Goal: Task Accomplishment & Management: Complete application form

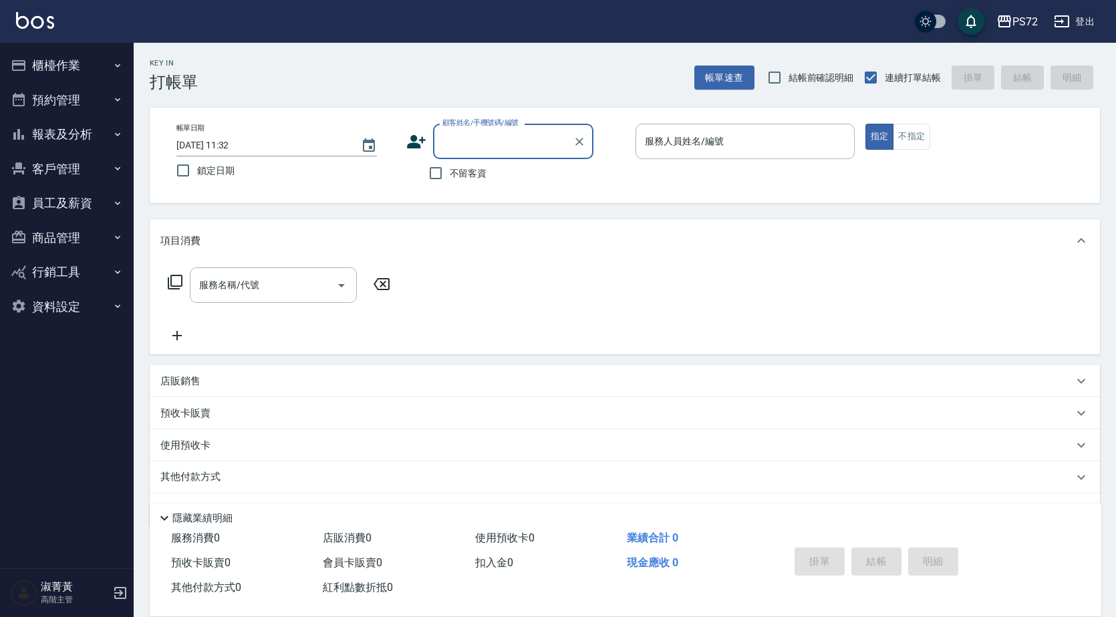
click at [57, 75] on button "櫃檯作業" at bounding box center [66, 65] width 123 height 35
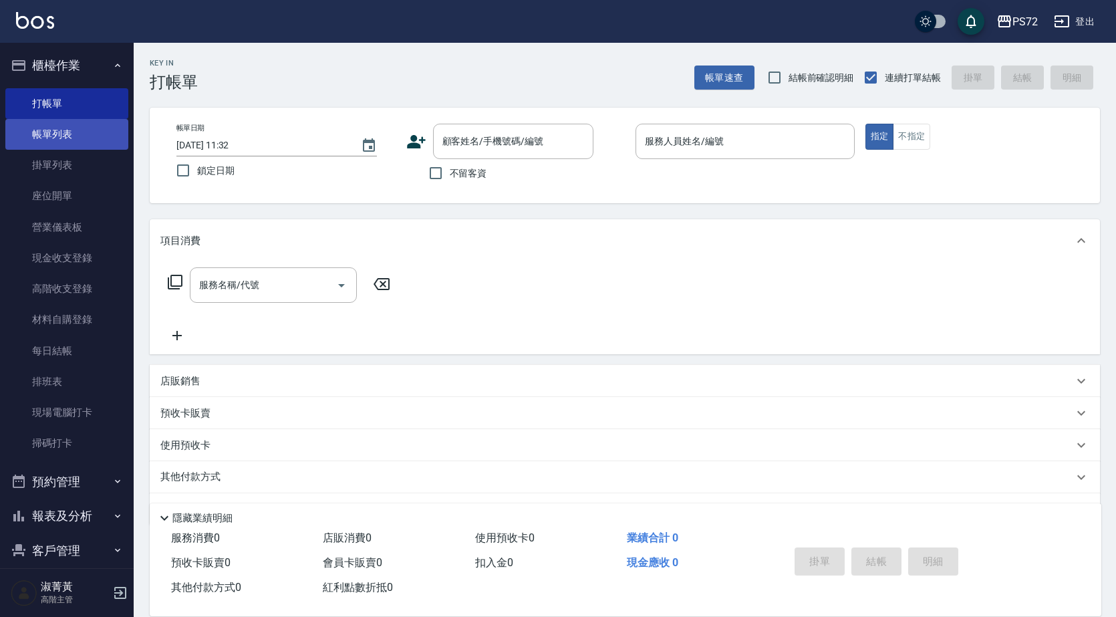
click at [84, 140] on link "帳單列表" at bounding box center [66, 134] width 123 height 31
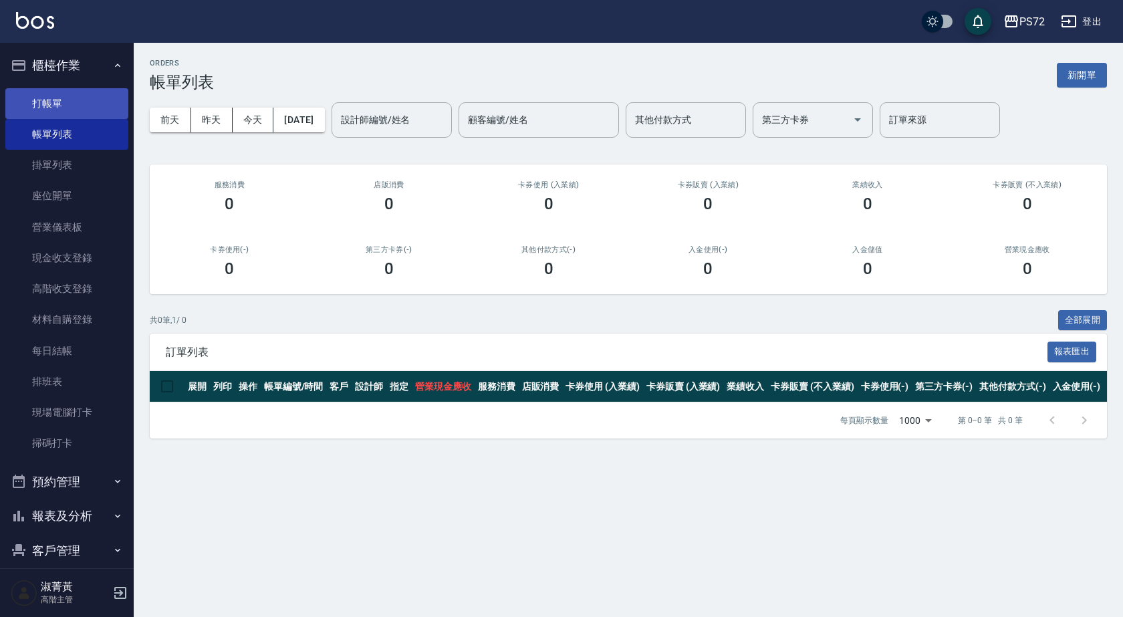
click at [66, 112] on link "打帳單" at bounding box center [66, 103] width 123 height 31
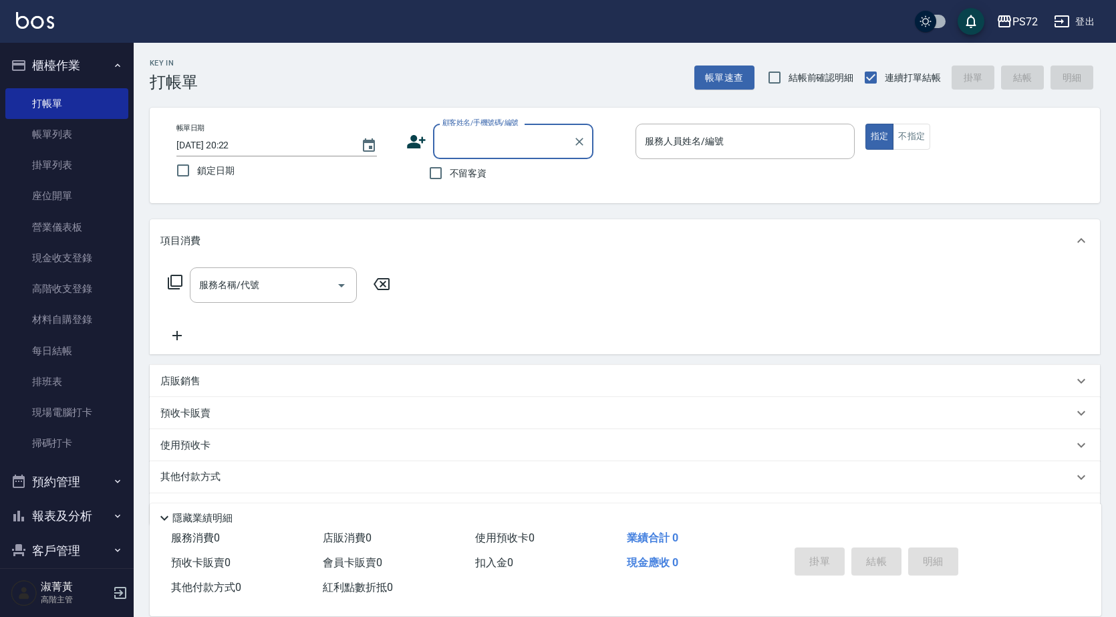
click at [493, 151] on input "顧客姓名/手機號碼/編號" at bounding box center [503, 141] width 128 height 23
type input "5"
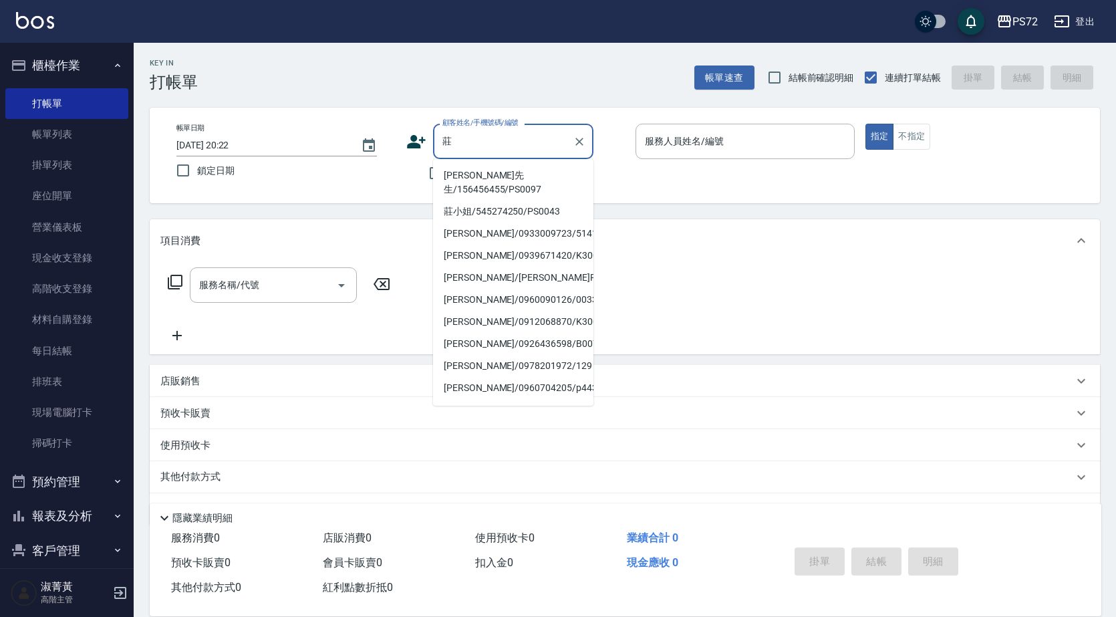
click at [501, 177] on li "[PERSON_NAME]先生/156456455/PS0097" at bounding box center [513, 182] width 160 height 36
type input "[PERSON_NAME]先生/156456455/PS0097"
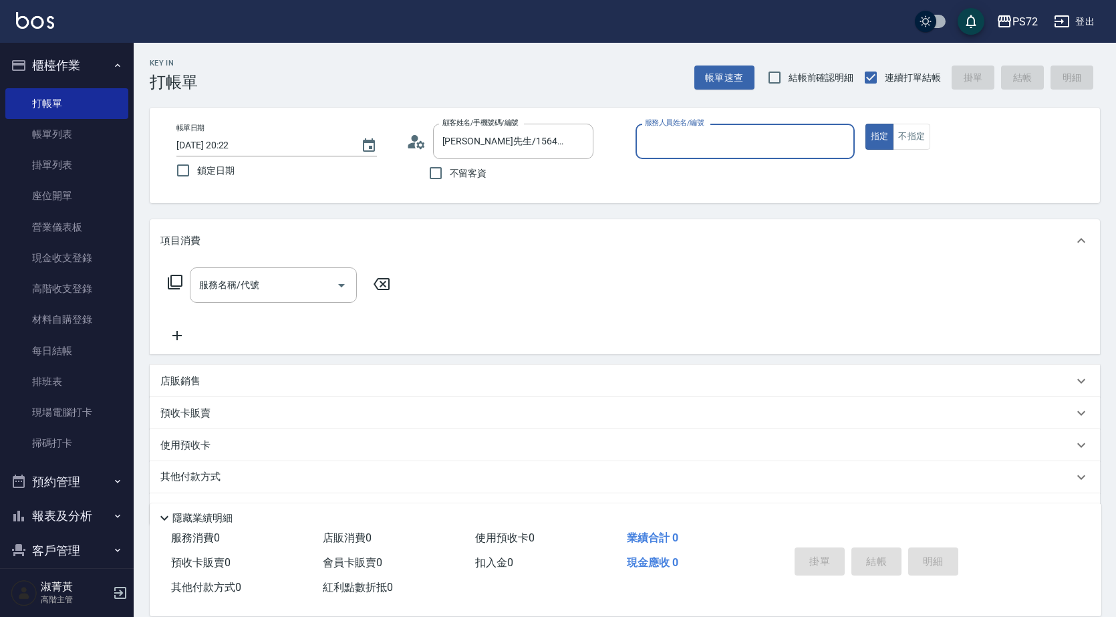
type input "kiwi-3"
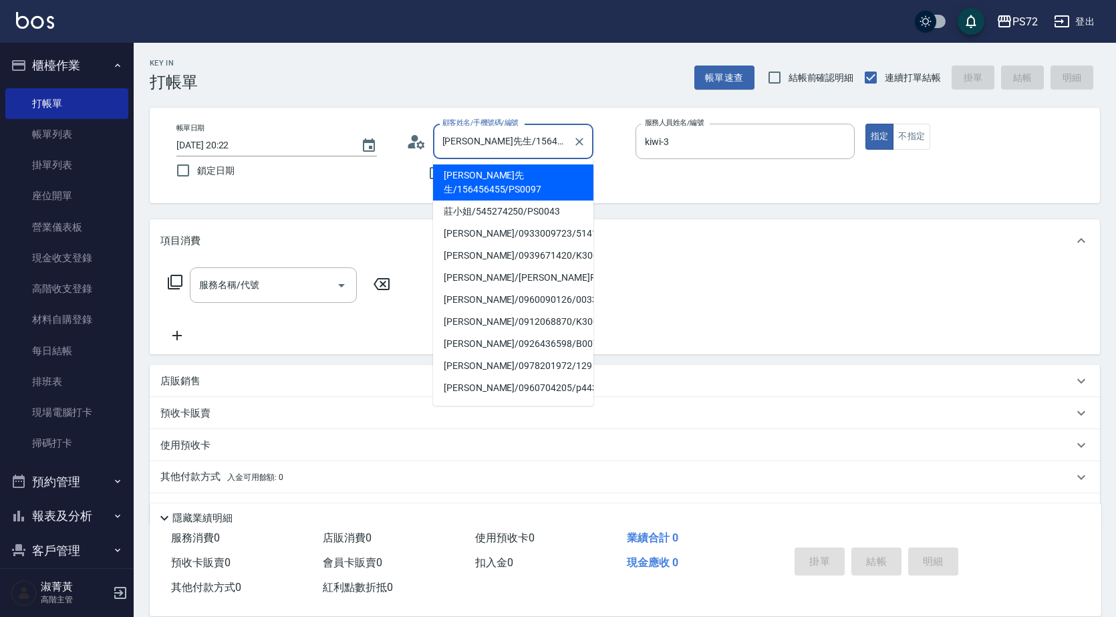
click at [489, 151] on input "[PERSON_NAME]先生/156456455/PS0097" at bounding box center [503, 141] width 128 height 23
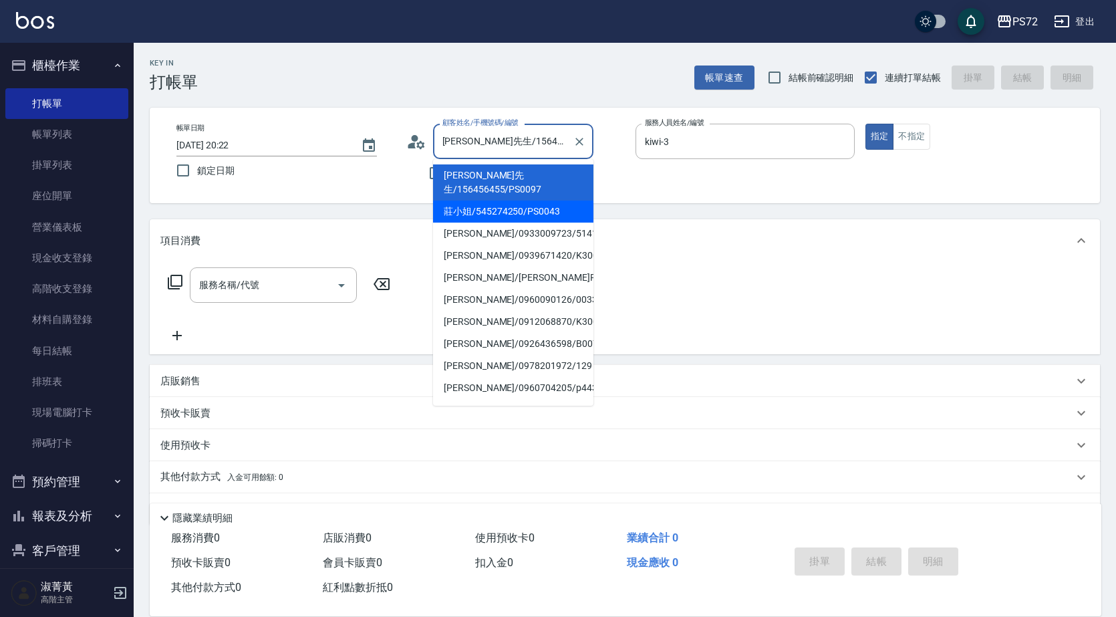
click at [483, 201] on li "莊小姐/545274250/PS0043" at bounding box center [513, 212] width 160 height 22
type input "莊小姐/545274250/PS0043"
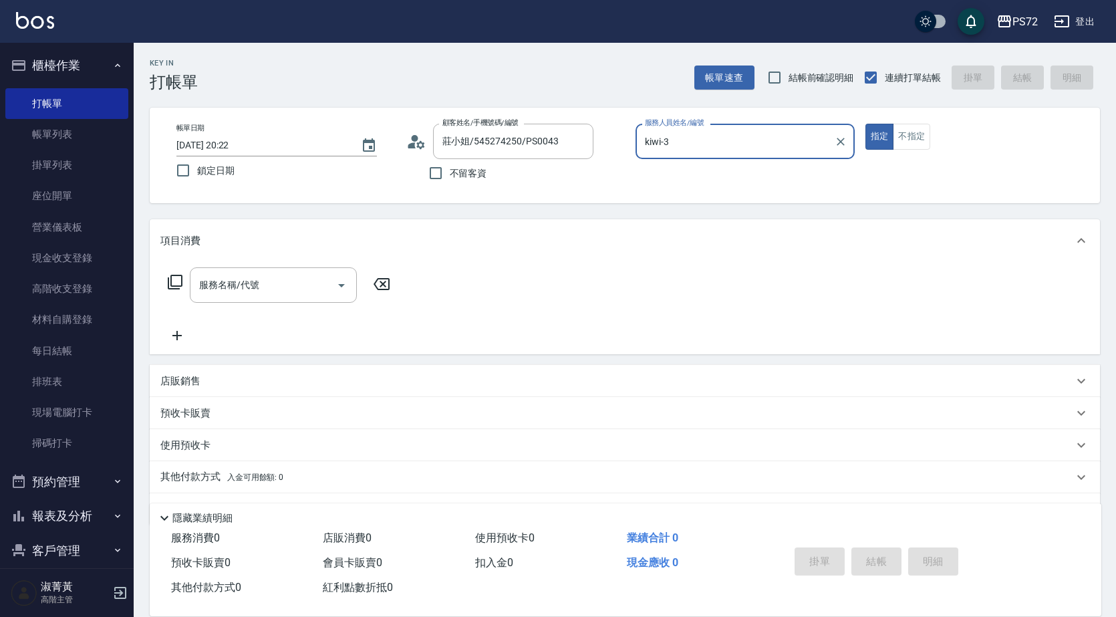
click at [701, 140] on input "kiwi-3" at bounding box center [735, 141] width 187 height 23
click at [923, 134] on button "不指定" at bounding box center [911, 137] width 37 height 26
click at [312, 271] on div "服務名稱/代號" at bounding box center [273, 284] width 167 height 35
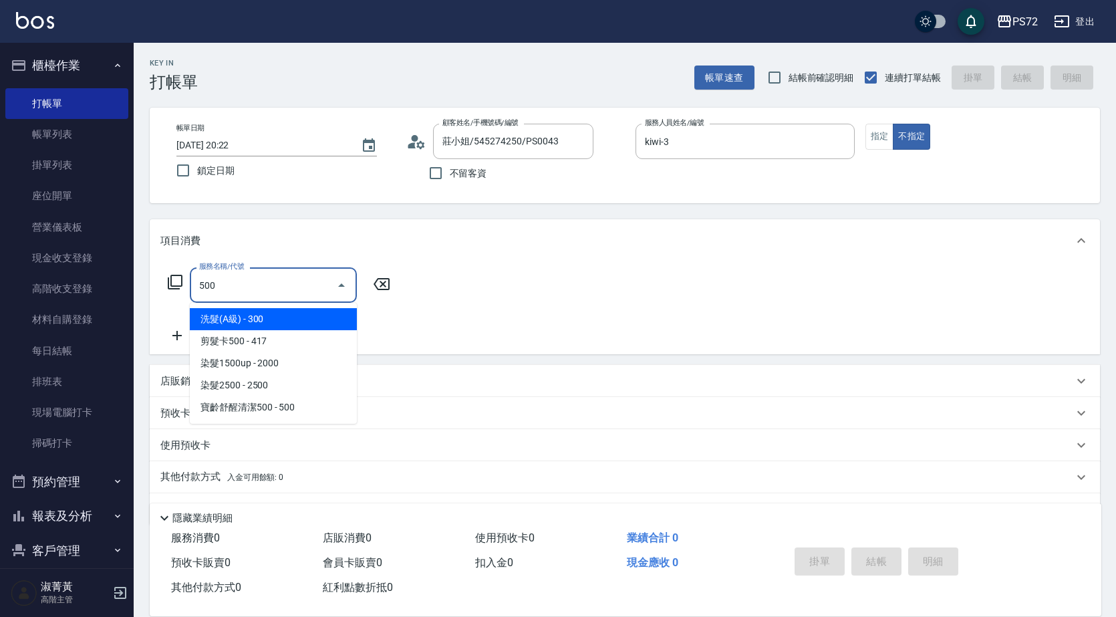
type input "洗髮(A級)(500)"
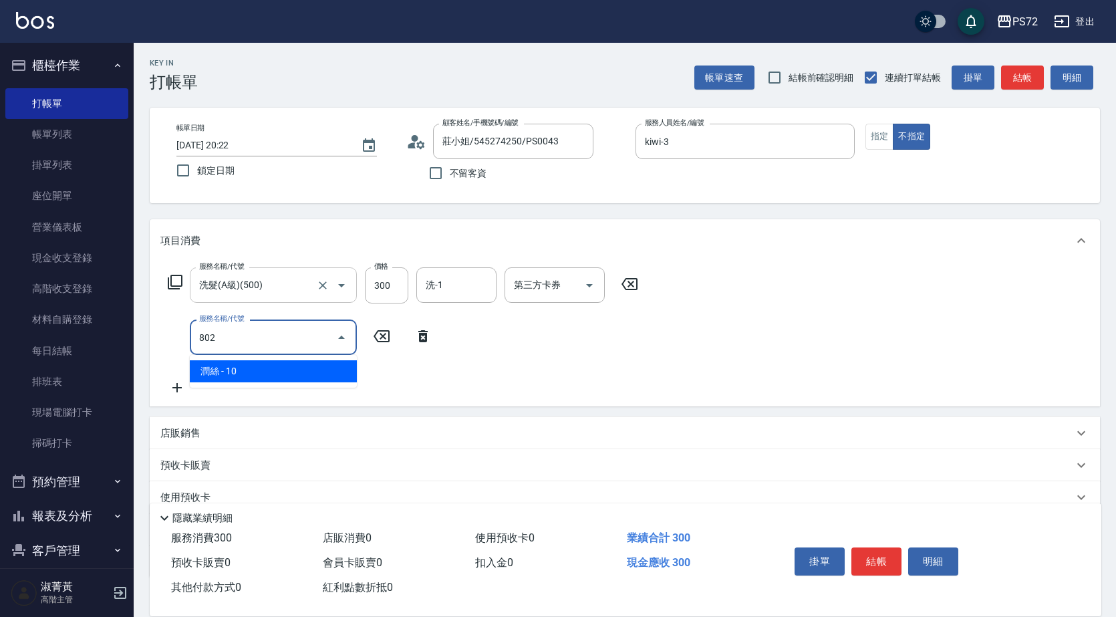
type input "潤絲(802)"
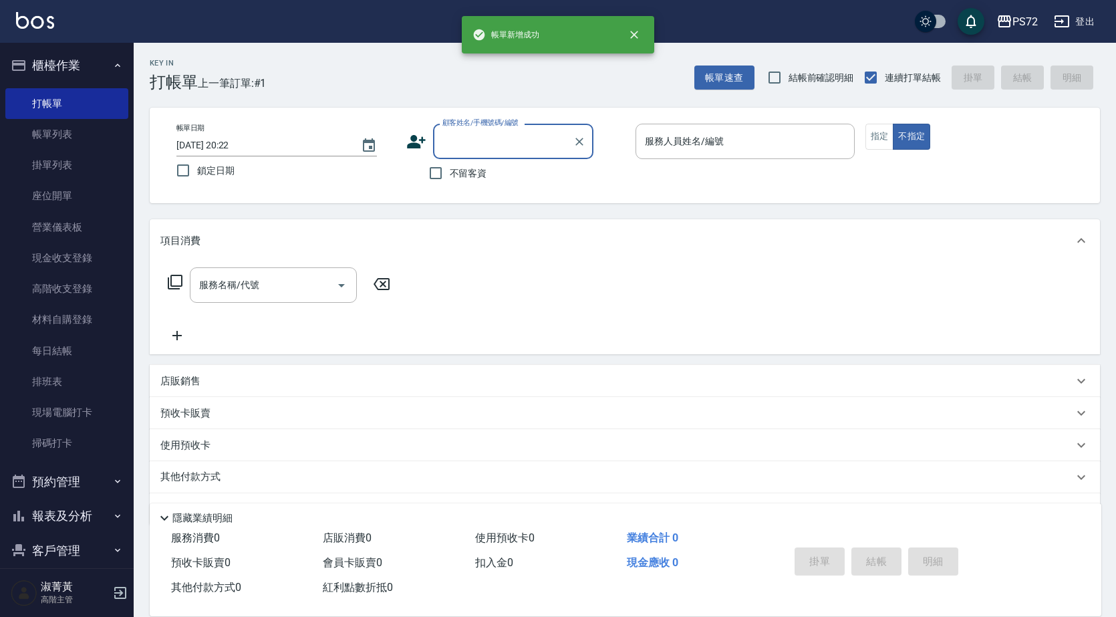
click at [454, 153] on input "顧客姓名/手機號碼/編號" at bounding box center [503, 141] width 128 height 23
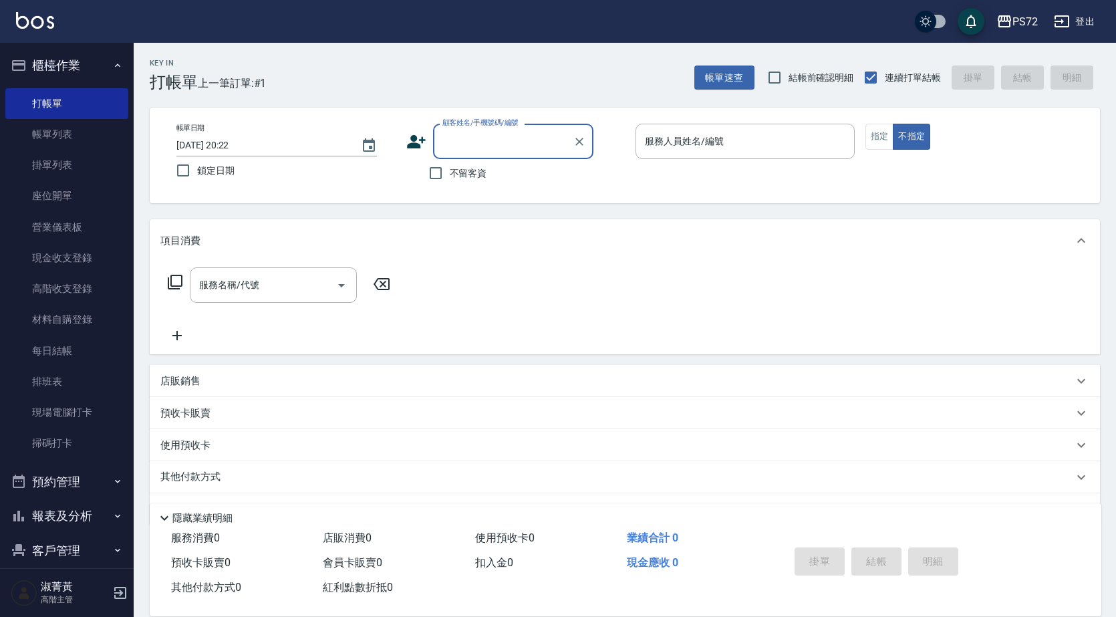
click at [530, 139] on input "顧客姓名/手機號碼/編號" at bounding box center [503, 141] width 128 height 23
click at [589, 146] on div "顧客姓名/手機號碼/編號" at bounding box center [513, 141] width 160 height 35
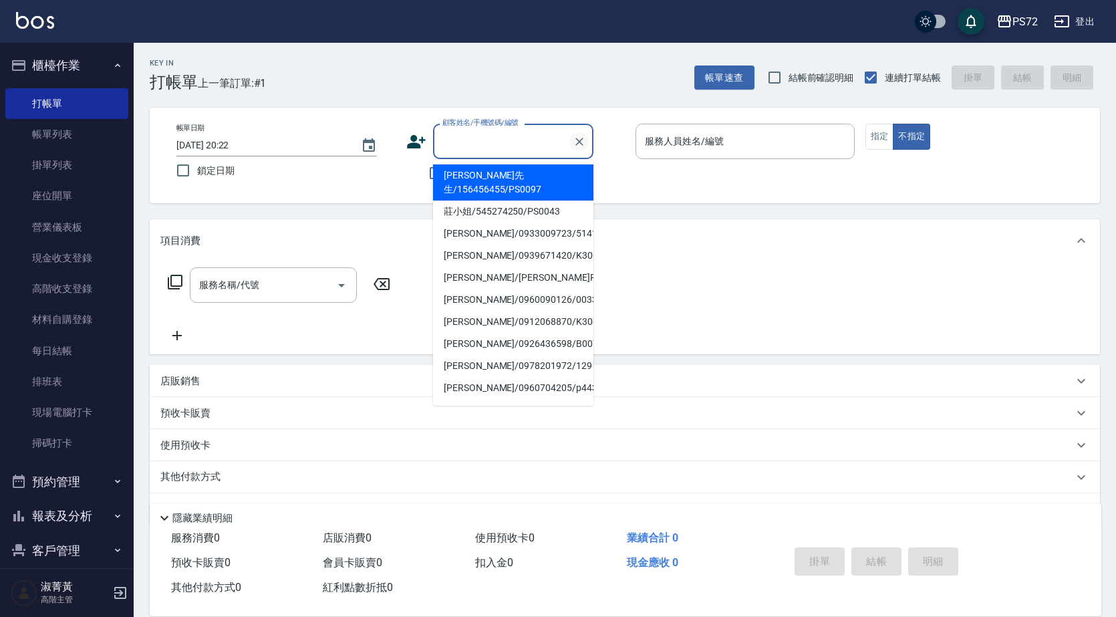
click at [580, 144] on icon "Clear" at bounding box center [579, 141] width 13 height 13
click at [517, 136] on input "顧客姓名/手機號碼/編號" at bounding box center [503, 141] width 128 height 23
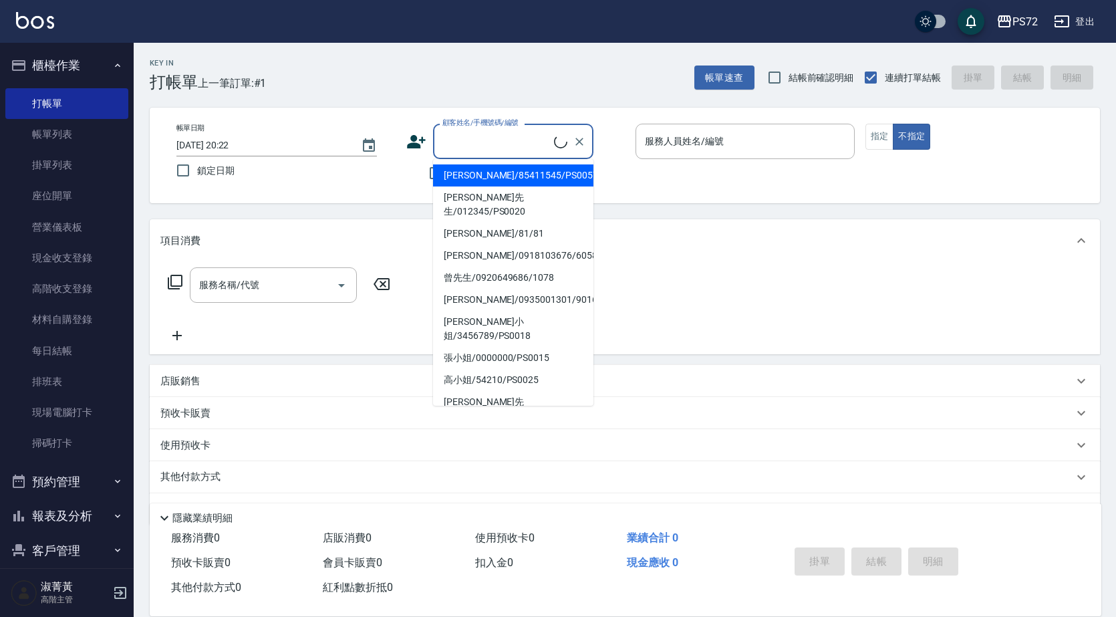
click at [496, 148] on input "顧客姓名/手機號碼/編號" at bounding box center [496, 141] width 115 height 23
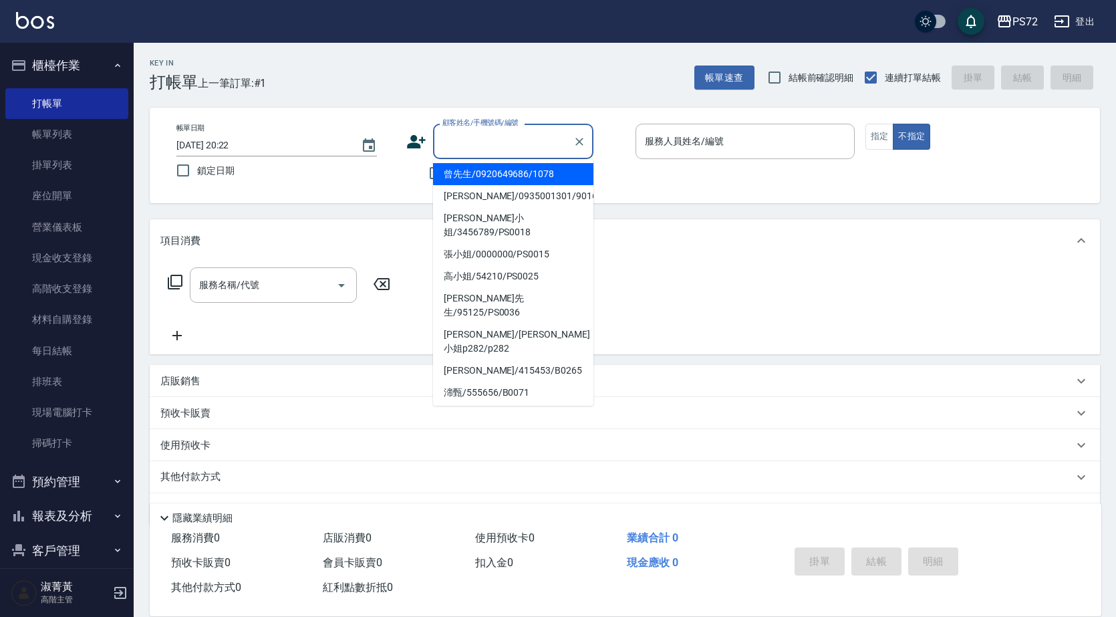
scroll to position [205, 0]
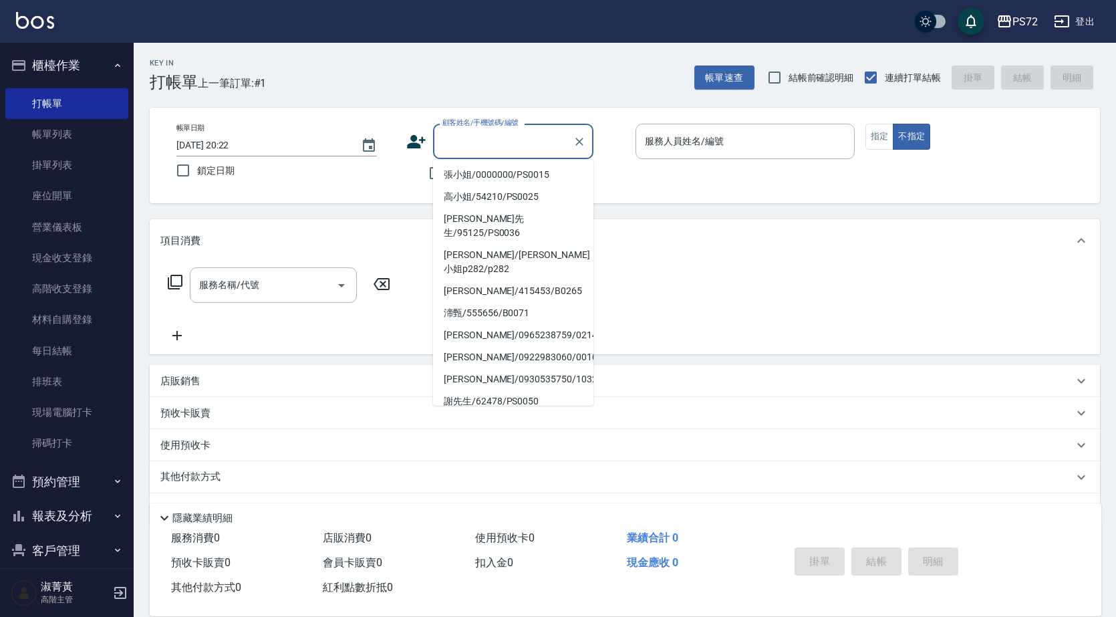
click at [508, 435] on li "[PERSON_NAME]先生/159753/PS0034" at bounding box center [513, 453] width 160 height 36
type input "[PERSON_NAME]先生/159753/PS0034"
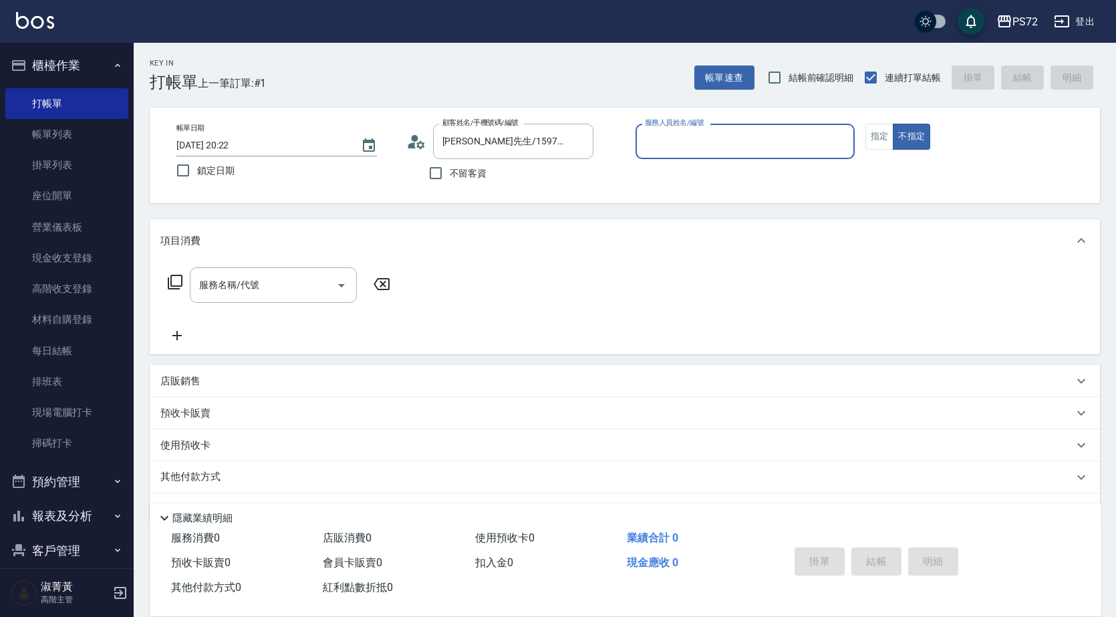
type input "kiwi-3"
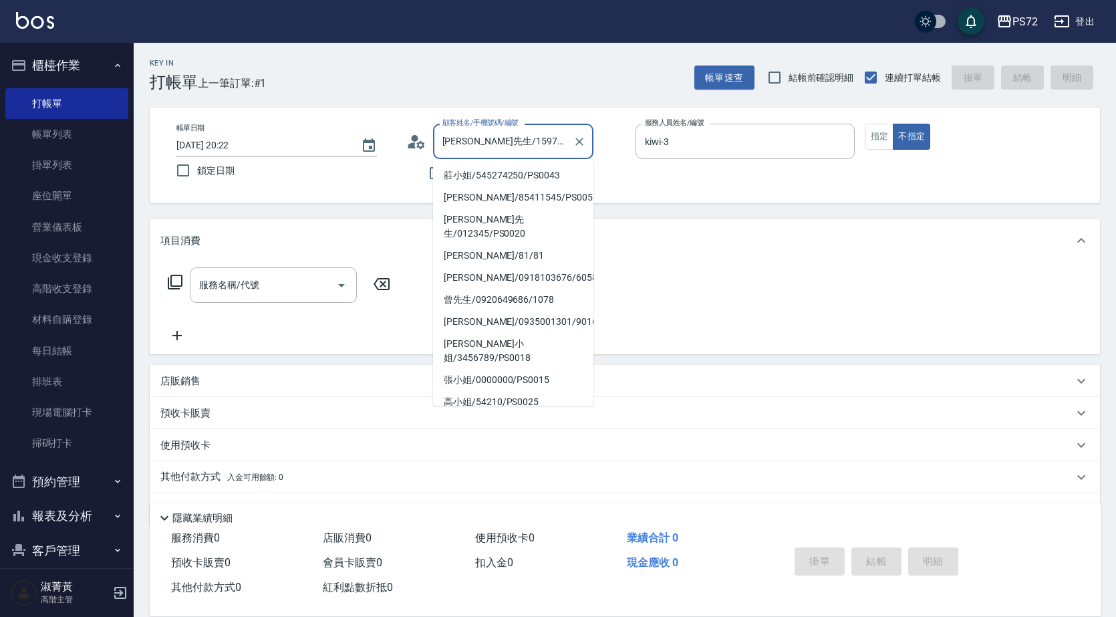
scroll to position [200, 0]
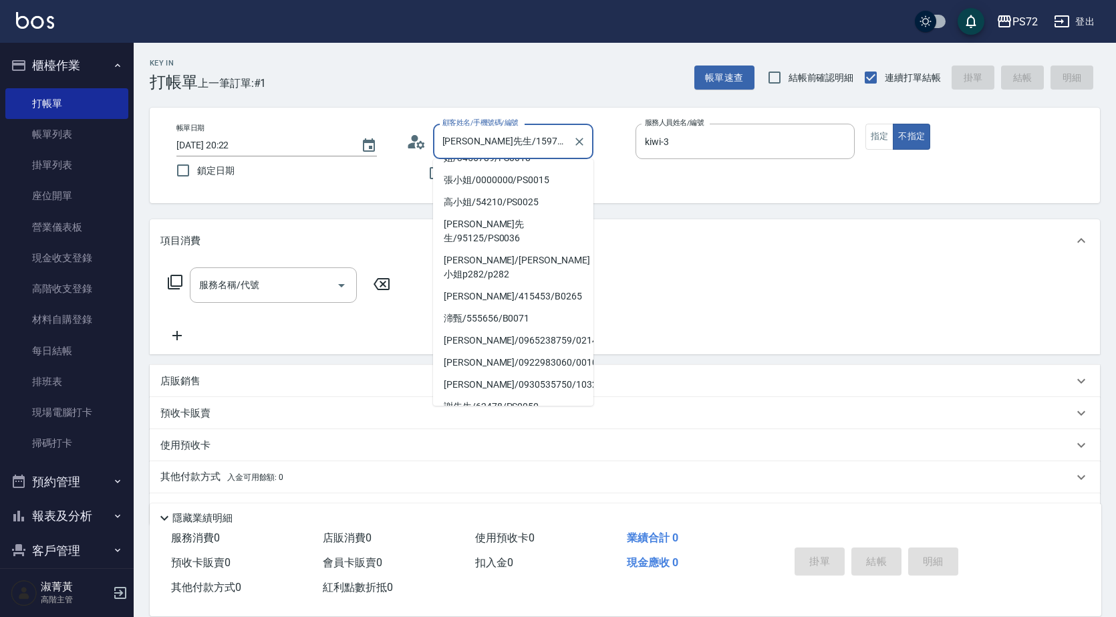
drag, startPoint x: 542, startPoint y: 139, endPoint x: 471, endPoint y: 140, distance: 70.9
click at [481, 140] on input "[PERSON_NAME]先生/159753/PS0034" at bounding box center [503, 141] width 128 height 23
drag, startPoint x: 463, startPoint y: 140, endPoint x: 454, endPoint y: 144, distance: 10.2
click at [454, 144] on input "[PERSON_NAME]先生/159753/PS0034" at bounding box center [503, 141] width 128 height 23
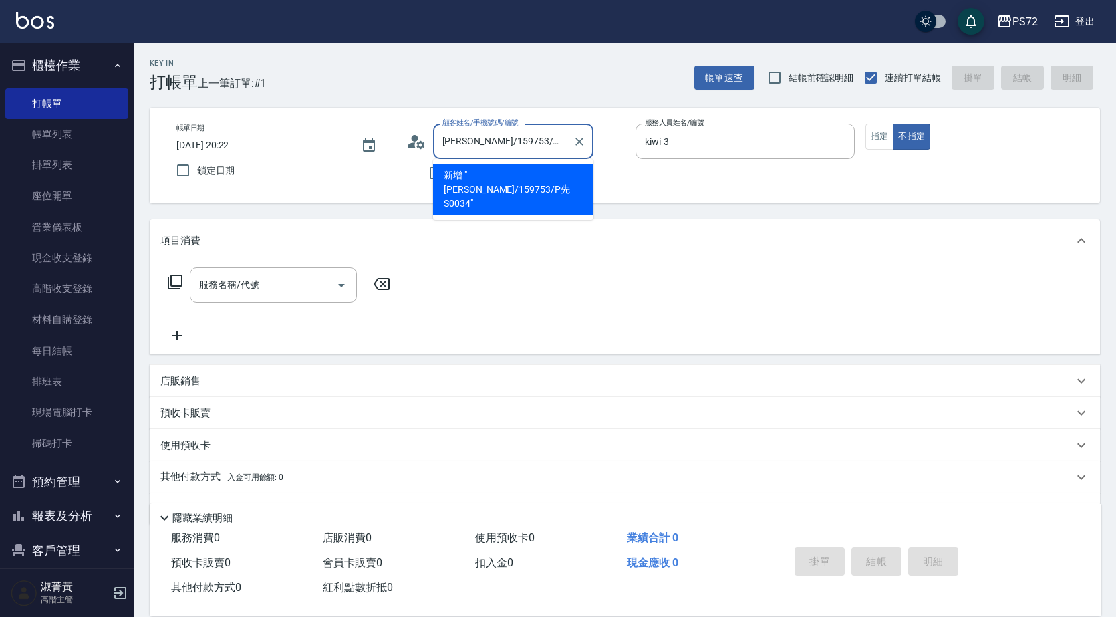
drag, startPoint x: 546, startPoint y: 138, endPoint x: 455, endPoint y: 141, distance: 90.3
click at [455, 141] on input "[PERSON_NAME]/159753/P先S0034" at bounding box center [503, 141] width 128 height 23
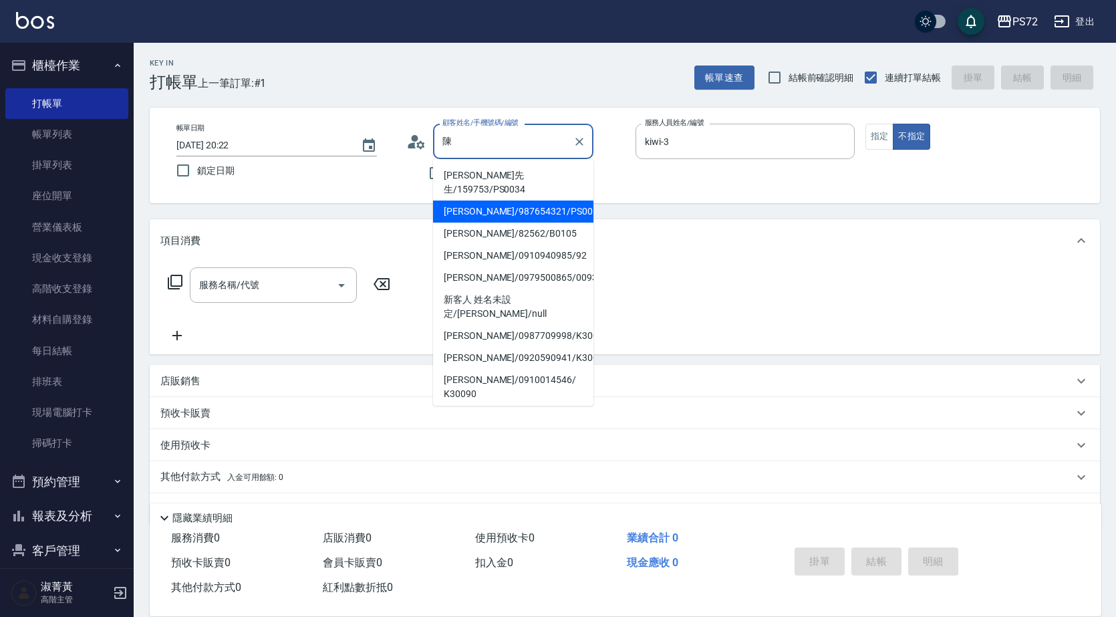
click at [496, 203] on li "[PERSON_NAME]/987654321/PS0017" at bounding box center [513, 212] width 160 height 22
type input "[PERSON_NAME]/987654321/PS0017"
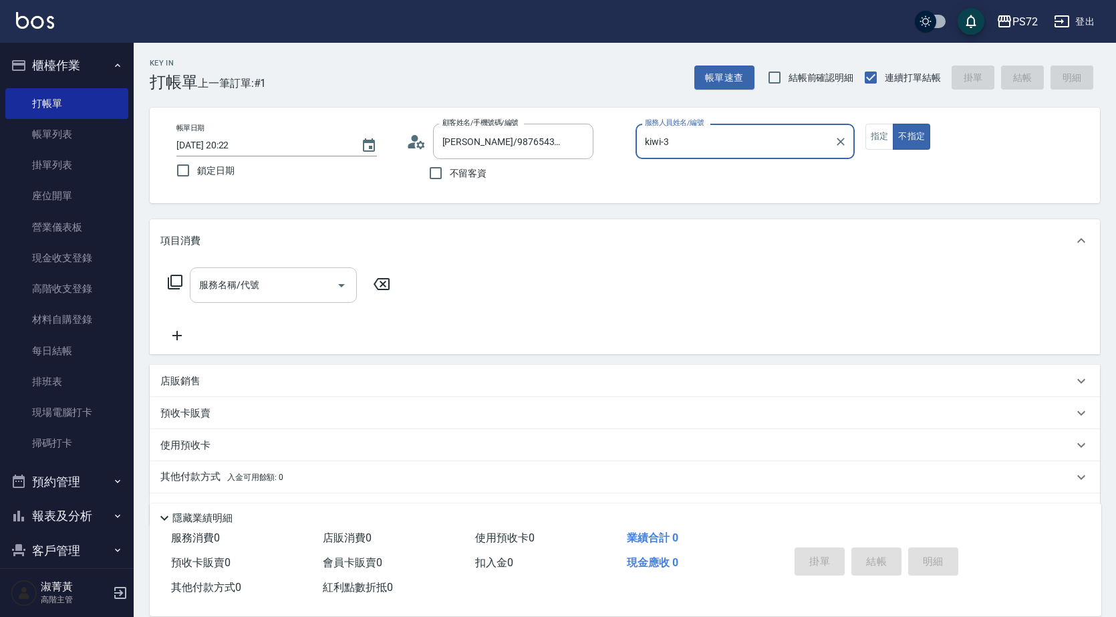
click at [299, 279] on input "服務名稱/代號" at bounding box center [263, 284] width 135 height 23
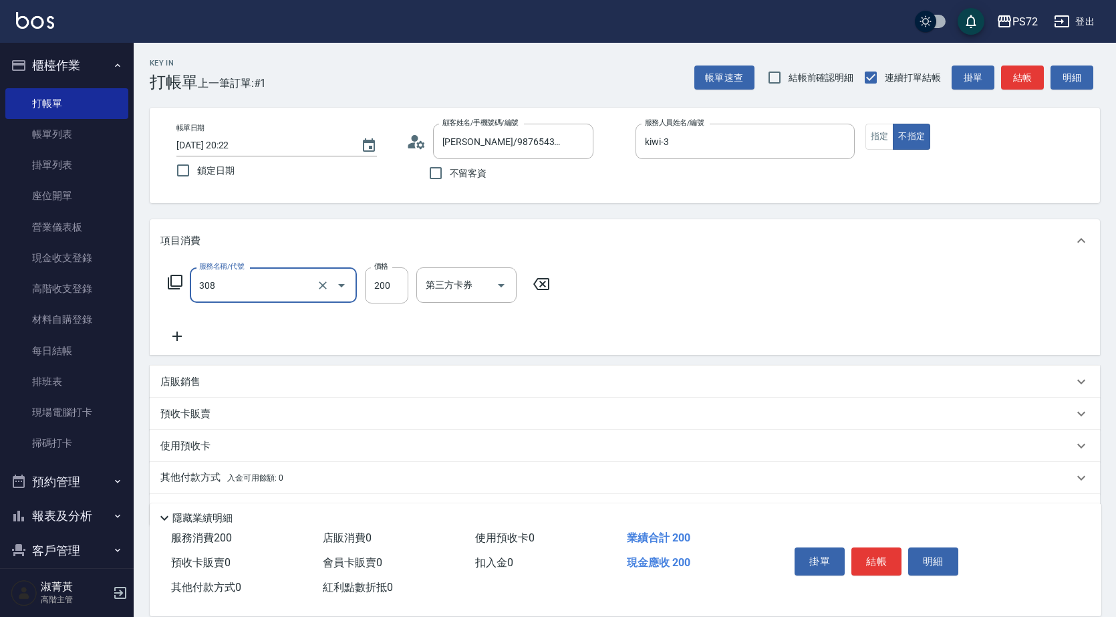
type input "學生剪髮(UP)(308)"
type input "300"
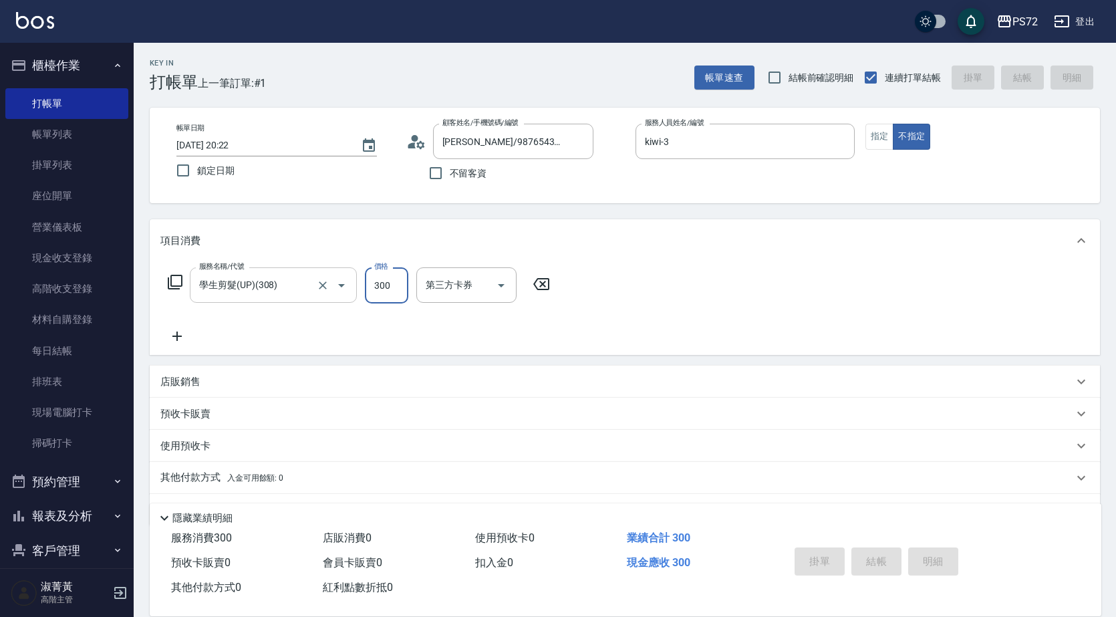
type input "[DATE] 20:23"
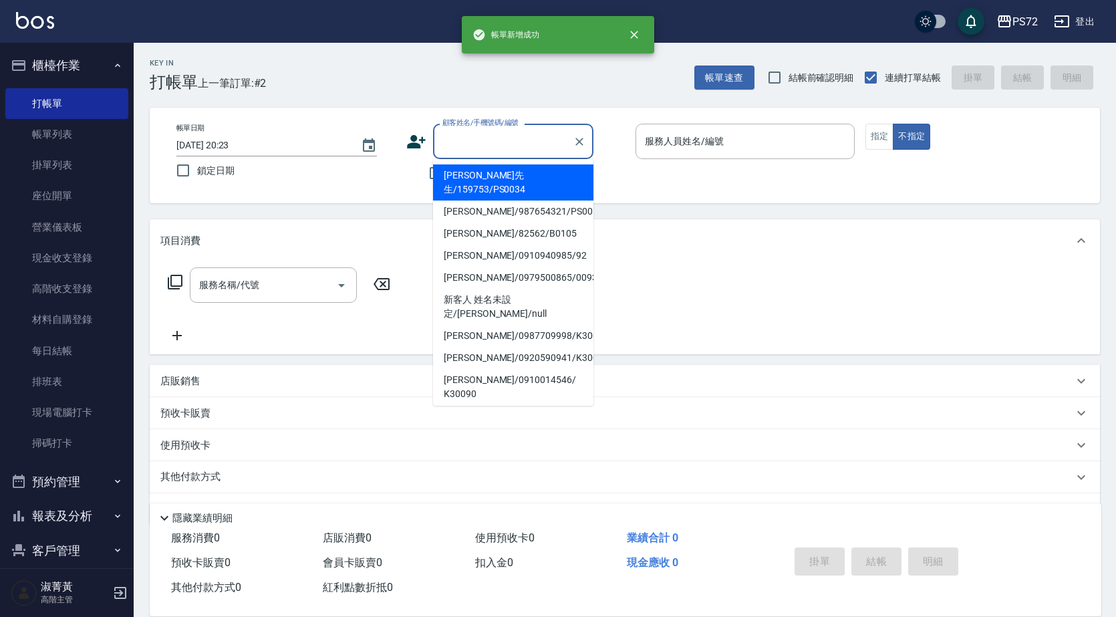
click at [447, 138] on input "顧客姓名/手機號碼/編號" at bounding box center [503, 141] width 128 height 23
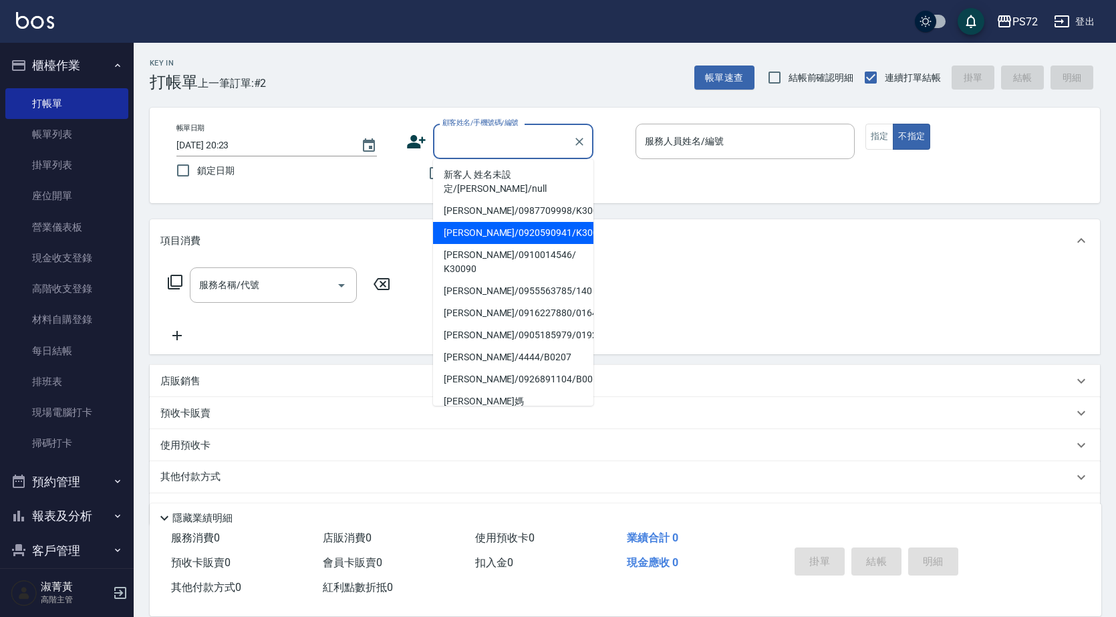
scroll to position [205, 0]
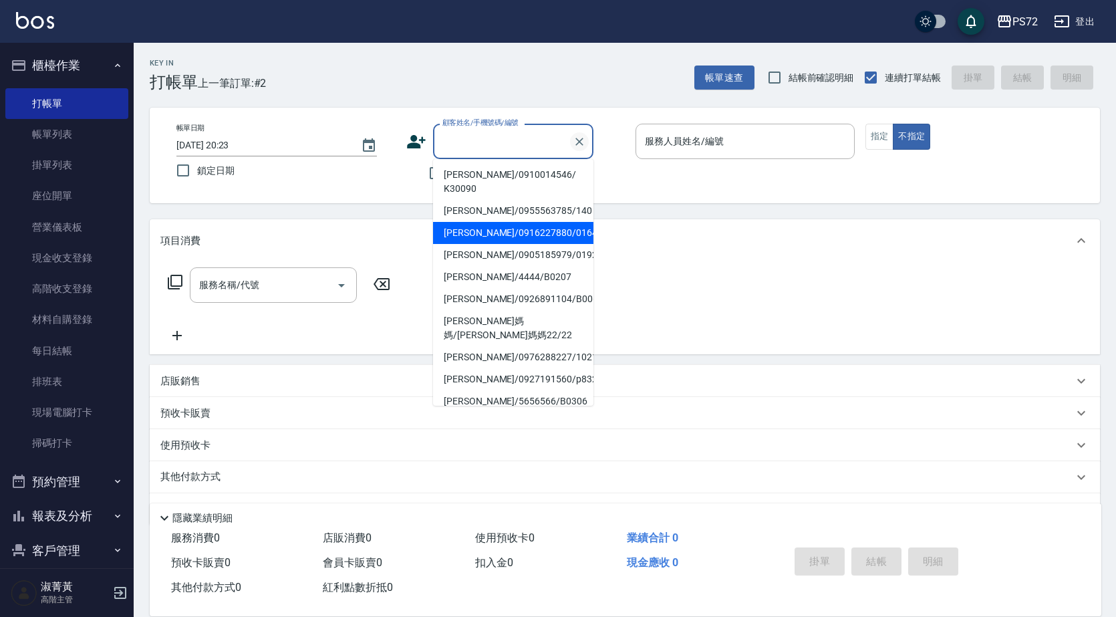
click at [579, 147] on icon "Clear" at bounding box center [579, 141] width 13 height 13
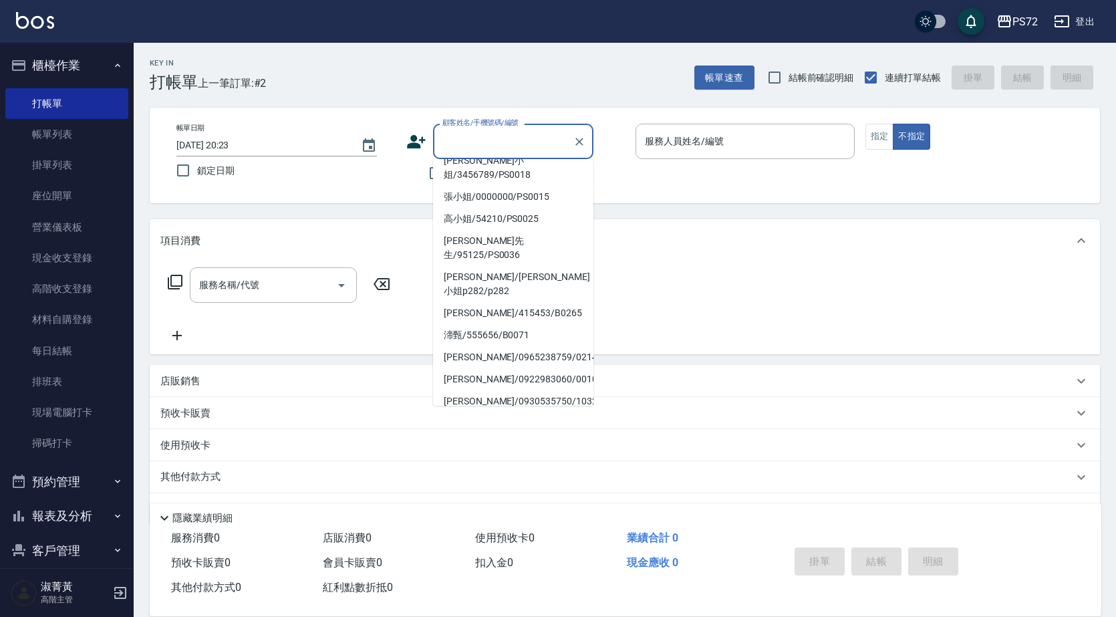
click at [519, 132] on input "顧客姓名/手機號碼/編號" at bounding box center [503, 141] width 128 height 23
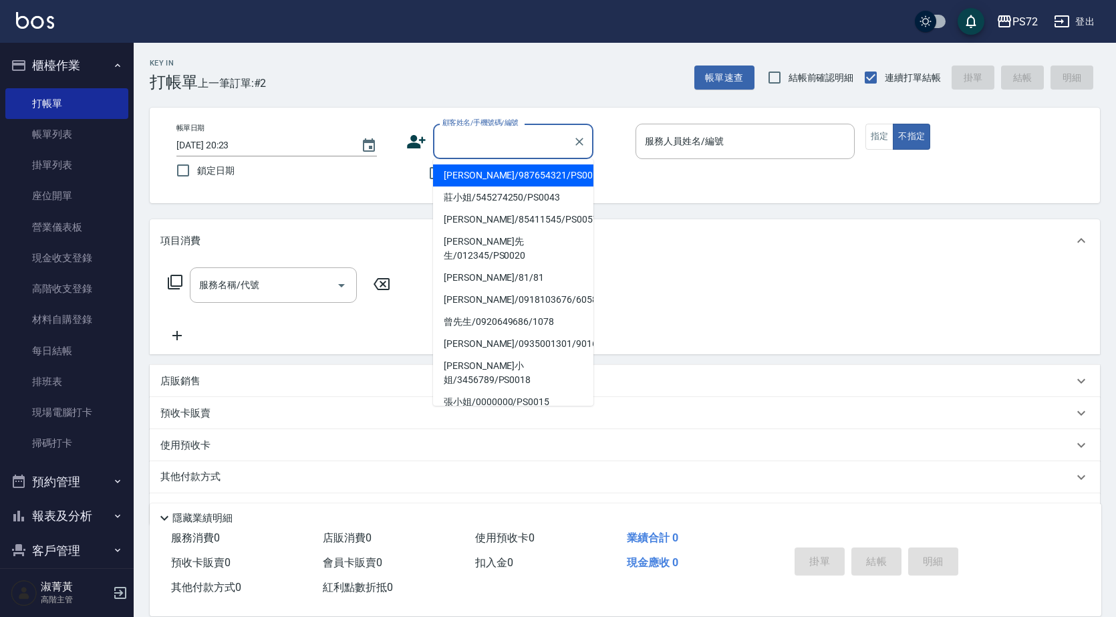
click at [518, 131] on input "顧客姓名/手機號碼/編號" at bounding box center [503, 141] width 128 height 23
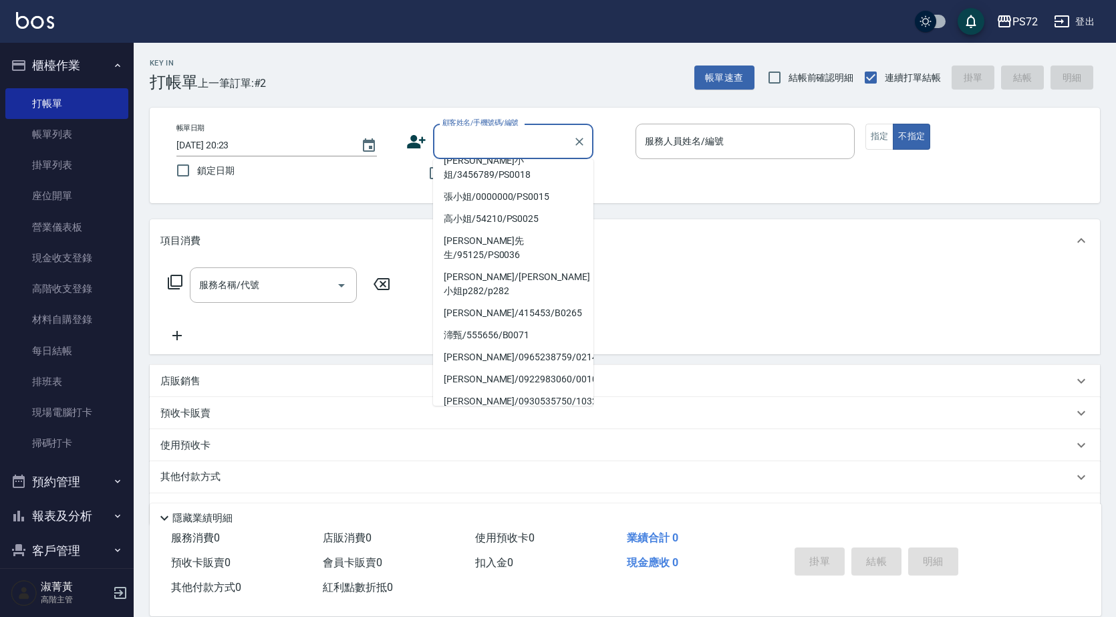
click at [472, 412] on li "謝先生/62478/PS0050" at bounding box center [513, 423] width 160 height 22
type input "謝先生/62478/PS0050"
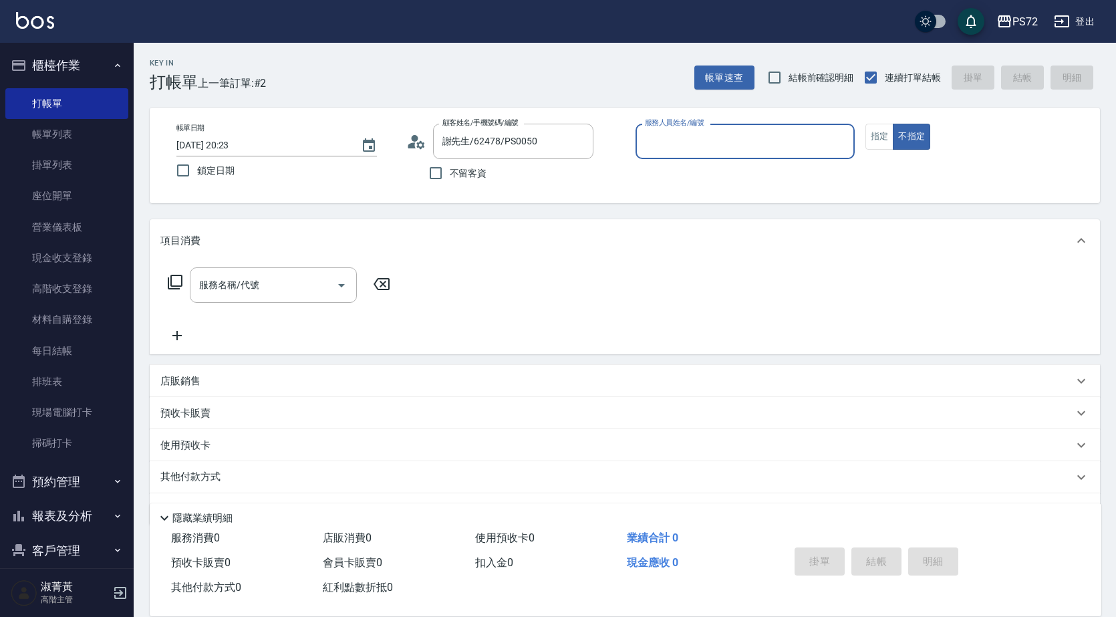
type input "小Hi-02"
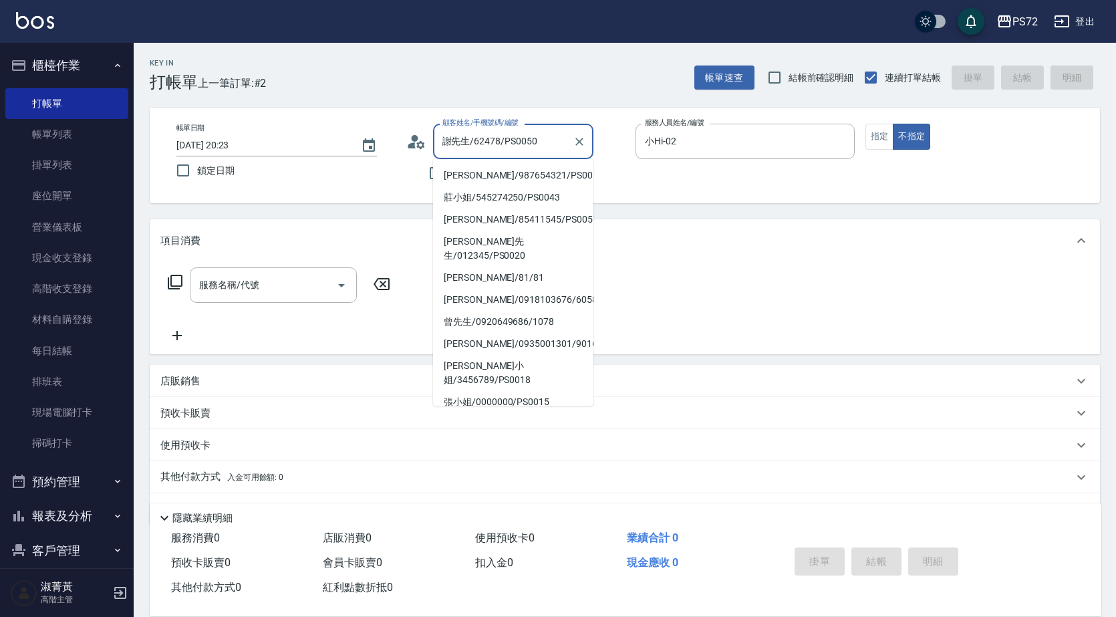
scroll to position [178, 0]
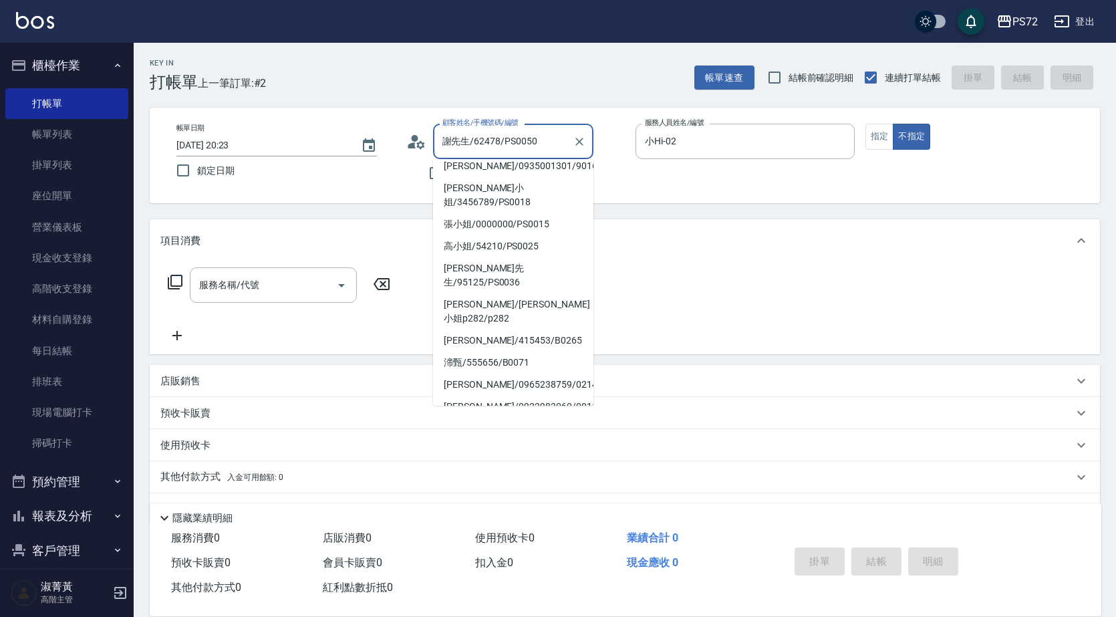
drag, startPoint x: 543, startPoint y: 141, endPoint x: 451, endPoint y: 136, distance: 91.7
click at [451, 136] on input "謝先生/62478/PS0050" at bounding box center [503, 141] width 128 height 23
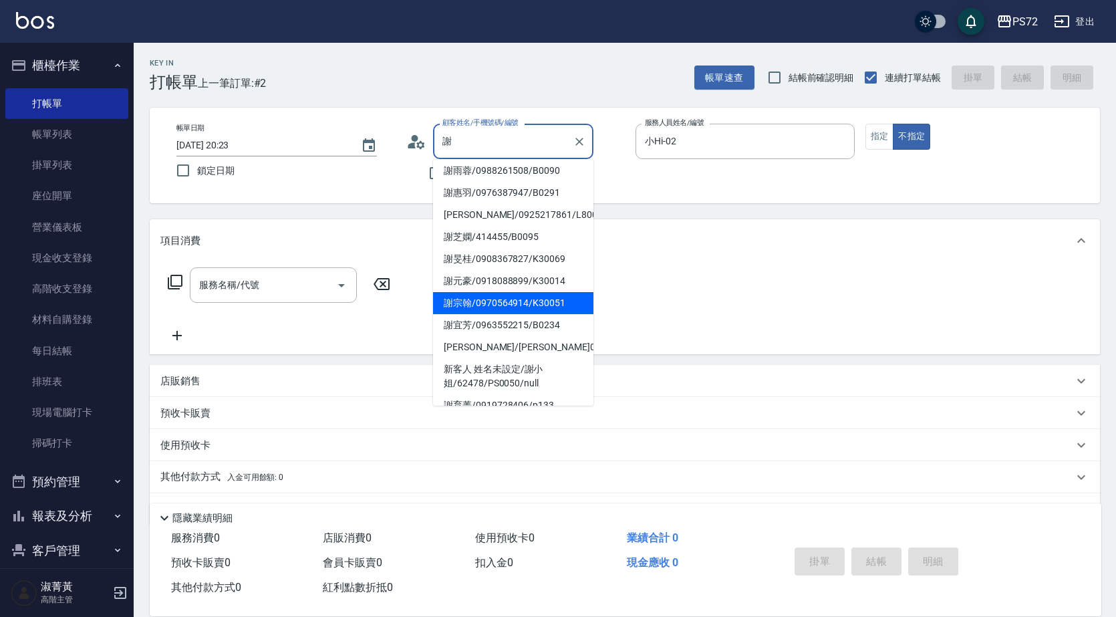
scroll to position [0, 0]
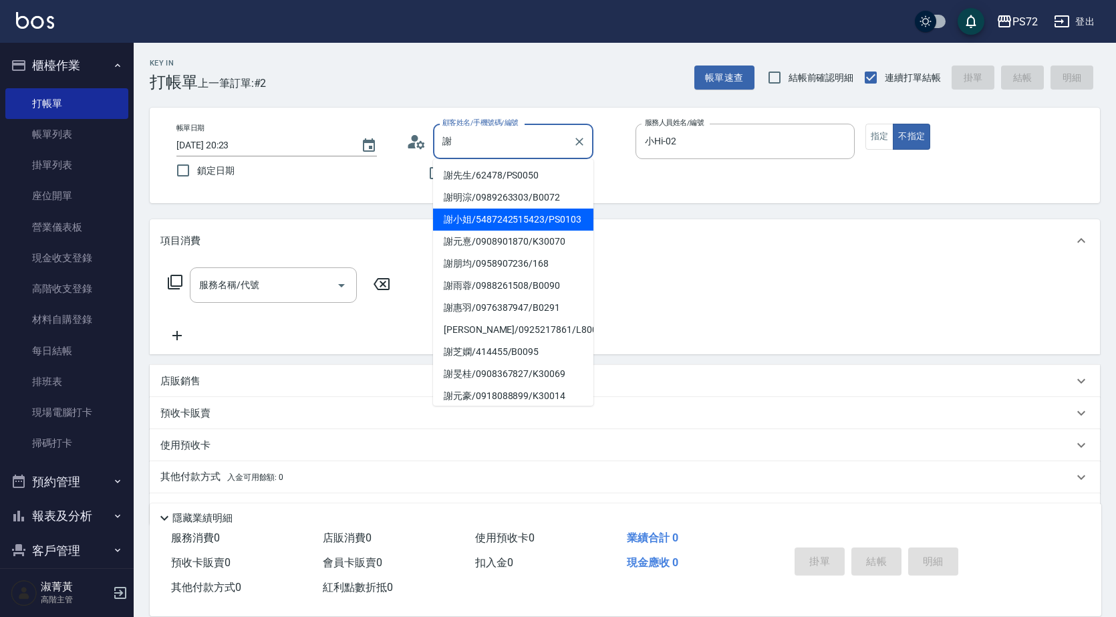
click at [495, 231] on li "謝小姐/5487242515423/PS0103" at bounding box center [513, 220] width 160 height 22
type input "謝小姐/5487242515423/PS0103"
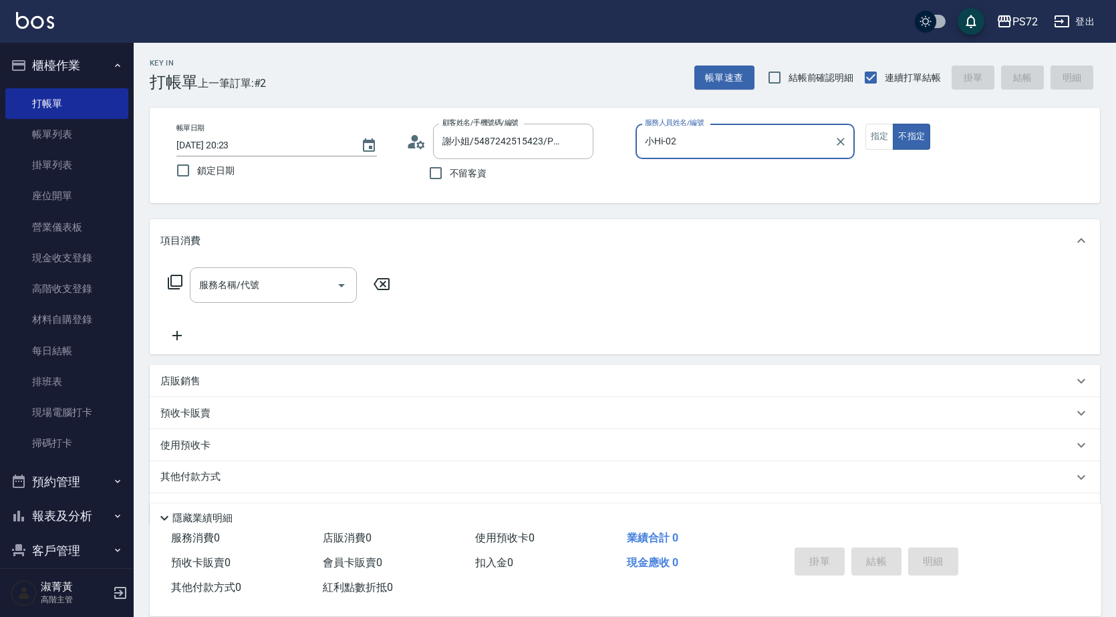
type input "kiwi-3"
click at [285, 290] on input "服務名稱/代號" at bounding box center [263, 284] width 135 height 23
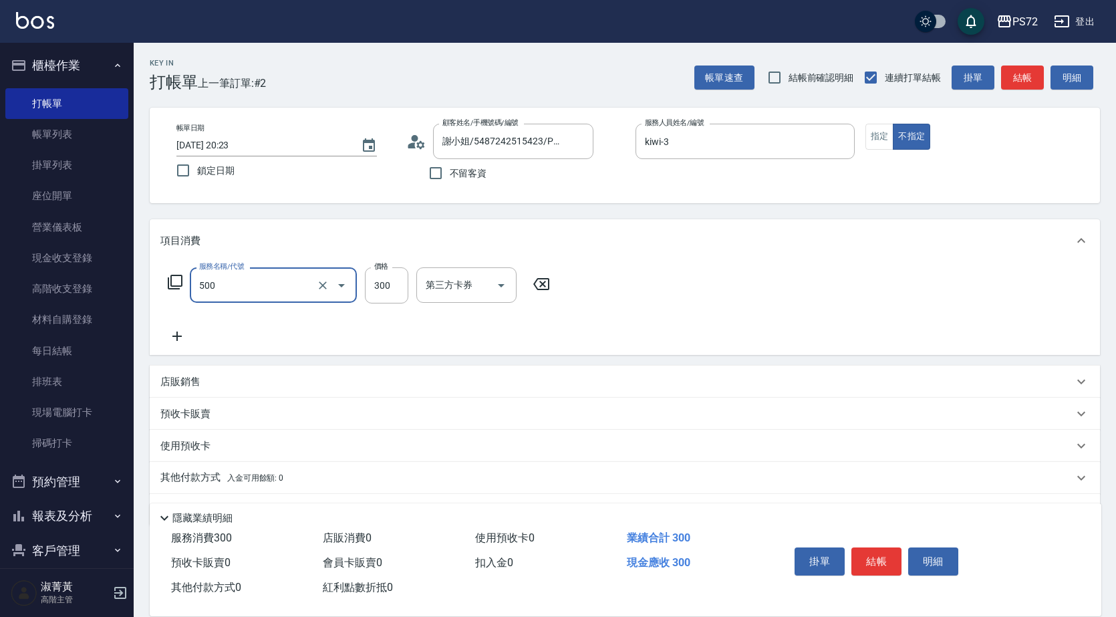
type input "洗髮(A級)(500)"
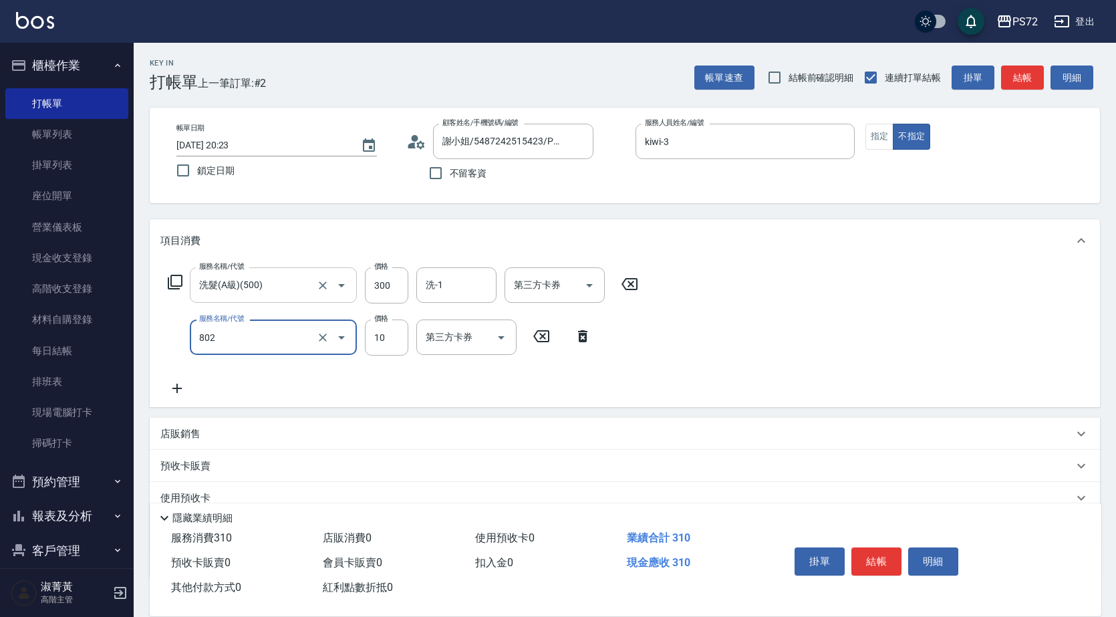
type input "潤絲(802)"
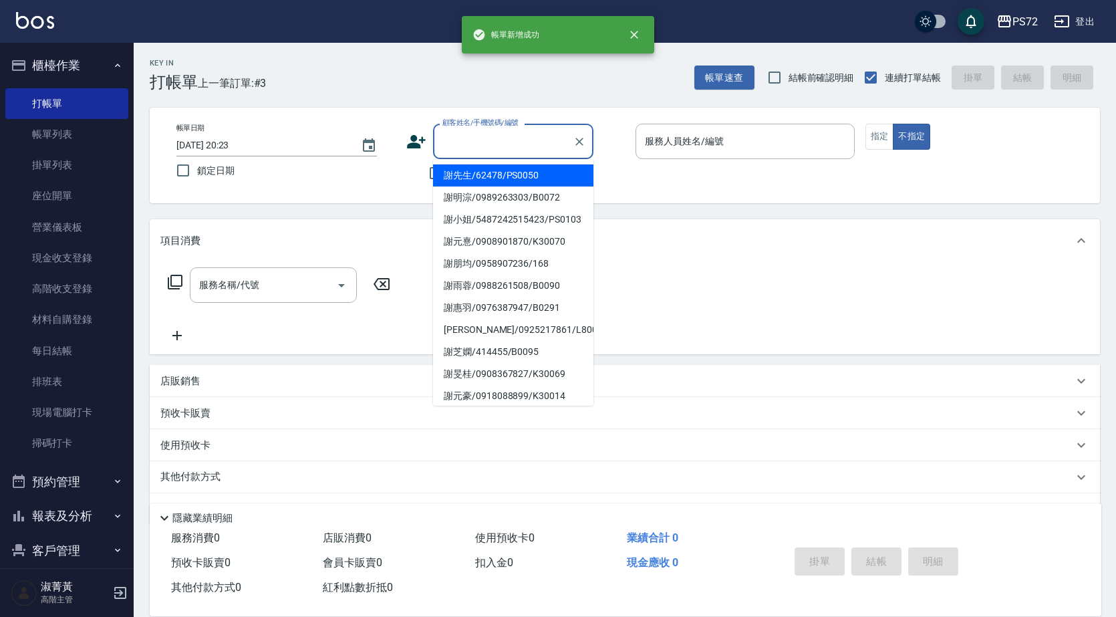
click at [462, 138] on input "顧客姓名/手機號碼/編號" at bounding box center [503, 141] width 128 height 23
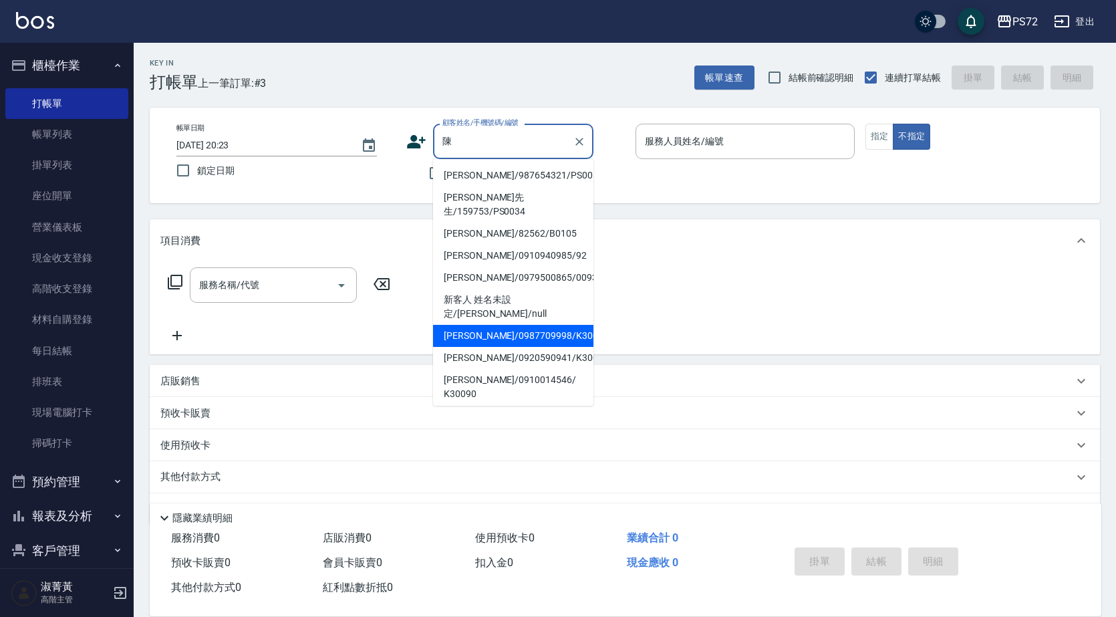
click at [495, 325] on li "[PERSON_NAME]/0987709998/K30018" at bounding box center [513, 336] width 160 height 22
type input "[PERSON_NAME]/0987709998/K30018"
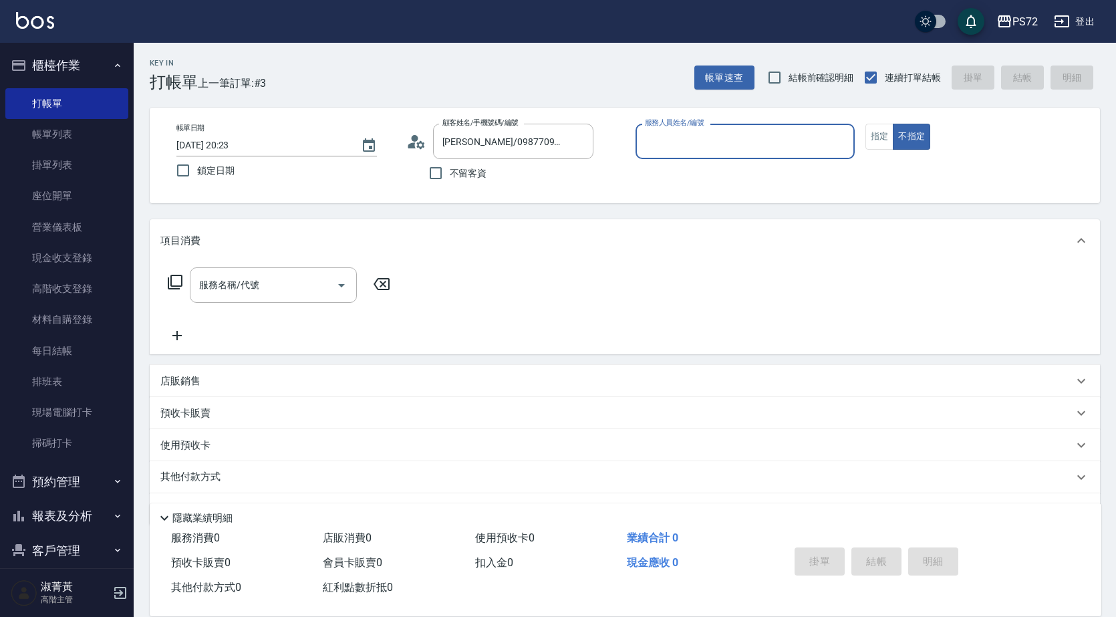
type input "kiwi-3"
click at [870, 132] on button "指定" at bounding box center [880, 137] width 29 height 26
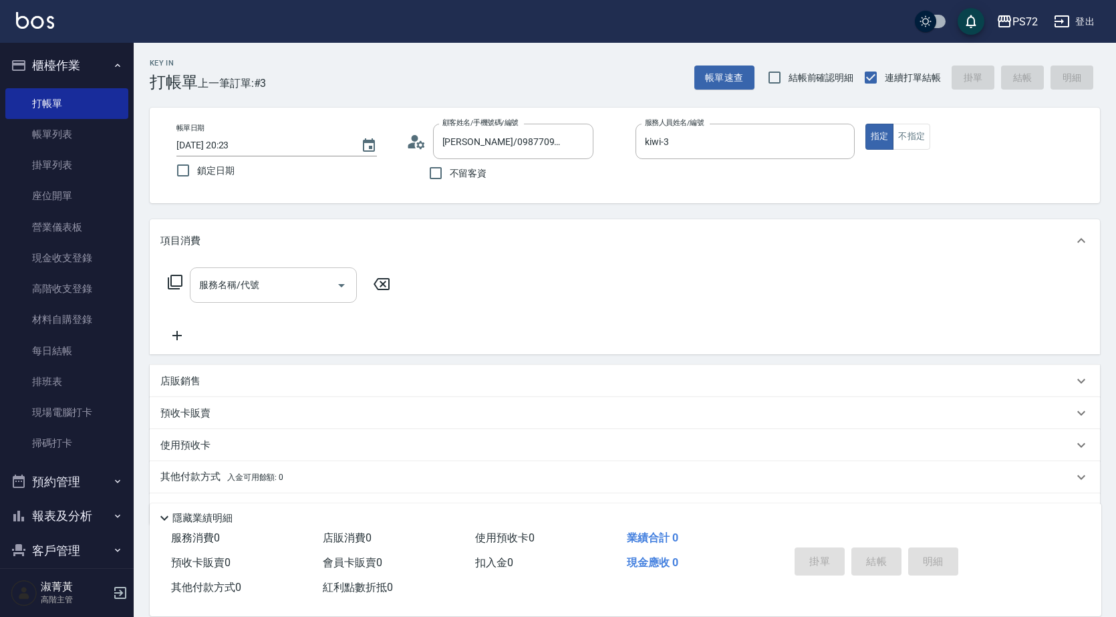
click at [281, 277] on input "服務名稱/代號" at bounding box center [263, 284] width 135 height 23
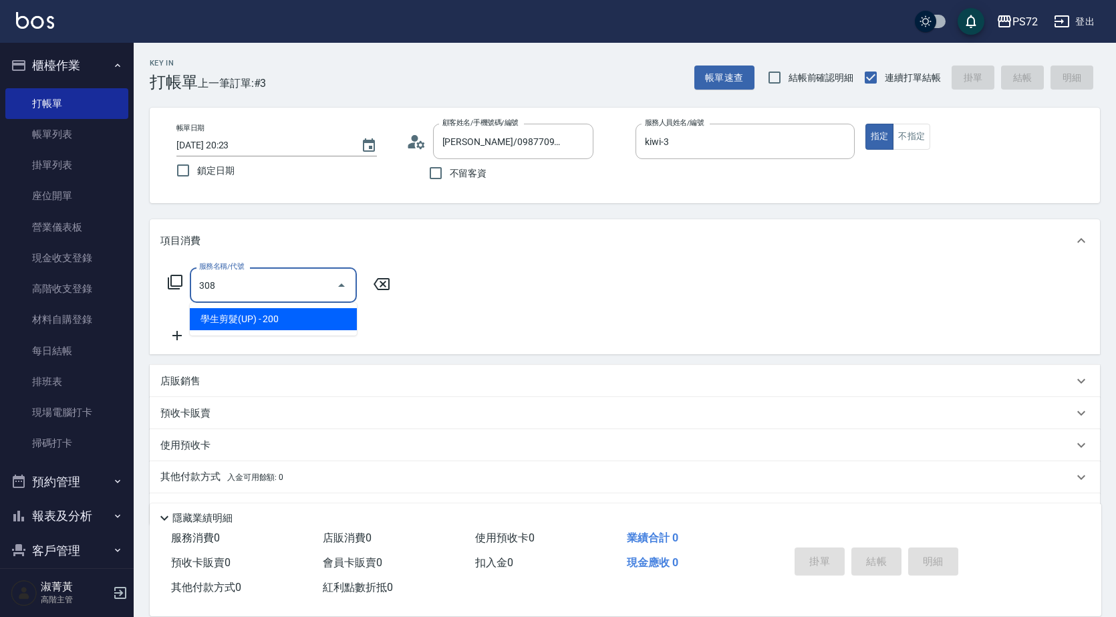
type input "學生剪髮(UP)(308)"
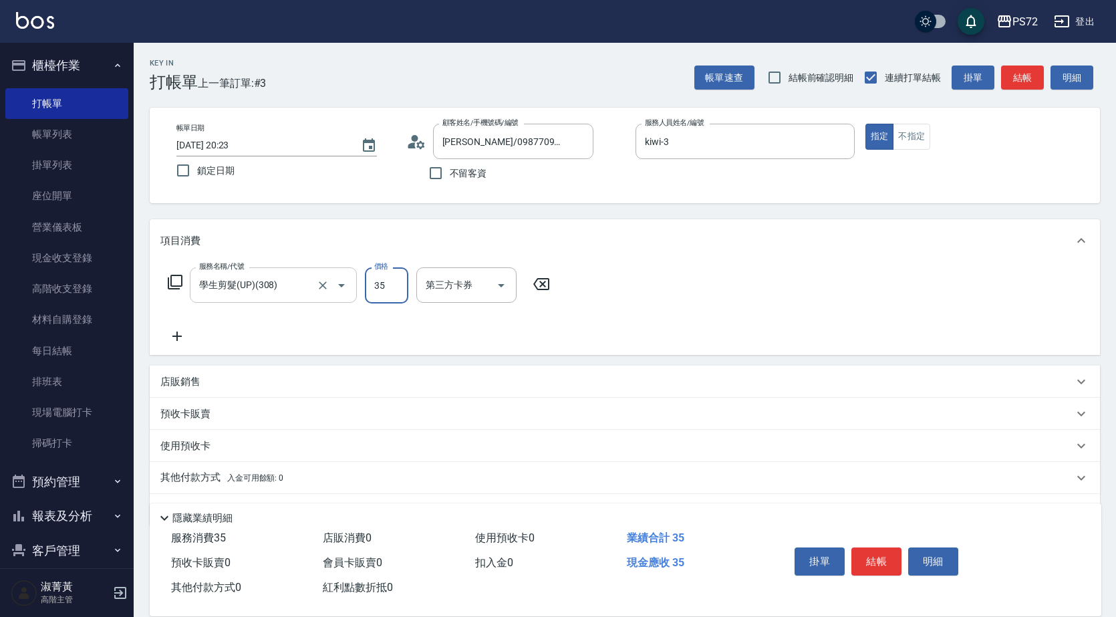
type input "350"
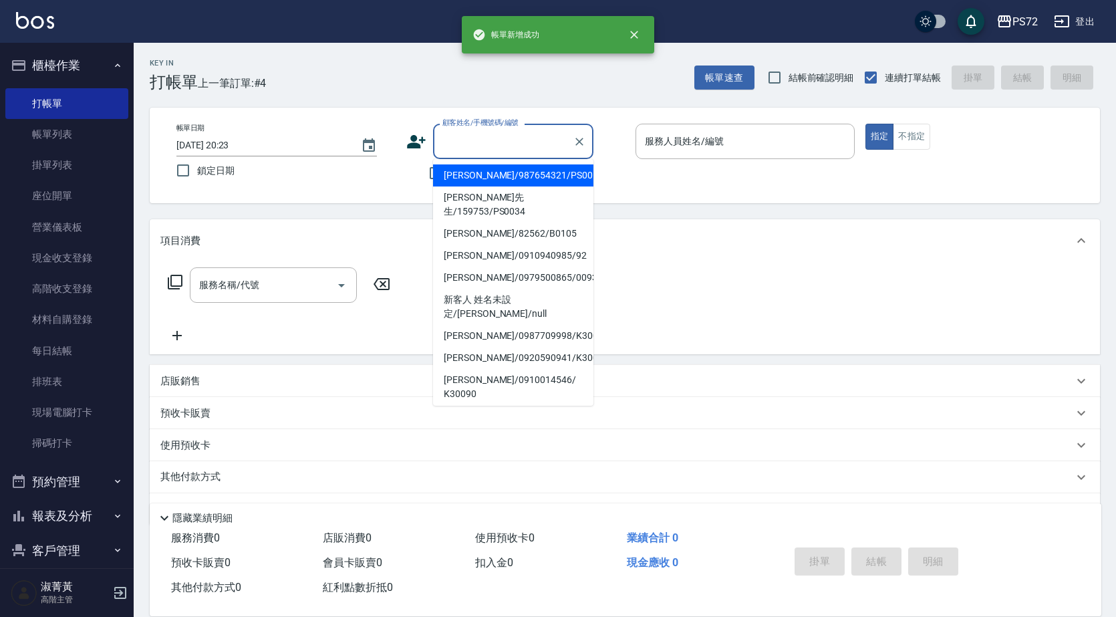
click at [447, 138] on input "顧客姓名/手機號碼/編號" at bounding box center [503, 141] width 128 height 23
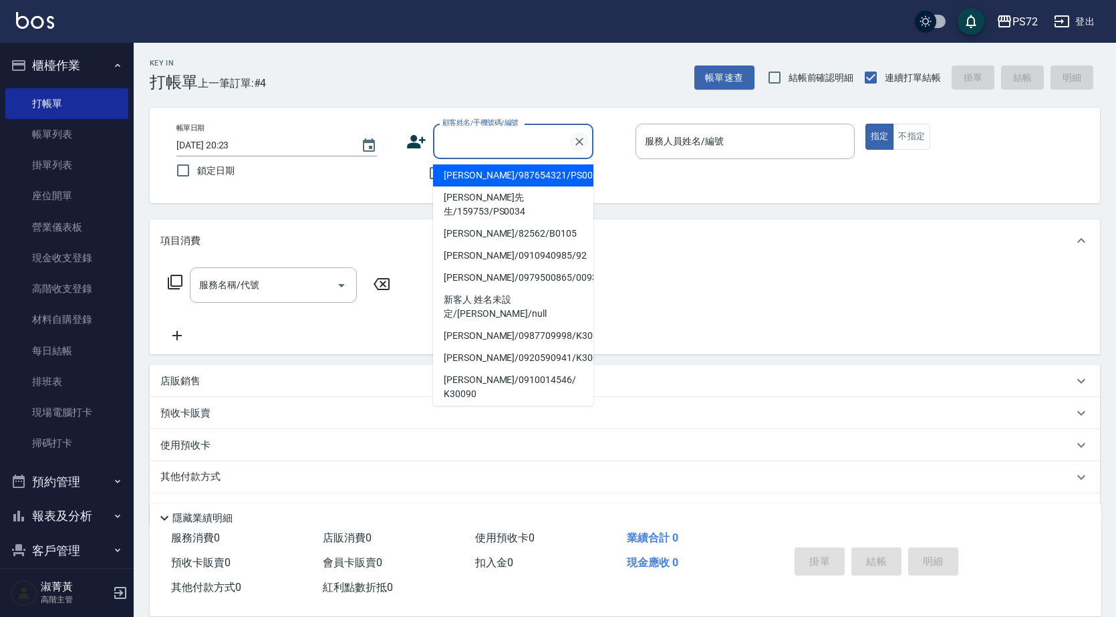
click at [576, 142] on icon "Clear" at bounding box center [579, 141] width 13 height 13
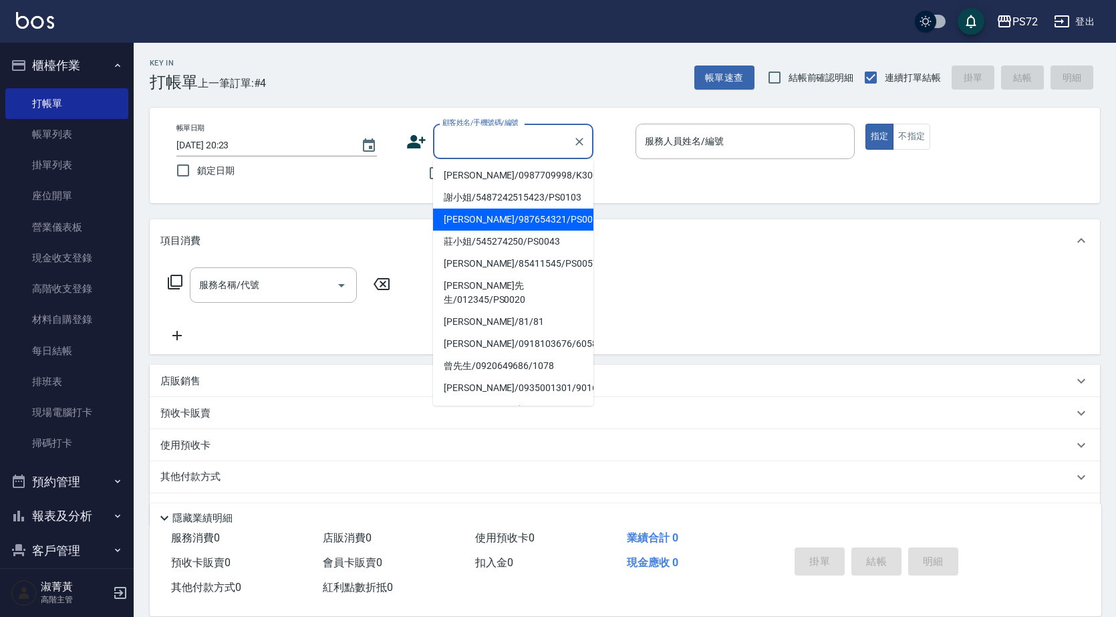
click at [524, 150] on input "顧客姓名/手機號碼/編號" at bounding box center [503, 141] width 128 height 23
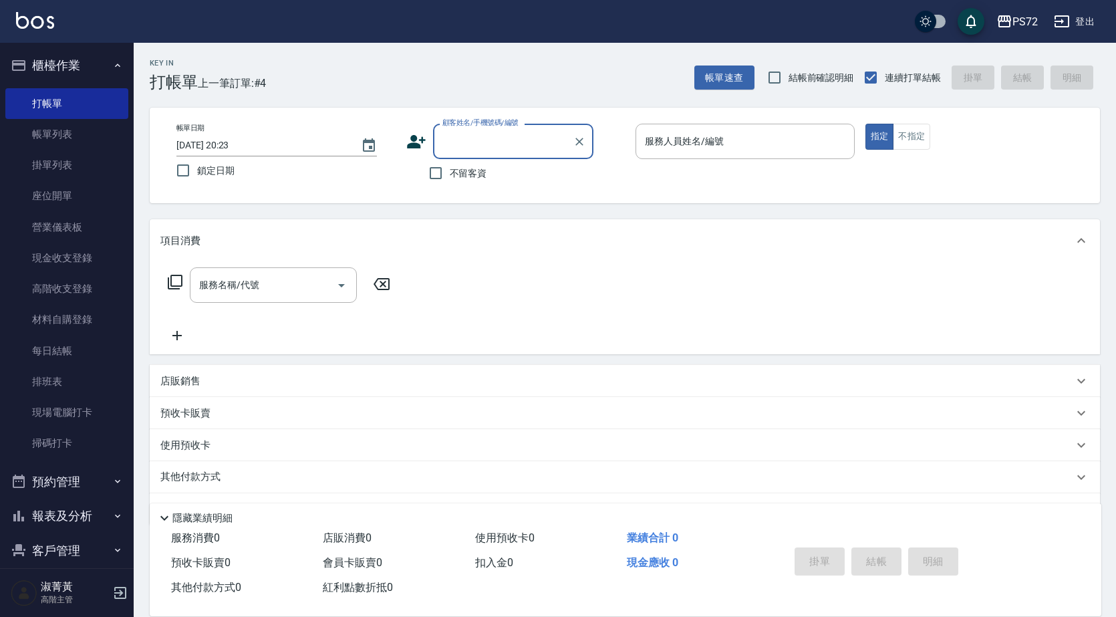
click at [524, 149] on input "顧客姓名/手機號碼/編號" at bounding box center [503, 141] width 128 height 23
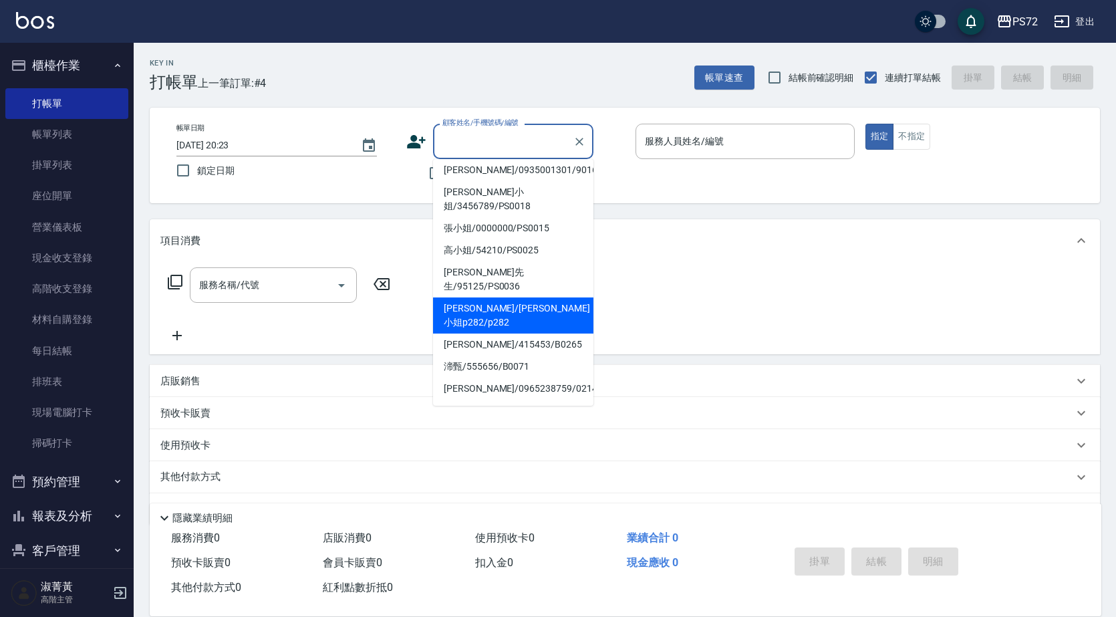
scroll to position [219, 0]
click at [486, 420] on li "[PERSON_NAME]/0930535750/1032" at bounding box center [513, 431] width 160 height 22
type input "[PERSON_NAME]/0930535750/1032"
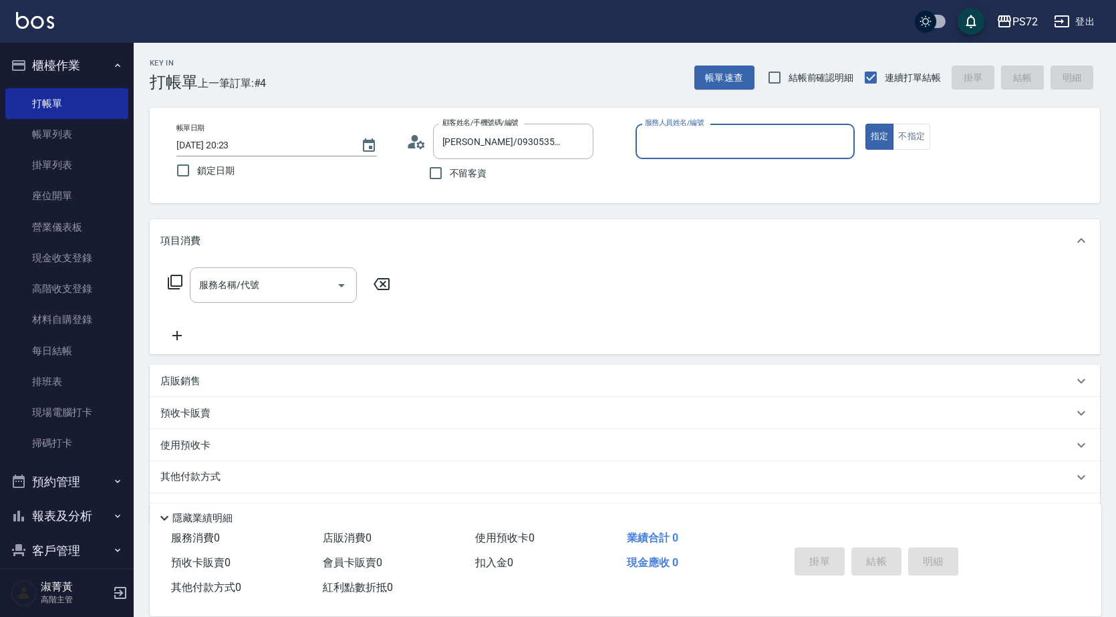
type input "小Hi-02"
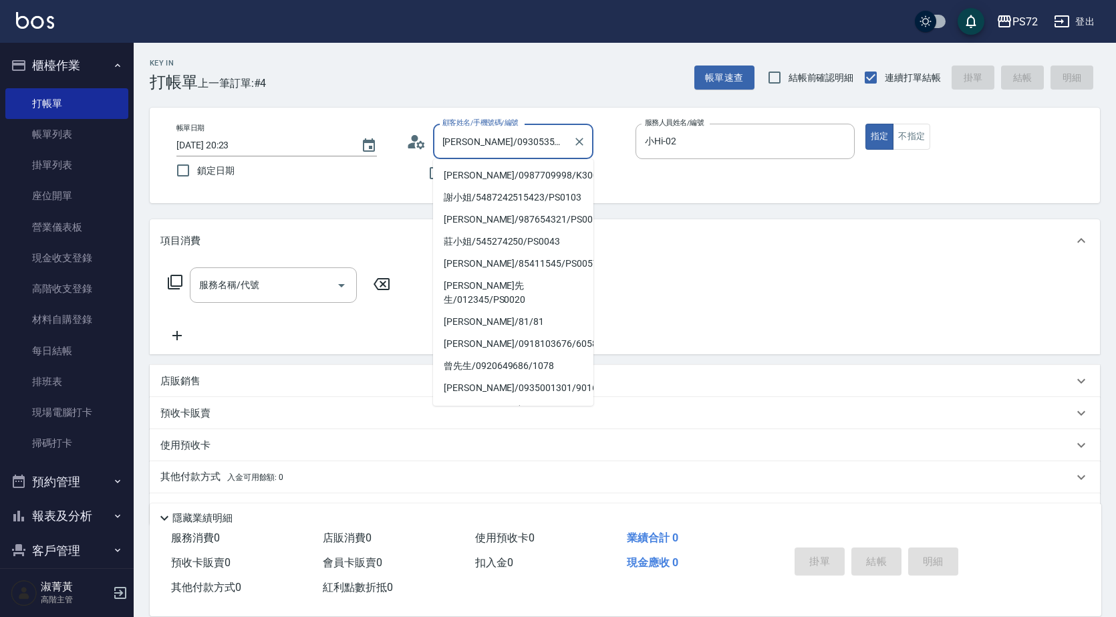
scroll to position [214, 0]
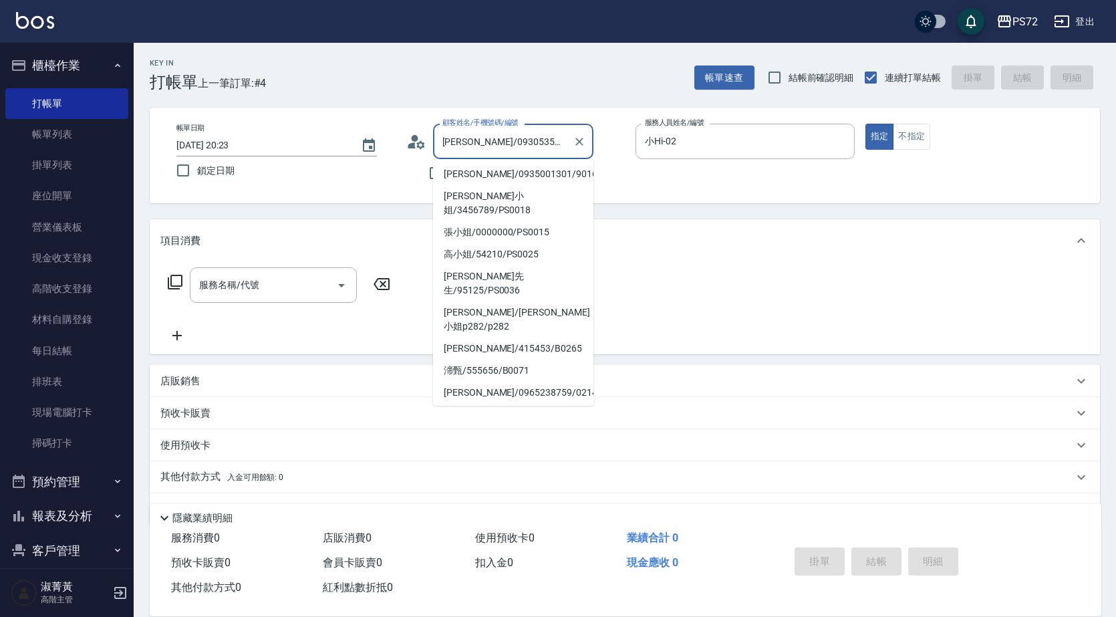
drag, startPoint x: 550, startPoint y: 147, endPoint x: 452, endPoint y: 156, distance: 98.1
click at [452, 156] on div "[PERSON_NAME]/0930535750/1032 顧客姓名/手機號碼/編號" at bounding box center [513, 141] width 160 height 35
type input "鍾"
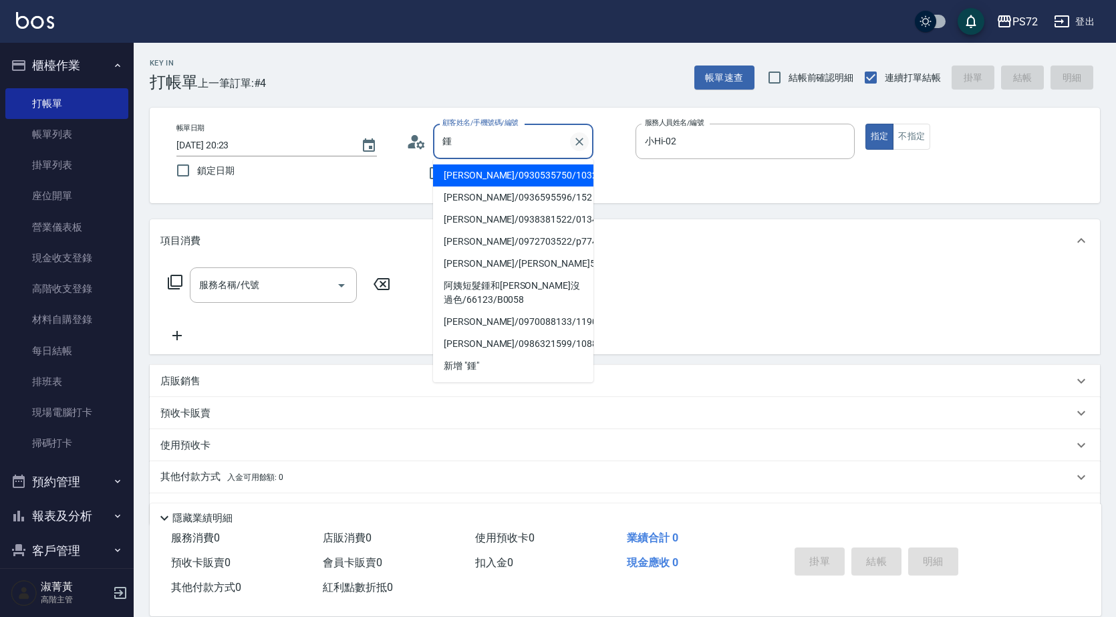
click at [582, 142] on icon "Clear" at bounding box center [579, 141] width 13 height 13
click at [535, 130] on input "顧客姓名/手機號碼/編號" at bounding box center [503, 141] width 128 height 23
click at [535, 130] on input "顧客姓名/手機號碼/編號" at bounding box center [496, 141] width 115 height 23
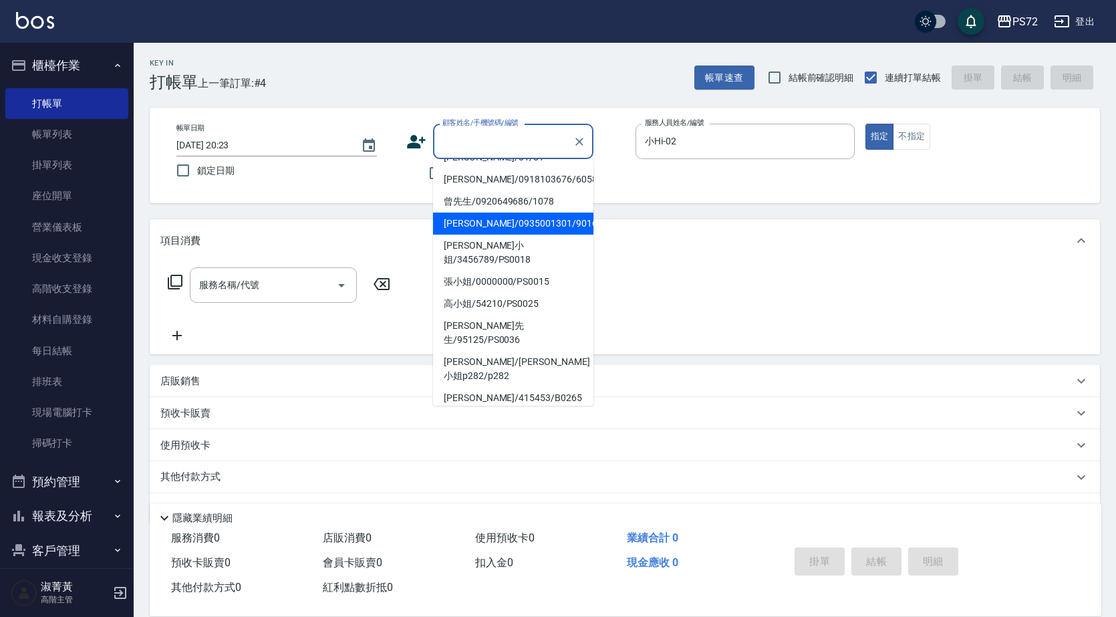
scroll to position [219, 0]
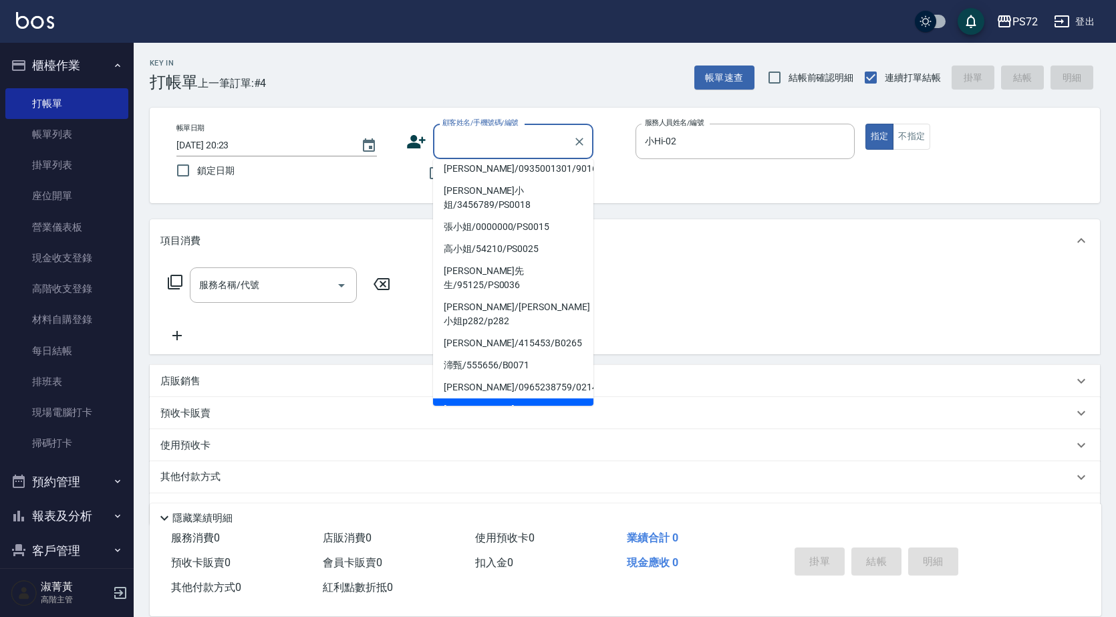
click at [501, 398] on li "[PERSON_NAME]/0922983060/0010" at bounding box center [513, 409] width 160 height 22
type input "[PERSON_NAME]/0922983060/0010"
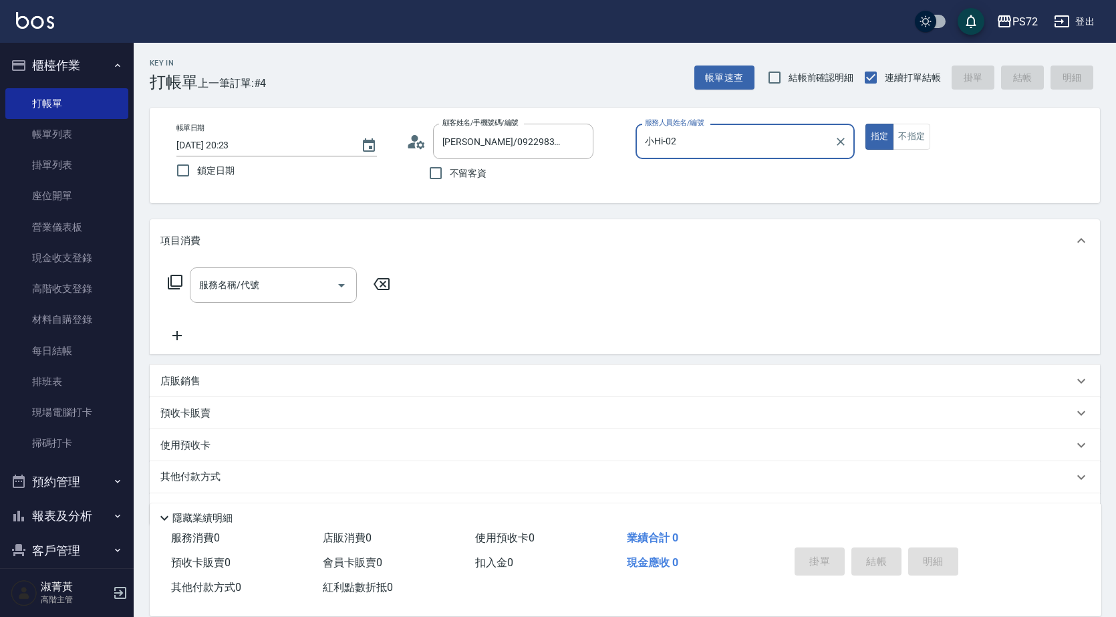
type input "[PERSON_NAME]-1"
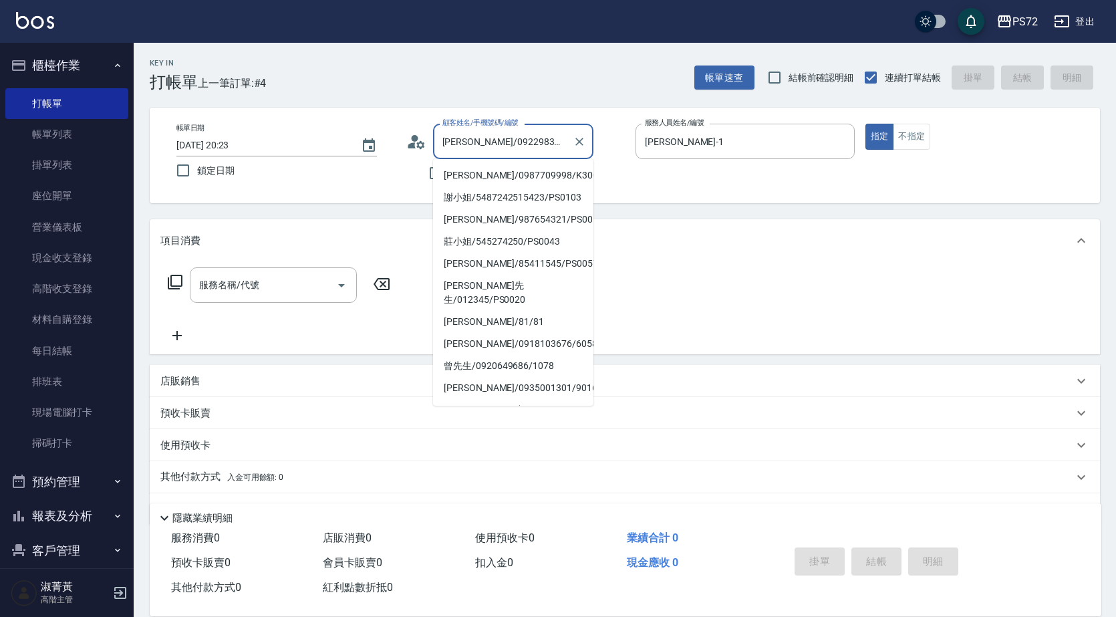
scroll to position [192, 0]
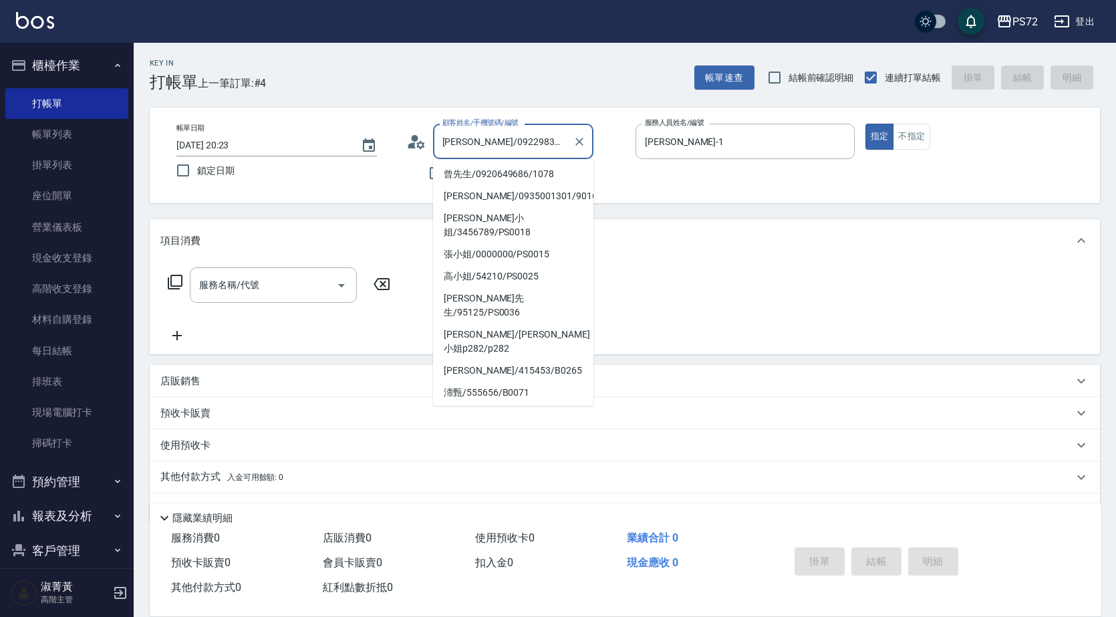
drag, startPoint x: 542, startPoint y: 138, endPoint x: 453, endPoint y: 139, distance: 88.9
click at [453, 139] on input "[PERSON_NAME]/0922983060/0010" at bounding box center [503, 141] width 128 height 23
type input "翁"
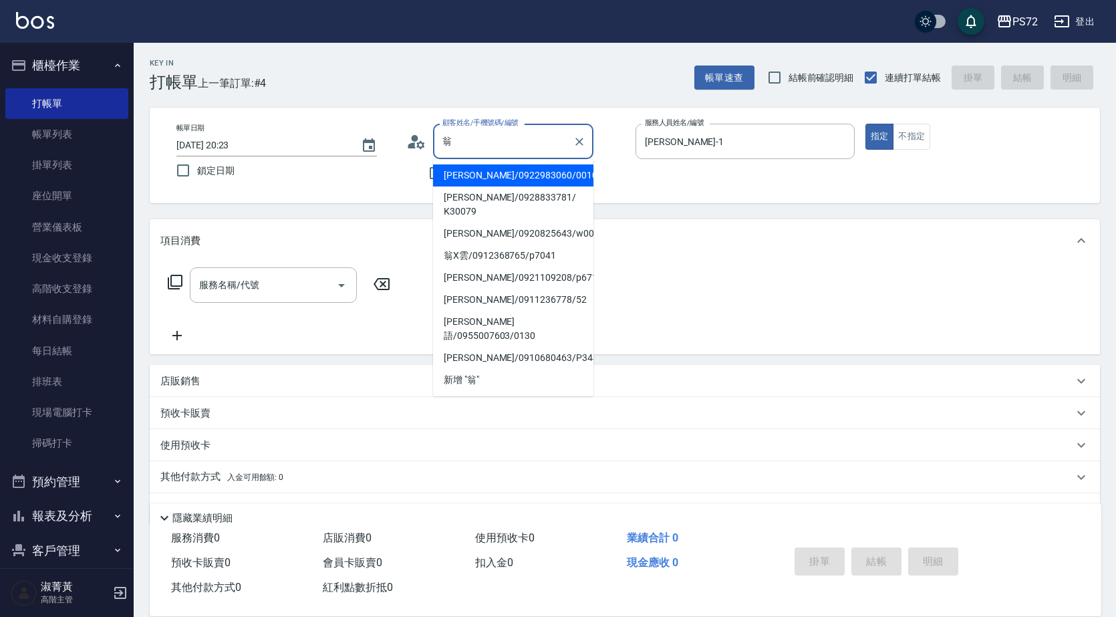
click at [525, 140] on input "翁" at bounding box center [503, 141] width 128 height 23
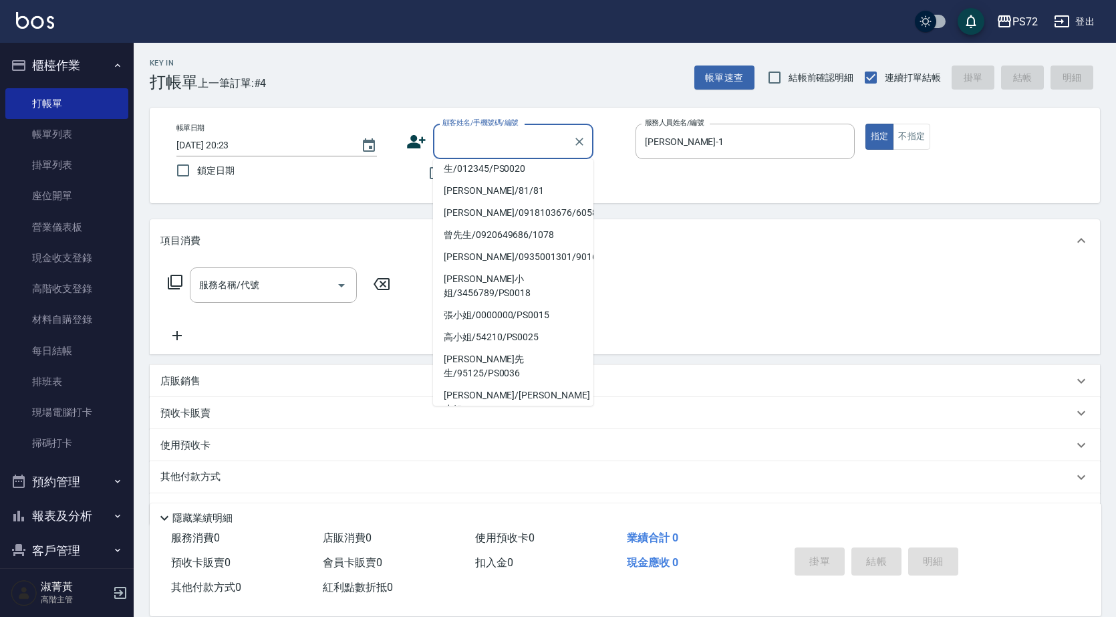
scroll to position [219, 0]
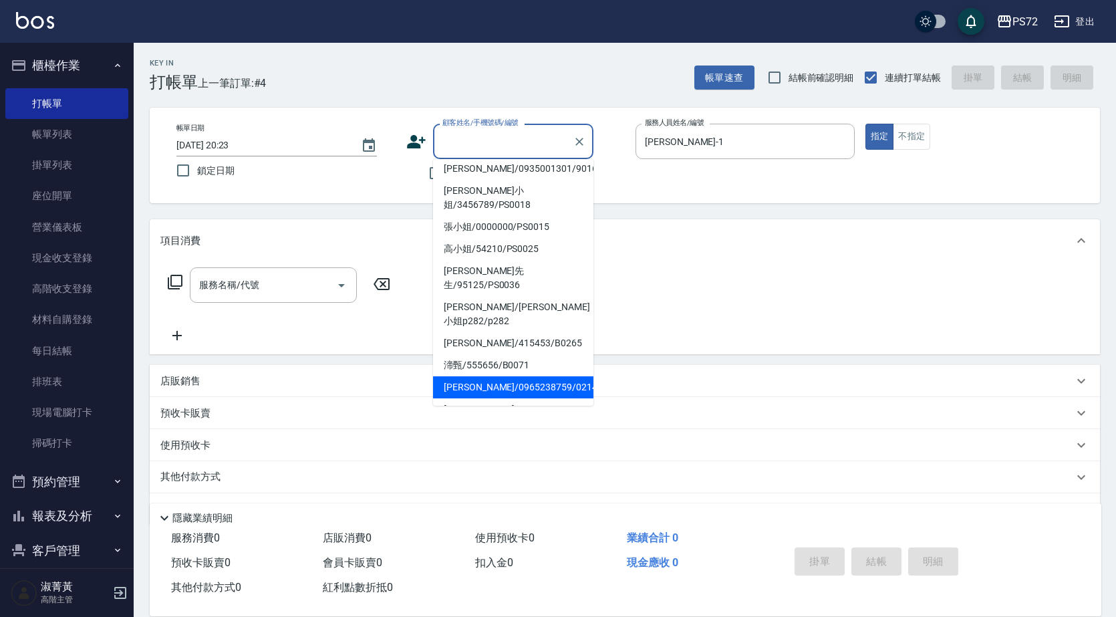
click at [501, 376] on li "[PERSON_NAME]/0965238759/0214" at bounding box center [513, 387] width 160 height 22
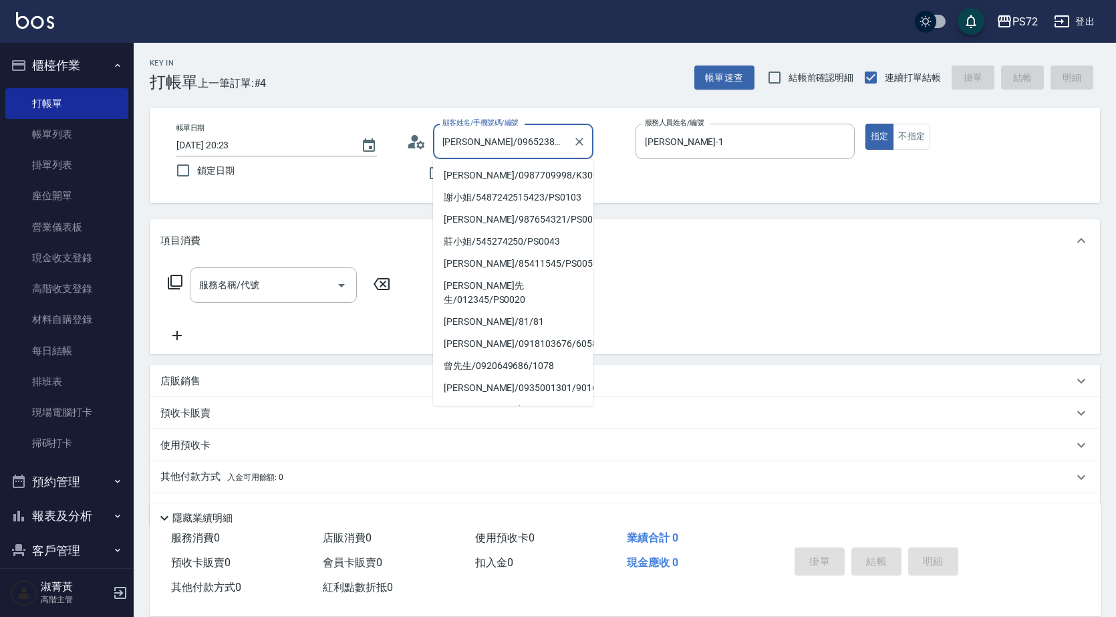
scroll to position [170, 0]
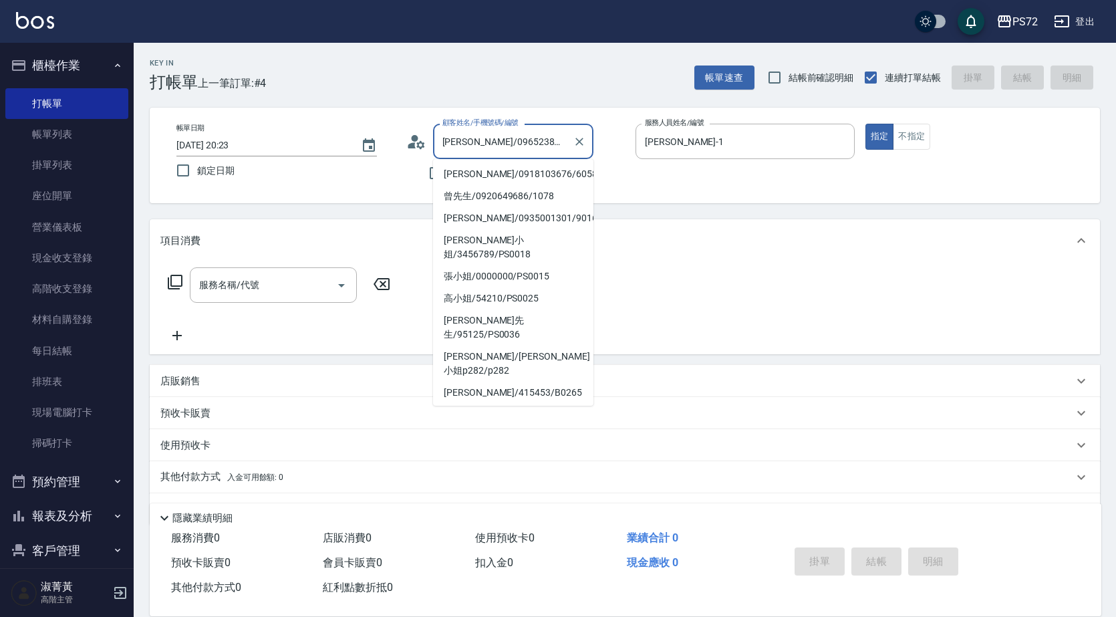
drag, startPoint x: 556, startPoint y: 142, endPoint x: 452, endPoint y: 145, distance: 104.3
click at [452, 145] on input "[PERSON_NAME]/0965238759/0214" at bounding box center [503, 141] width 128 height 23
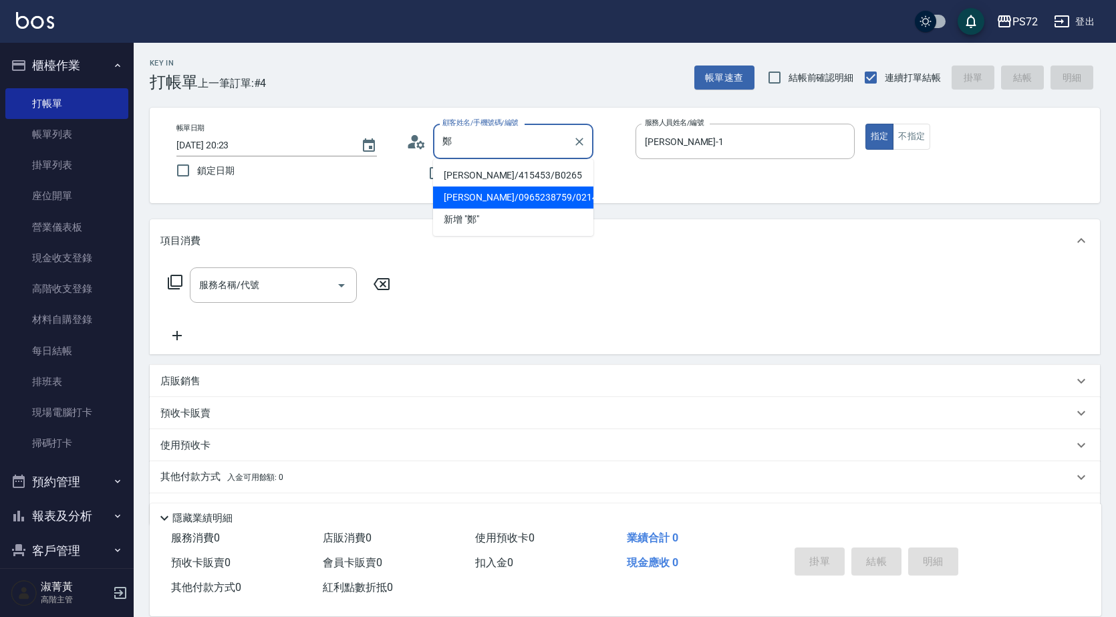
scroll to position [0, 0]
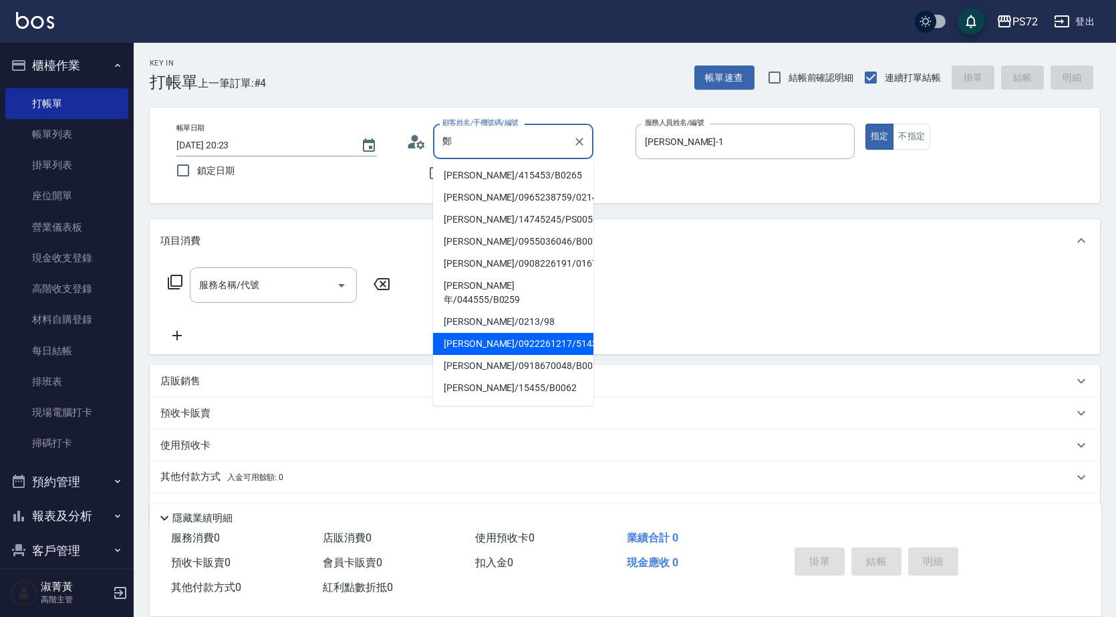
click at [483, 334] on li "[PERSON_NAME]/0922261217/5143" at bounding box center [513, 344] width 160 height 22
type input "[PERSON_NAME]/0922261217/5143"
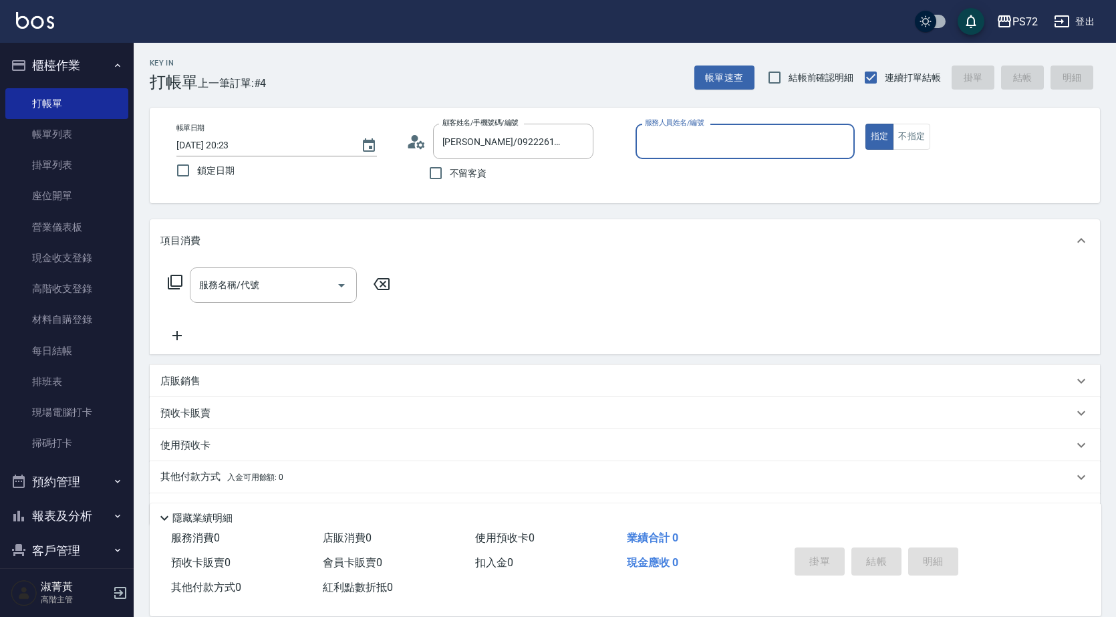
click at [701, 149] on input "服務人員姓名/編號" at bounding box center [745, 141] width 207 height 23
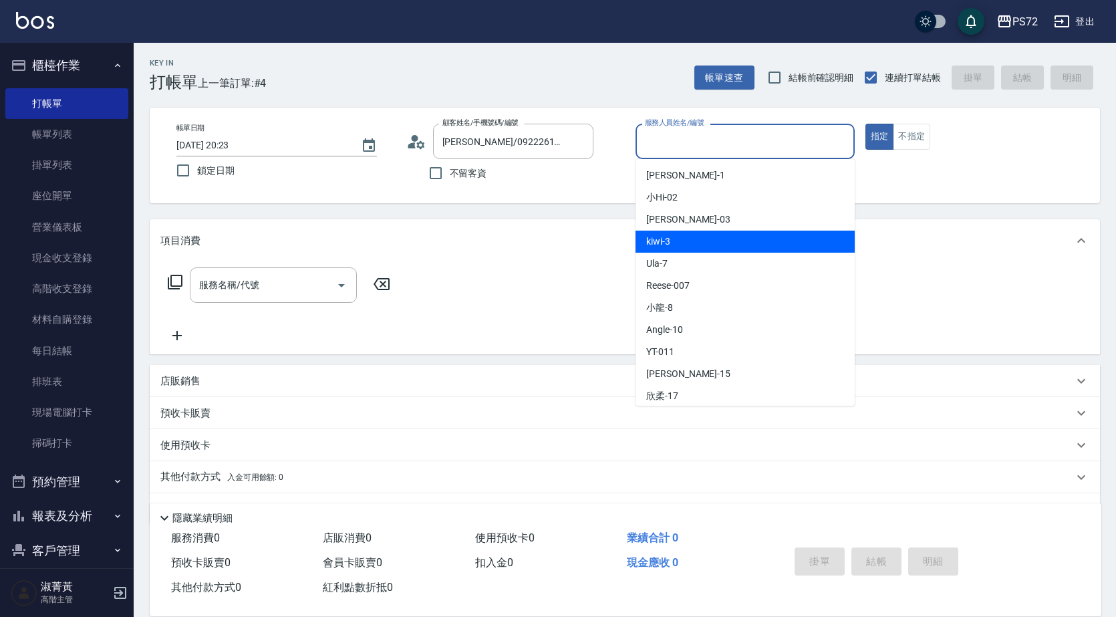
click at [699, 241] on div "kiwi -3" at bounding box center [745, 242] width 219 height 22
type input "kiwi-3"
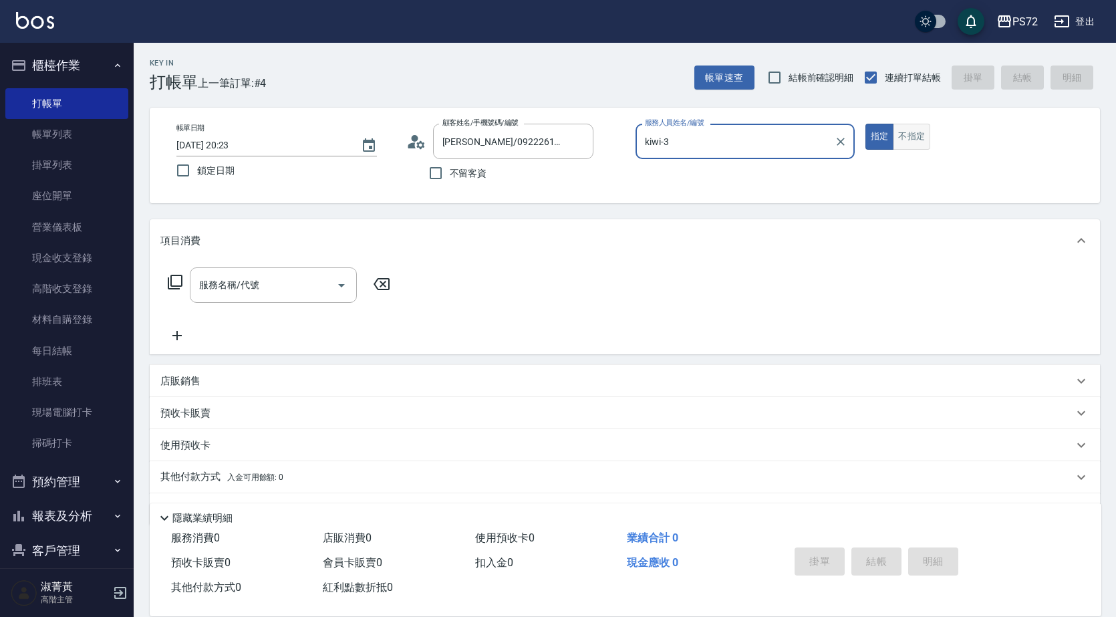
click at [919, 130] on button "不指定" at bounding box center [911, 137] width 37 height 26
click at [300, 277] on input "服務名稱/代號" at bounding box center [263, 284] width 135 height 23
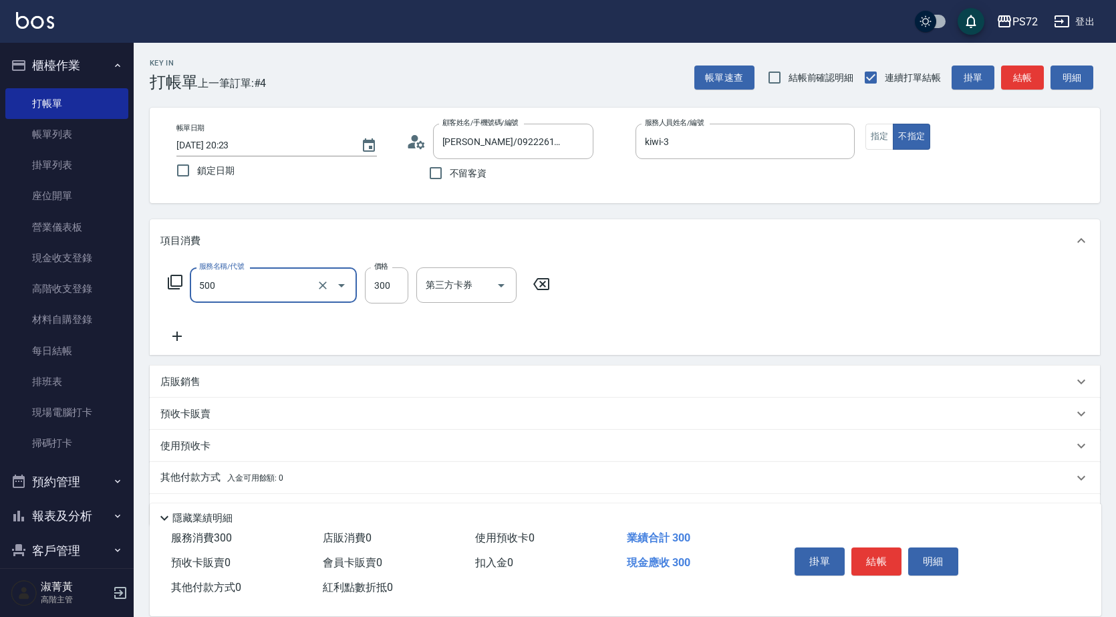
type input "洗髮(A級)(500)"
type input "250"
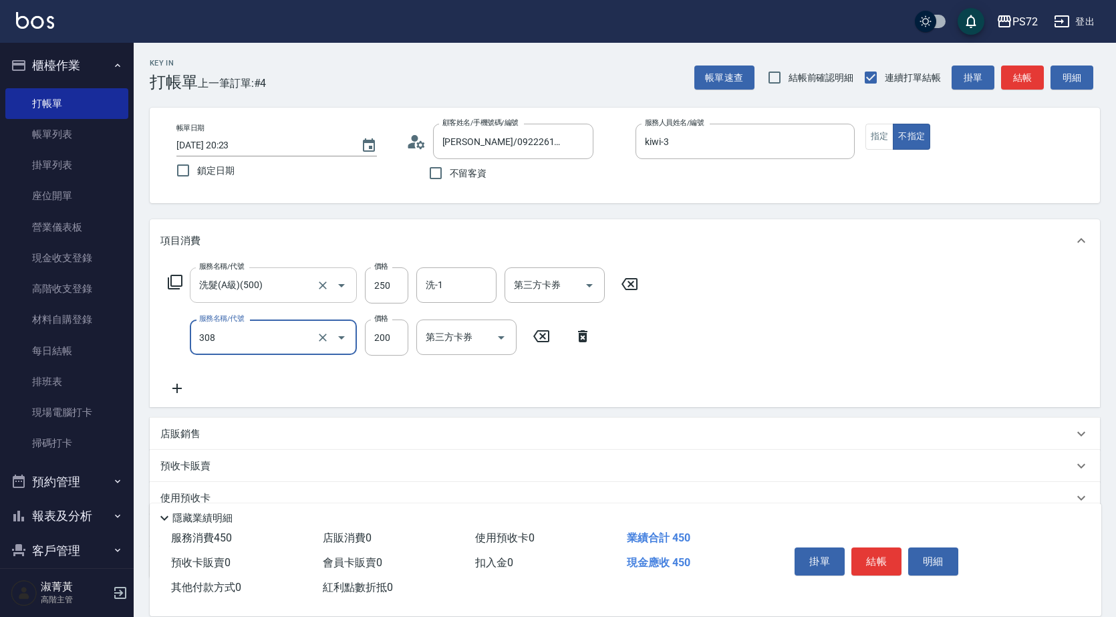
type input "學生剪髮(UP)(308)"
type input "300"
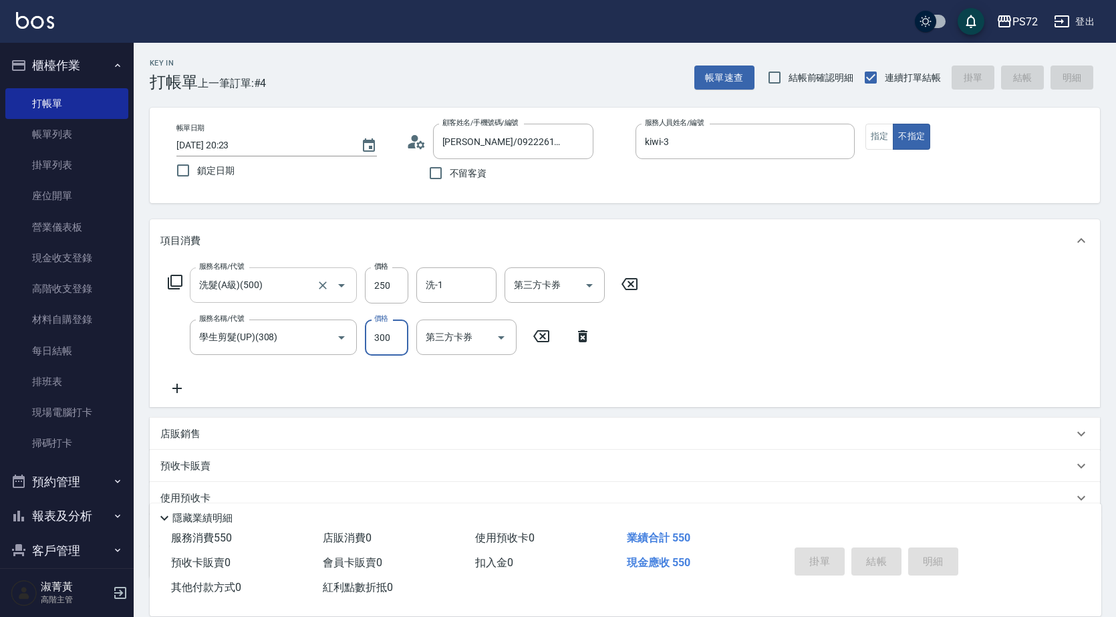
type input "[DATE] 20:24"
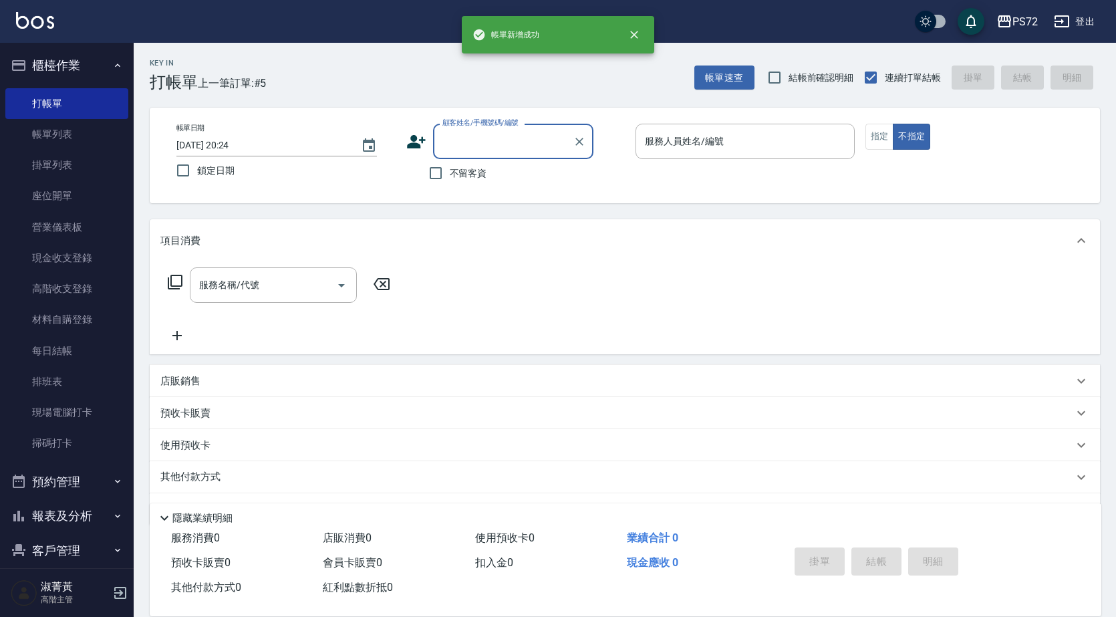
click at [456, 143] on input "顧客姓名/手機號碼/編號" at bounding box center [503, 141] width 128 height 23
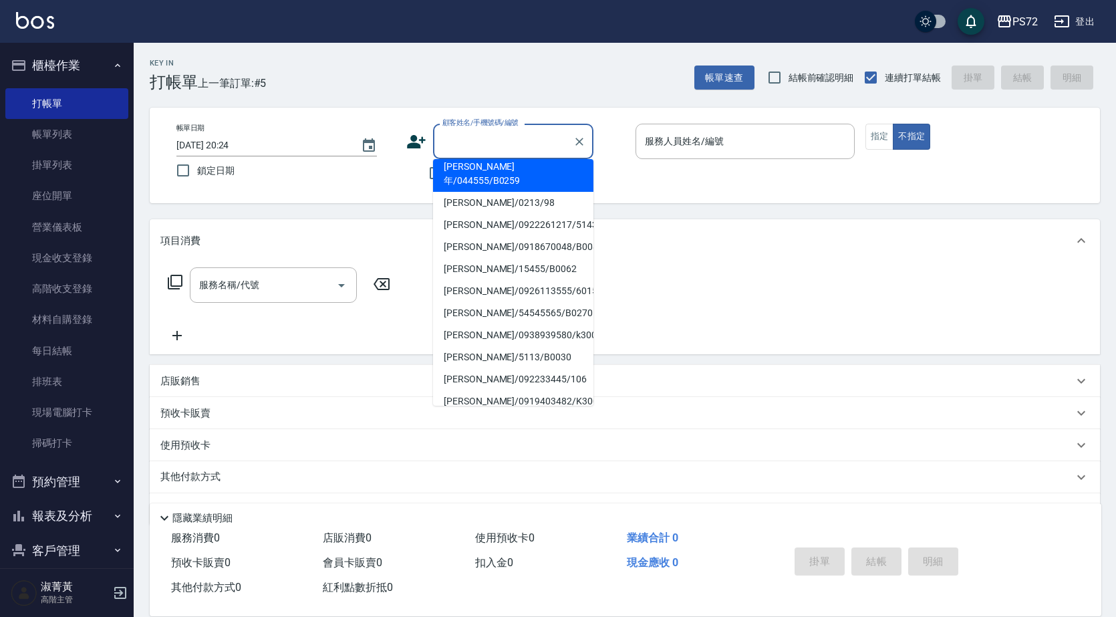
scroll to position [205, 0]
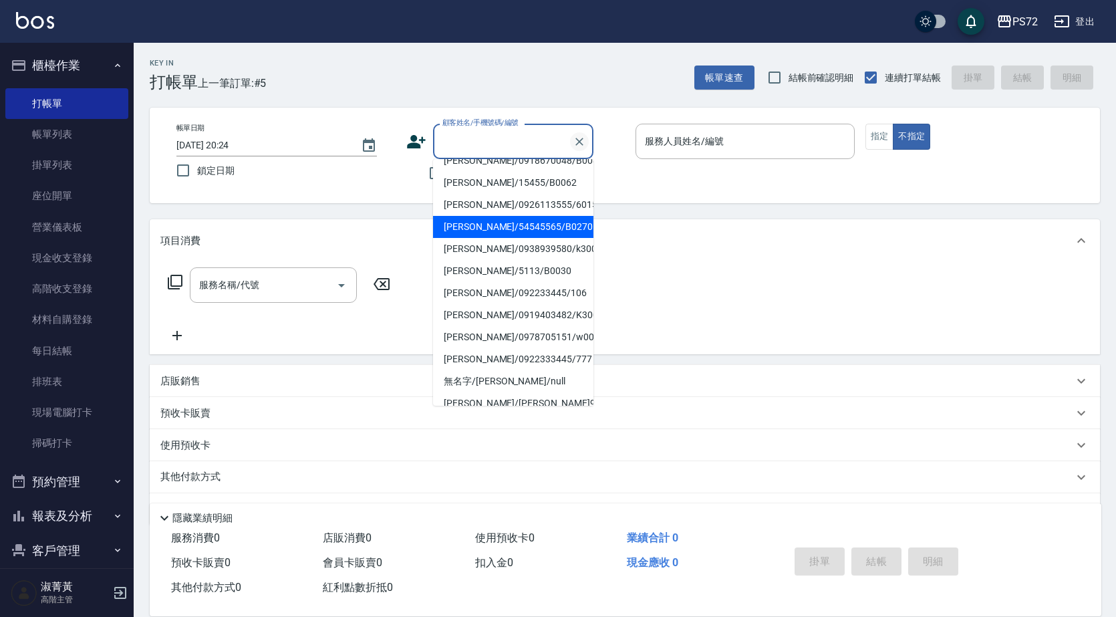
click at [580, 143] on icon "Clear" at bounding box center [579, 141] width 13 height 13
click at [499, 135] on input "顧客姓名/手機號碼/編號" at bounding box center [503, 141] width 128 height 23
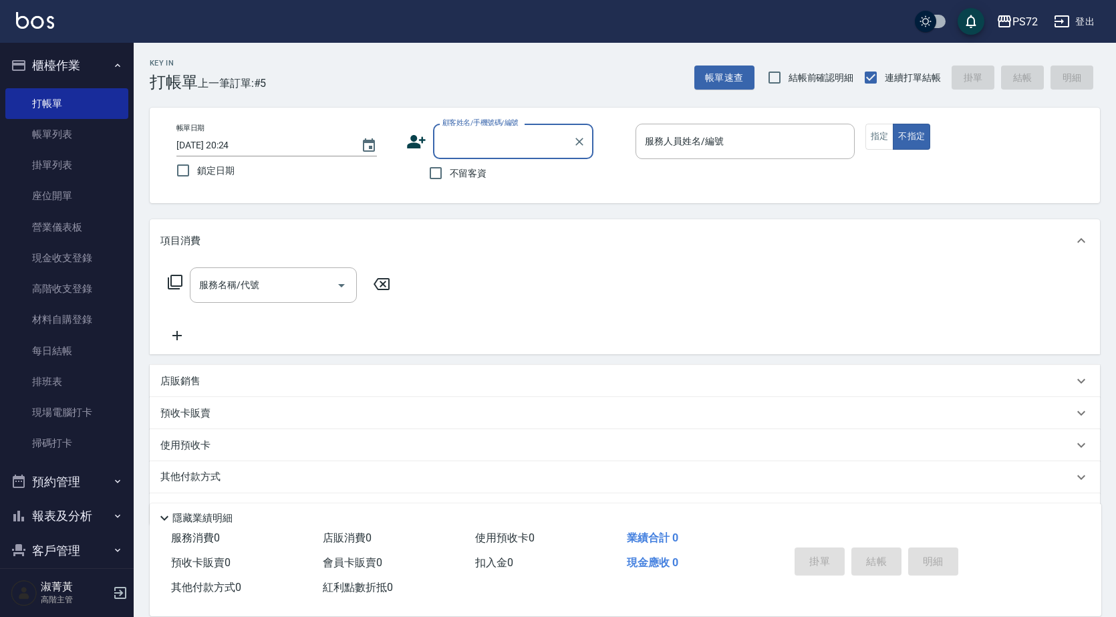
click at [499, 135] on input "顧客姓名/手機號碼/編號" at bounding box center [503, 141] width 128 height 23
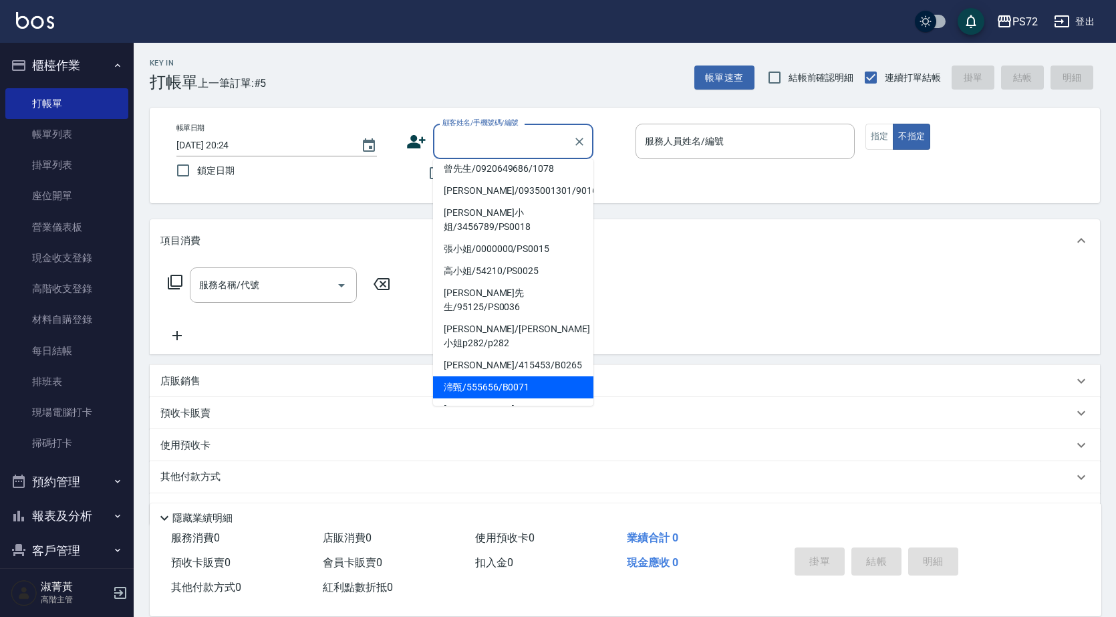
scroll to position [37, 0]
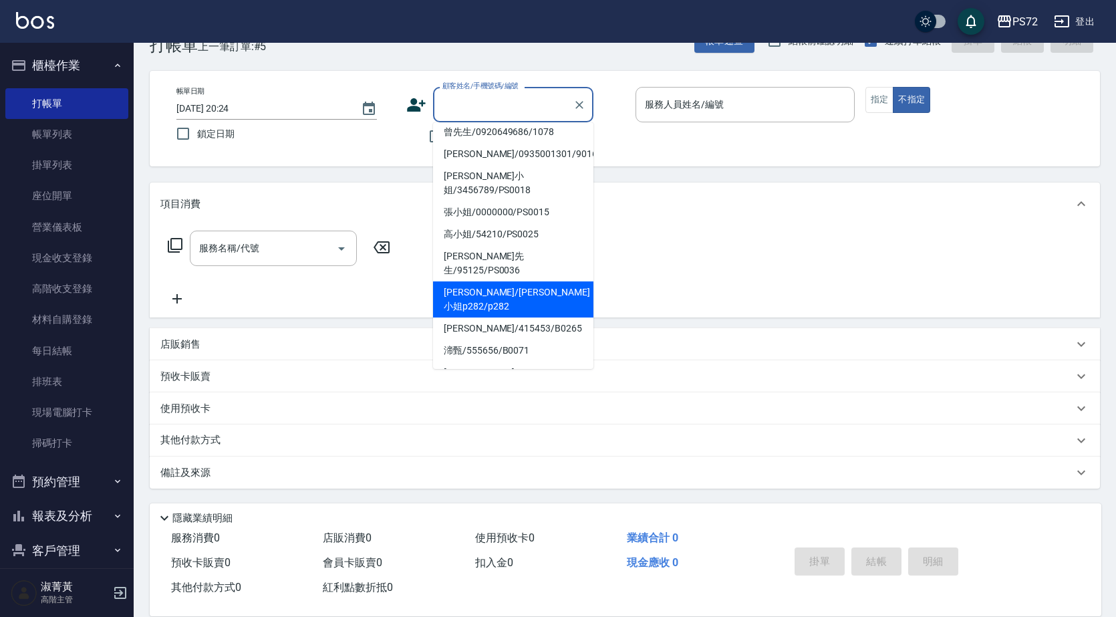
click at [497, 281] on li "[PERSON_NAME]/[PERSON_NAME]小姐p282/p282" at bounding box center [513, 299] width 160 height 36
type input "[PERSON_NAME]/[PERSON_NAME]小姐p282/p282"
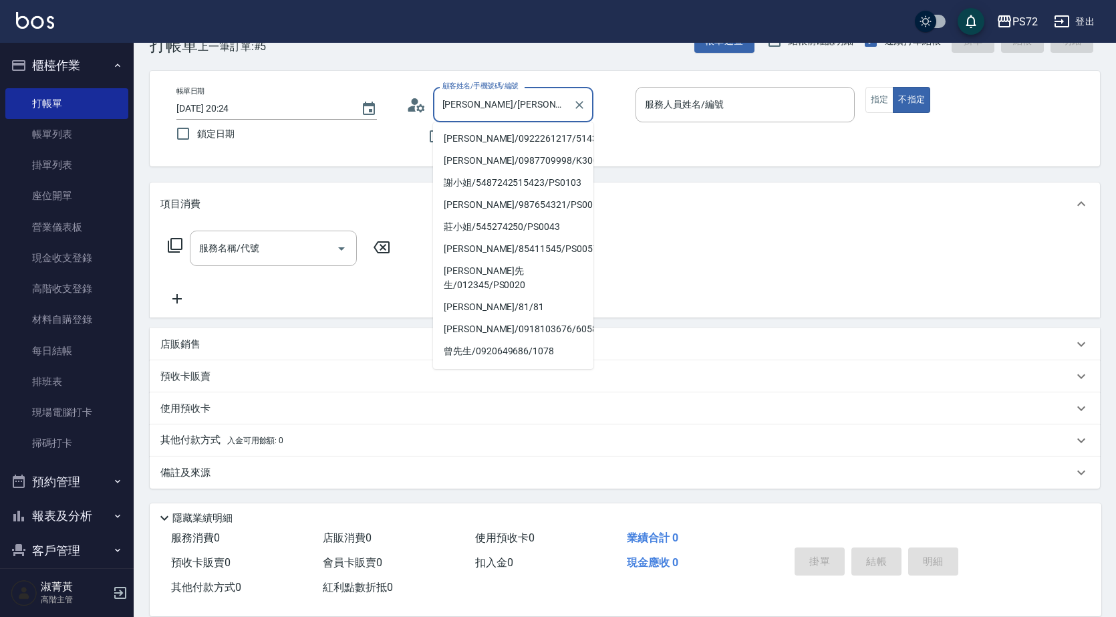
scroll to position [126, 0]
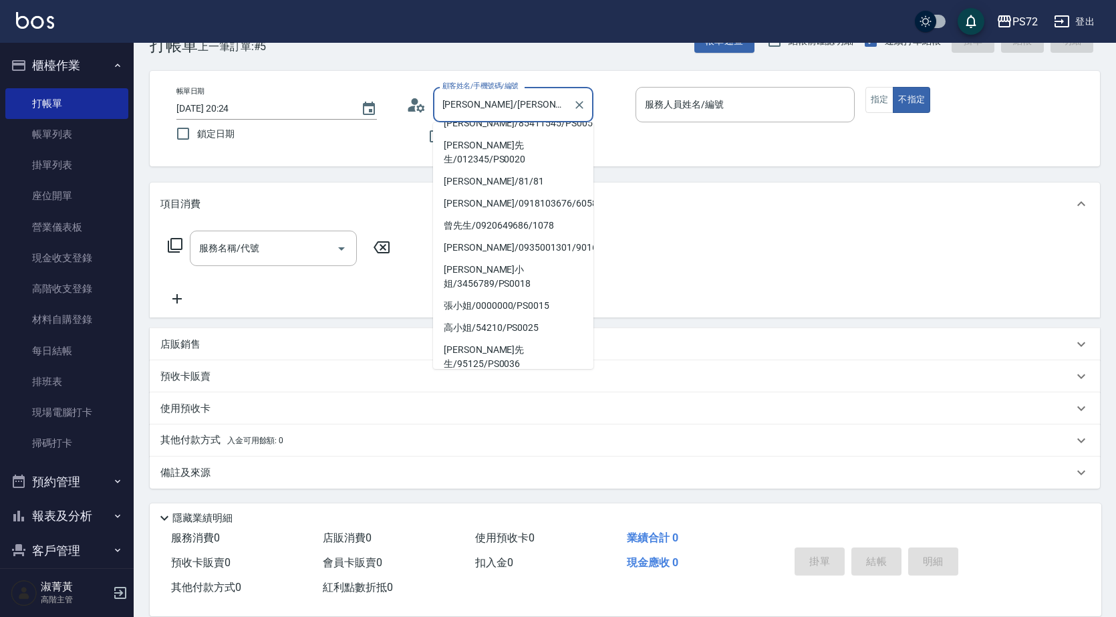
drag, startPoint x: 533, startPoint y: 101, endPoint x: 616, endPoint y: 95, distance: 83.1
click at [616, 95] on div "顧客姓名/手機號碼/編號 [PERSON_NAME]/[PERSON_NAME]p282/p282 顧客姓名/手機號碼/編號" at bounding box center [515, 104] width 219 height 35
click at [683, 106] on div "服務人員姓名/編號 服務人員姓名/編號" at bounding box center [745, 104] width 219 height 35
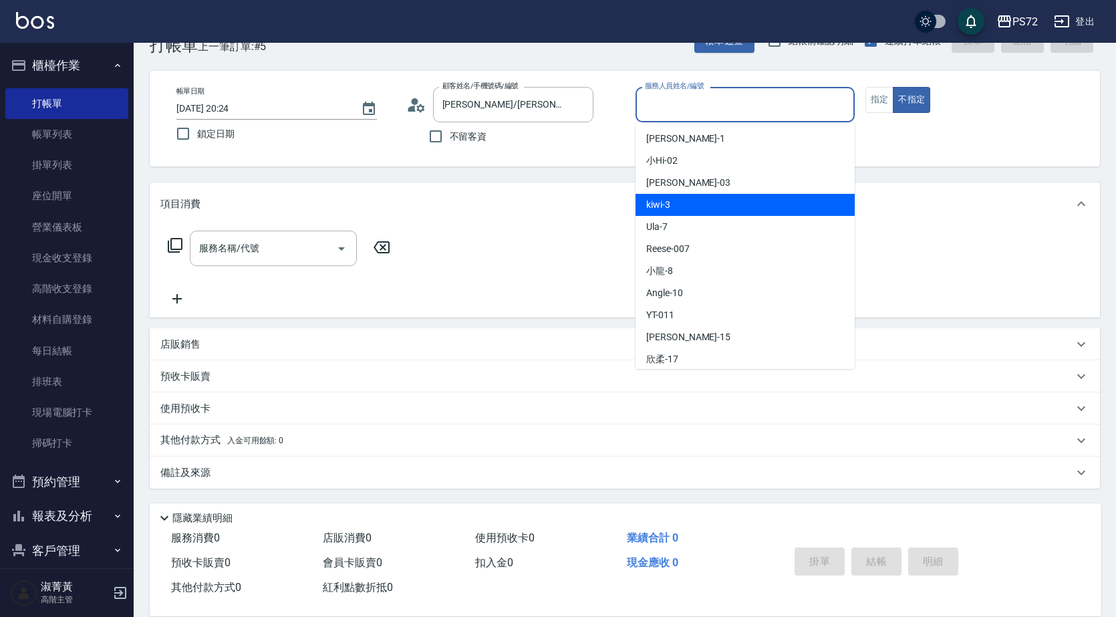
click at [716, 207] on div "kiwi -3" at bounding box center [745, 205] width 219 height 22
type input "kiwi-3"
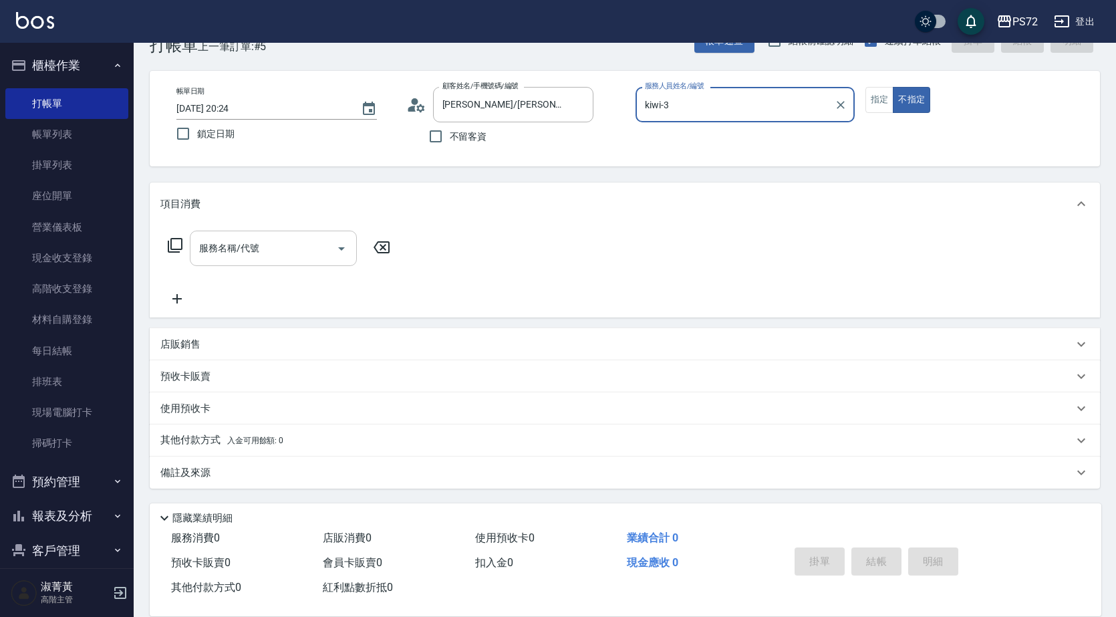
click at [308, 247] on input "服務名稱/代號" at bounding box center [263, 248] width 135 height 23
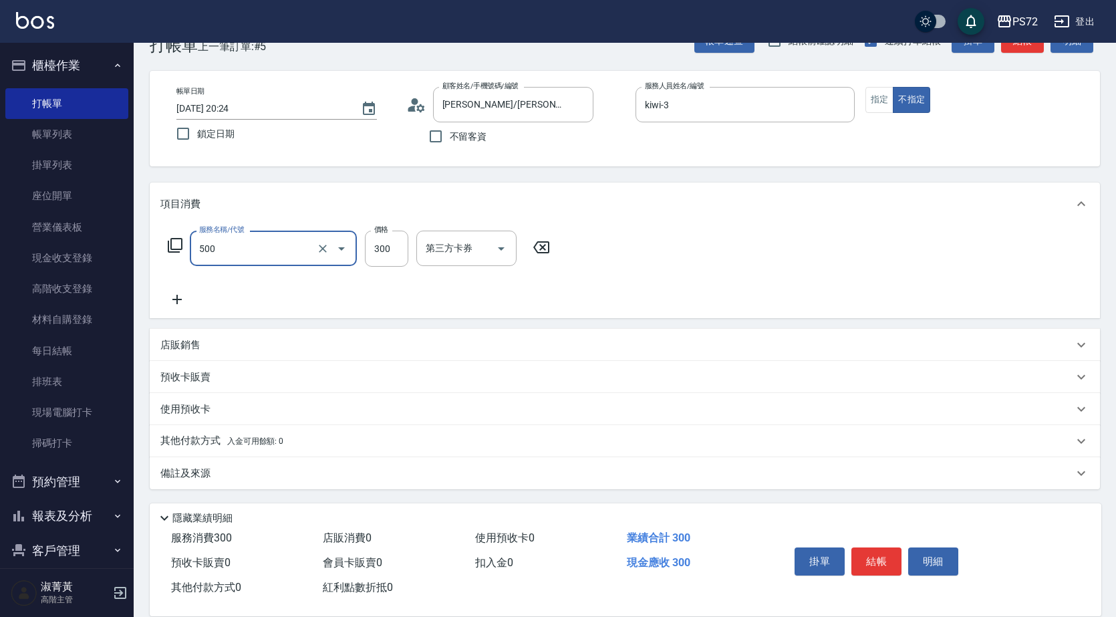
type input "洗髮(A級)(500)"
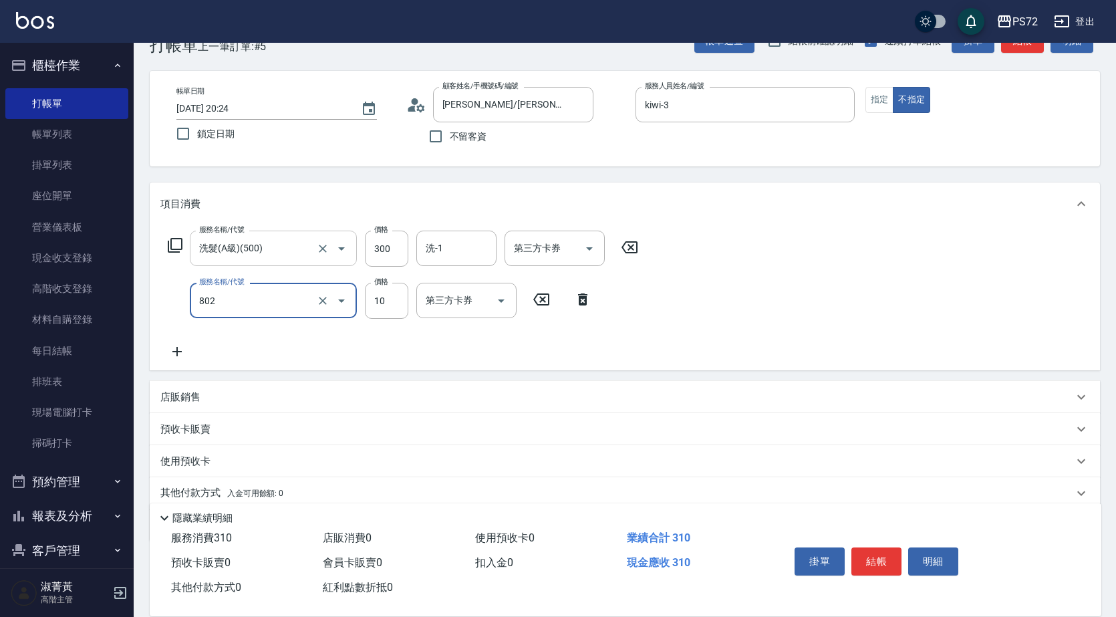
type input "潤絲(802)"
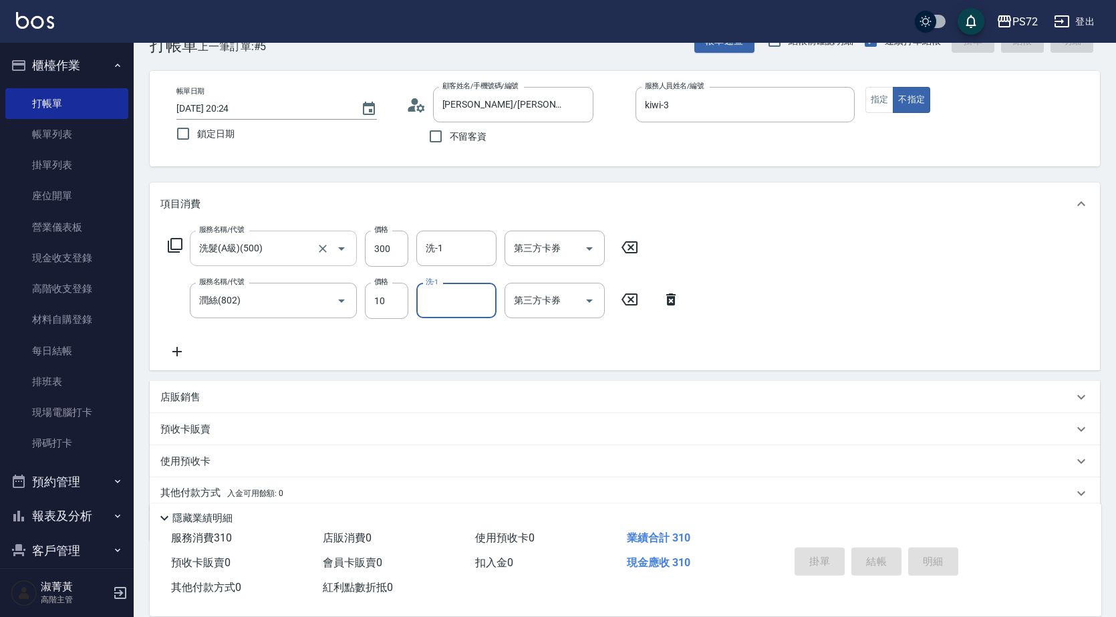
type input "[DATE] 20:25"
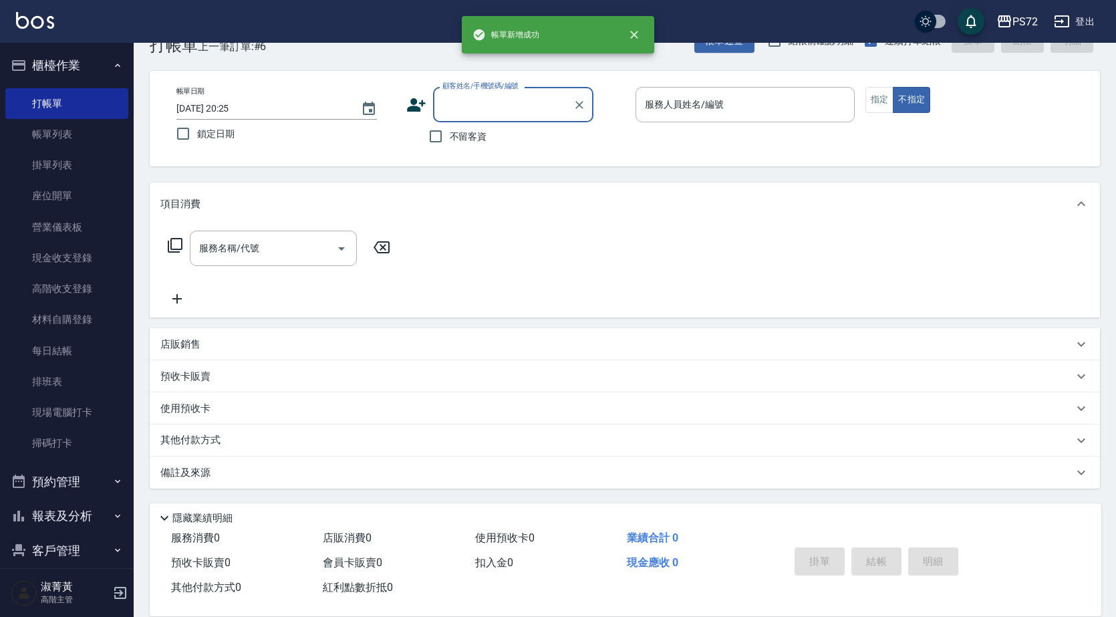
click at [497, 109] on input "顧客姓名/手機號碼/編號" at bounding box center [503, 104] width 128 height 23
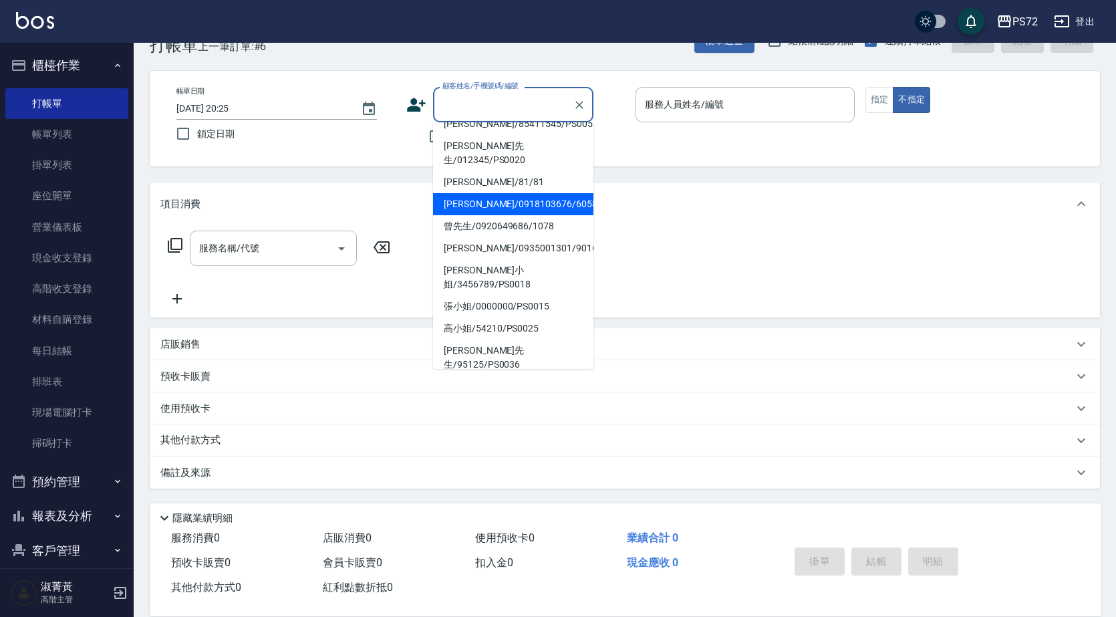
scroll to position [219, 0]
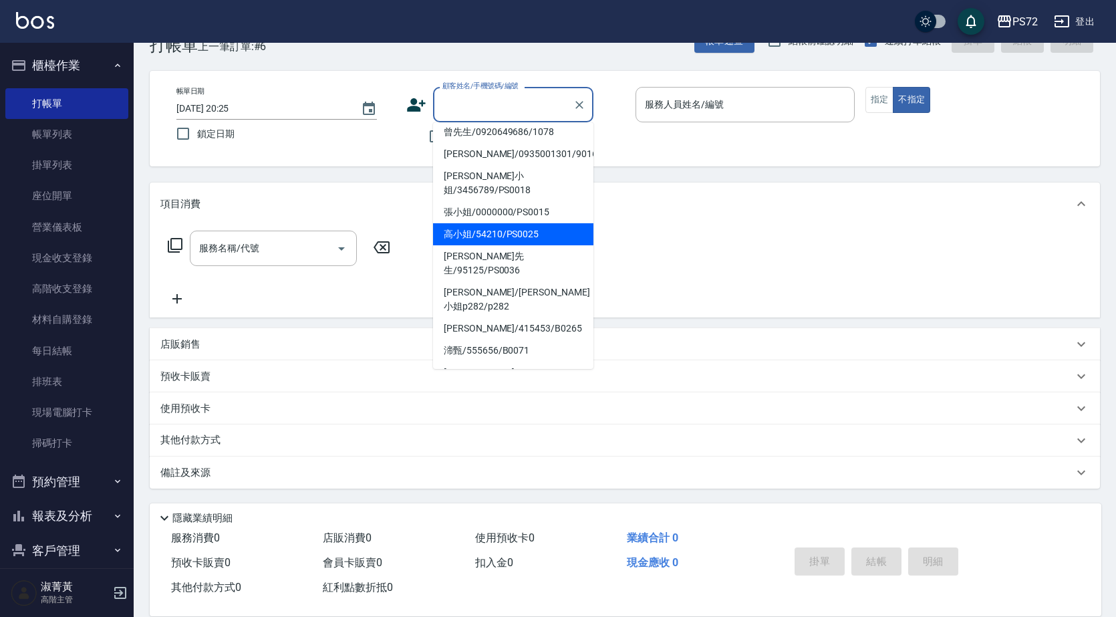
click at [482, 227] on li "高小姐/54210/PS0025" at bounding box center [513, 234] width 160 height 22
type input "高小姐/54210/PS0025"
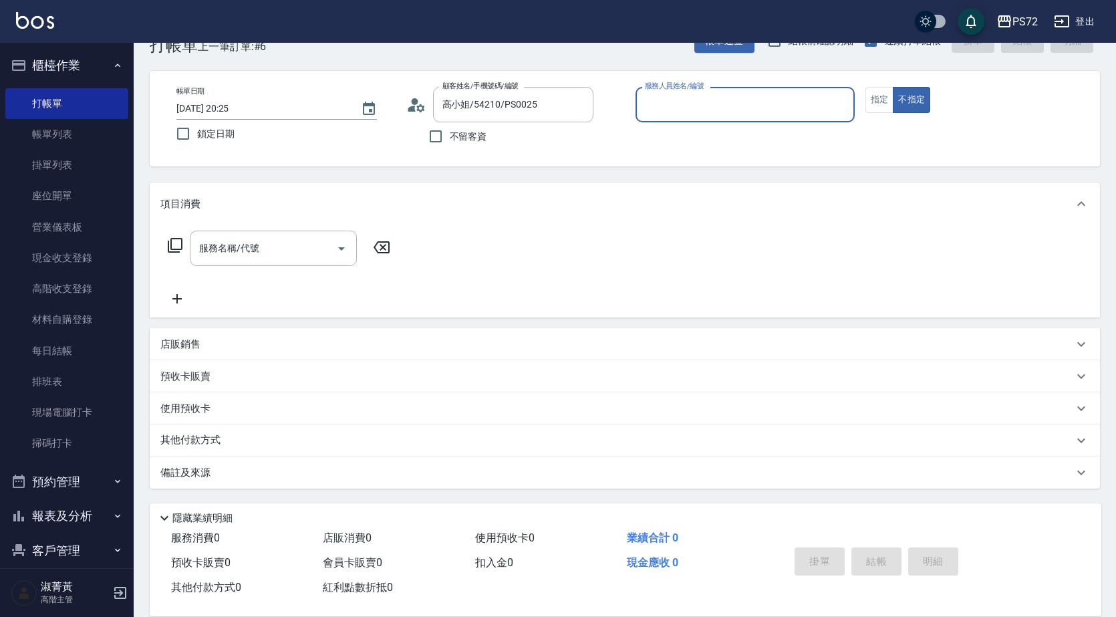
type input "kiwi-3"
click at [534, 106] on input "高小姐/54210/PS0025" at bounding box center [503, 104] width 128 height 23
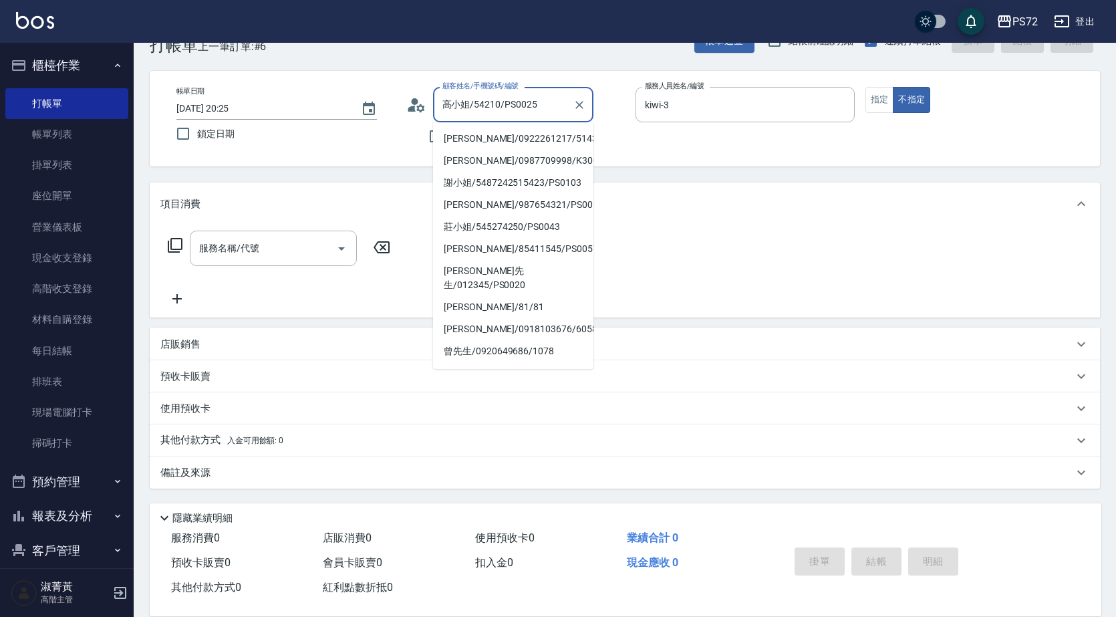
scroll to position [82, 0]
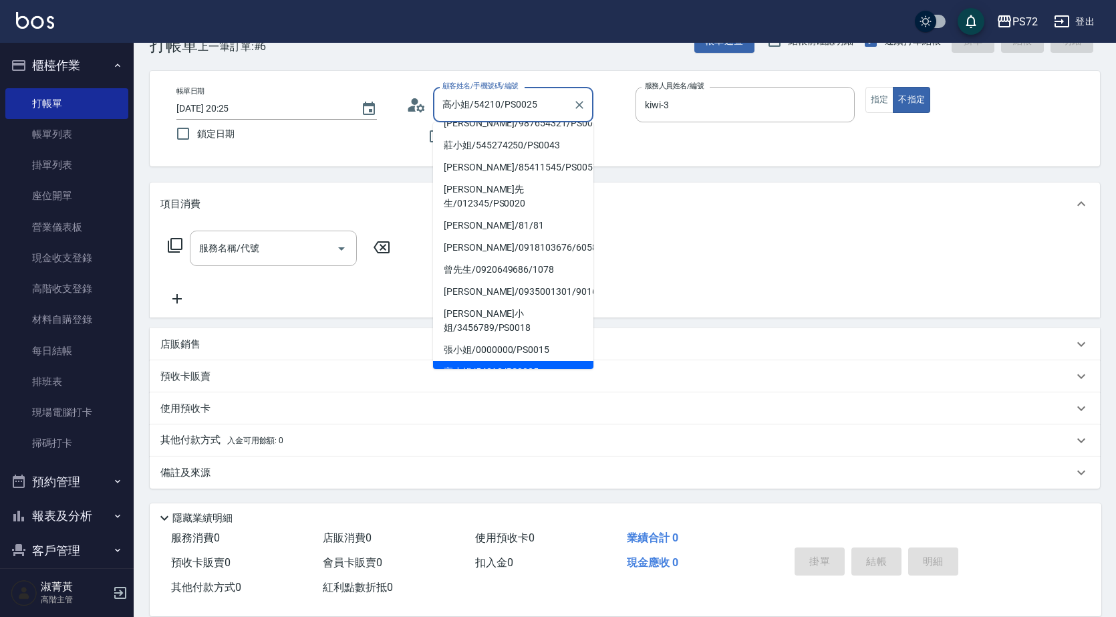
drag, startPoint x: 535, startPoint y: 106, endPoint x: 453, endPoint y: 102, distance: 82.3
click at [453, 102] on input "高小姐/54210/PS0025" at bounding box center [503, 104] width 128 height 23
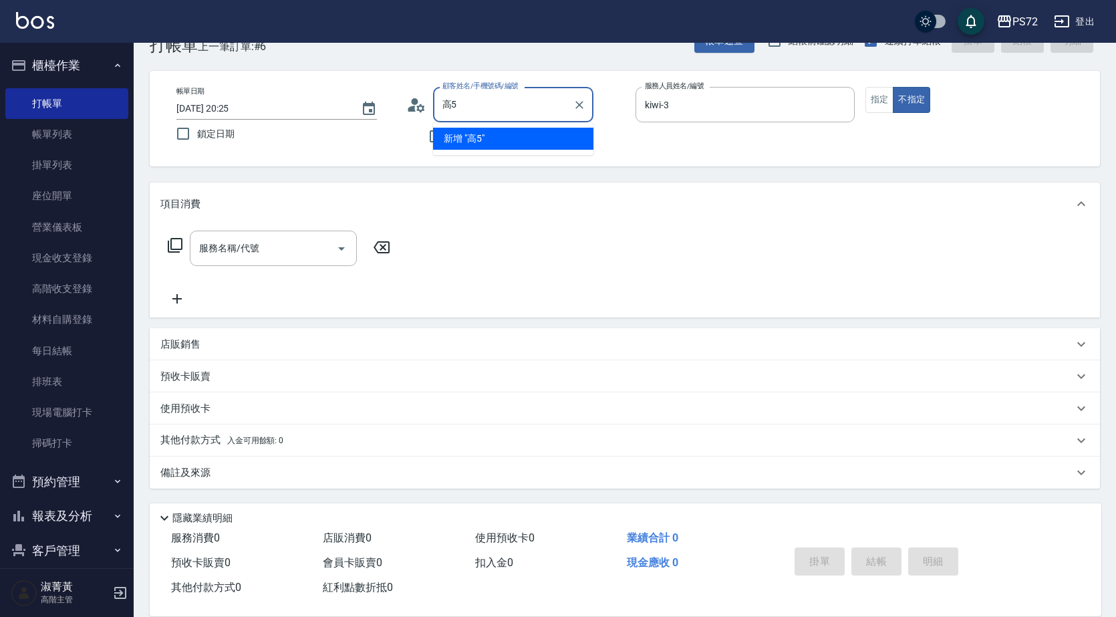
click at [469, 109] on input "高5" at bounding box center [503, 104] width 128 height 23
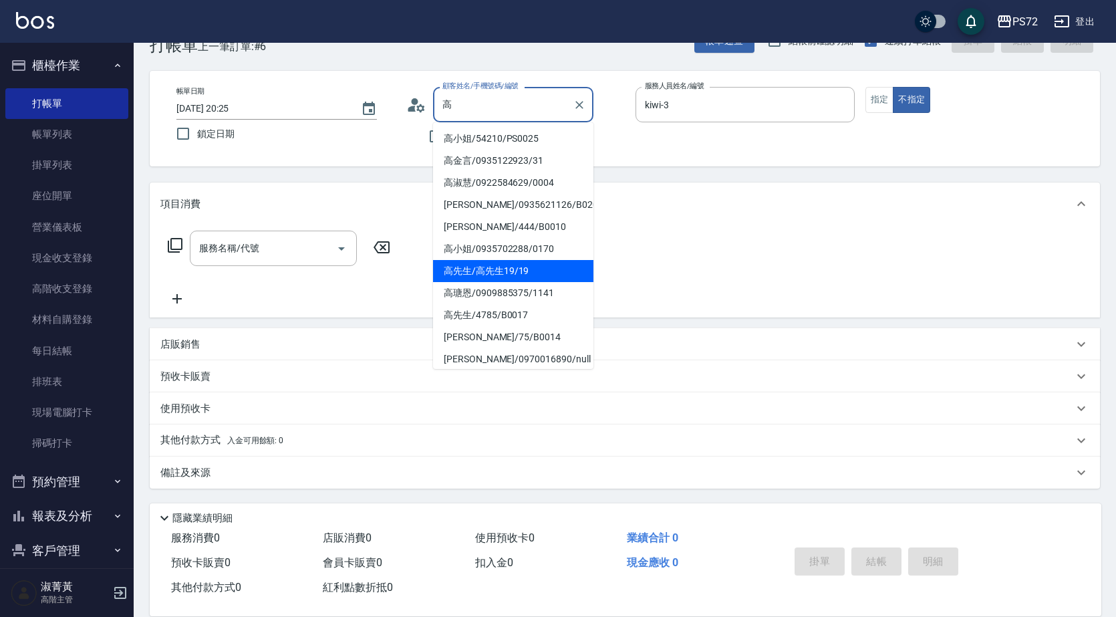
click at [514, 268] on li "高先生/高先生19/19" at bounding box center [513, 271] width 160 height 22
type input "高先生/高先生19/19"
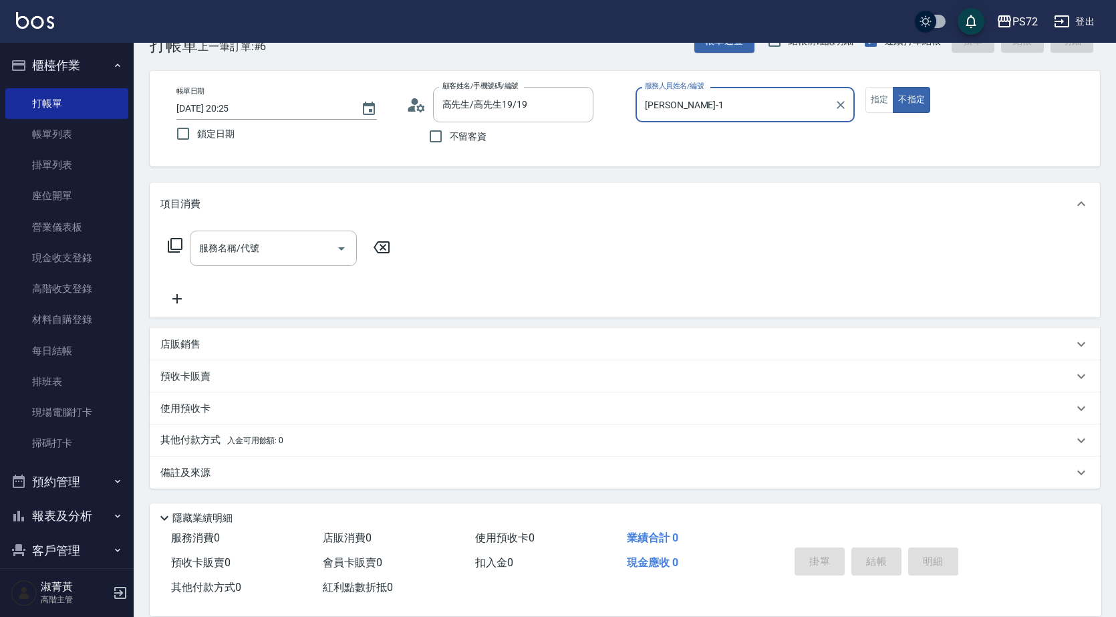
click at [687, 98] on input "[PERSON_NAME]-1" at bounding box center [735, 104] width 187 height 23
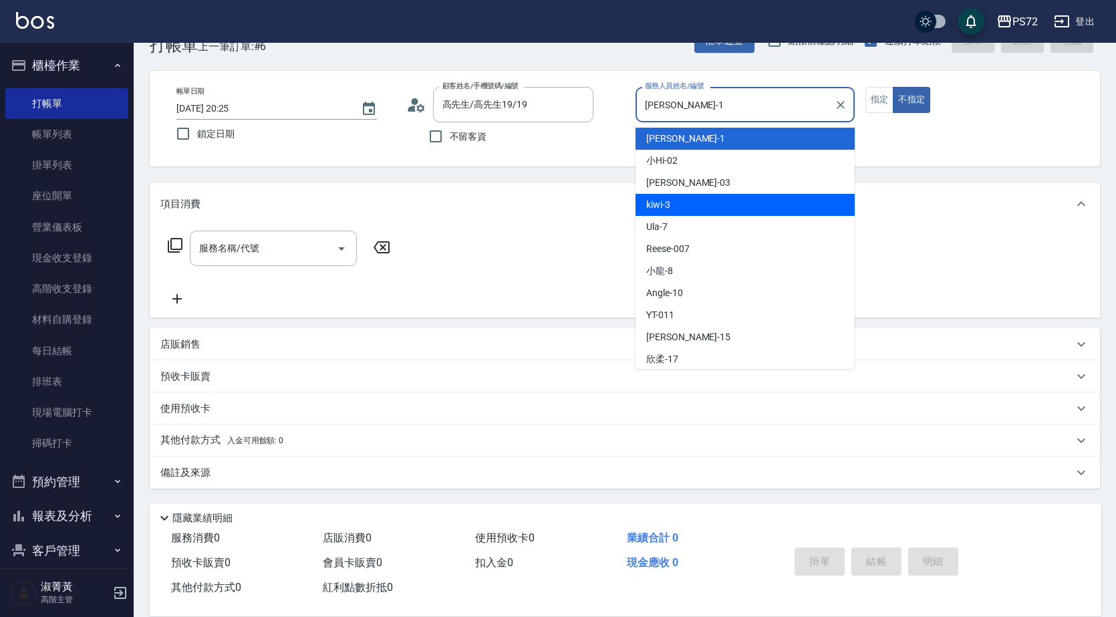
click at [684, 205] on div "kiwi -3" at bounding box center [745, 205] width 219 height 22
type input "kiwi-3"
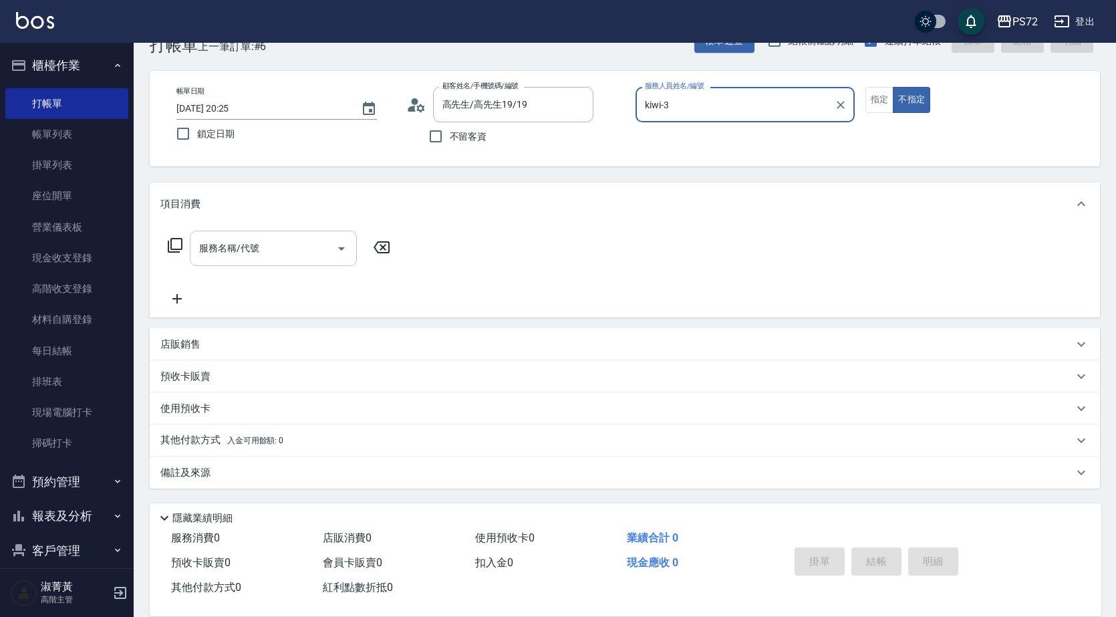
click at [302, 249] on input "服務名稱/代號" at bounding box center [263, 248] width 135 height 23
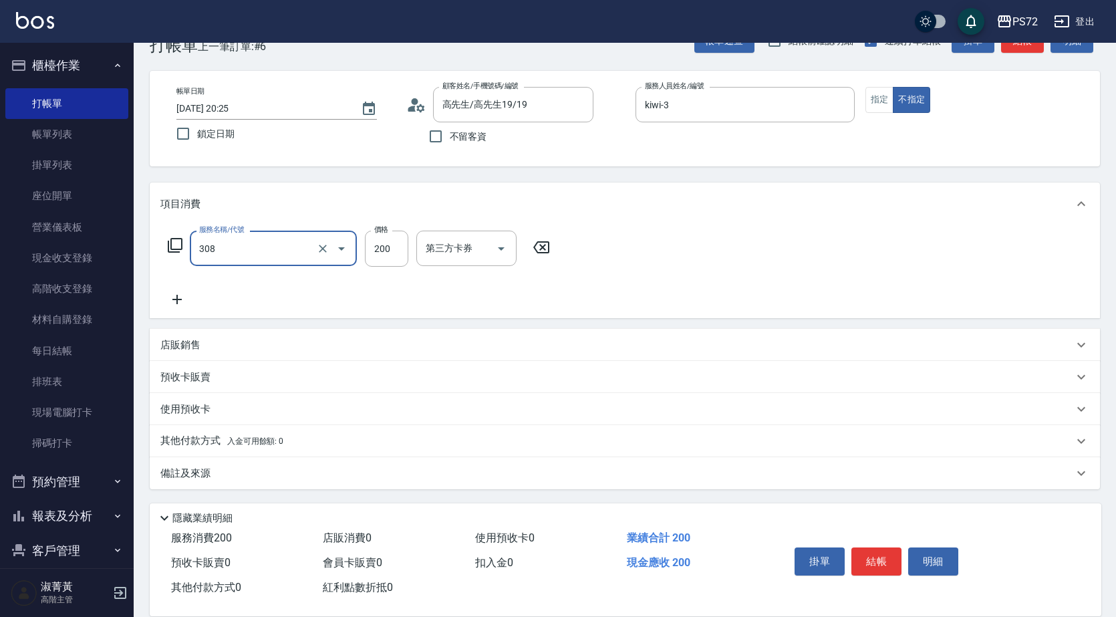
type input "學生剪髮(UP)(308)"
type input "350"
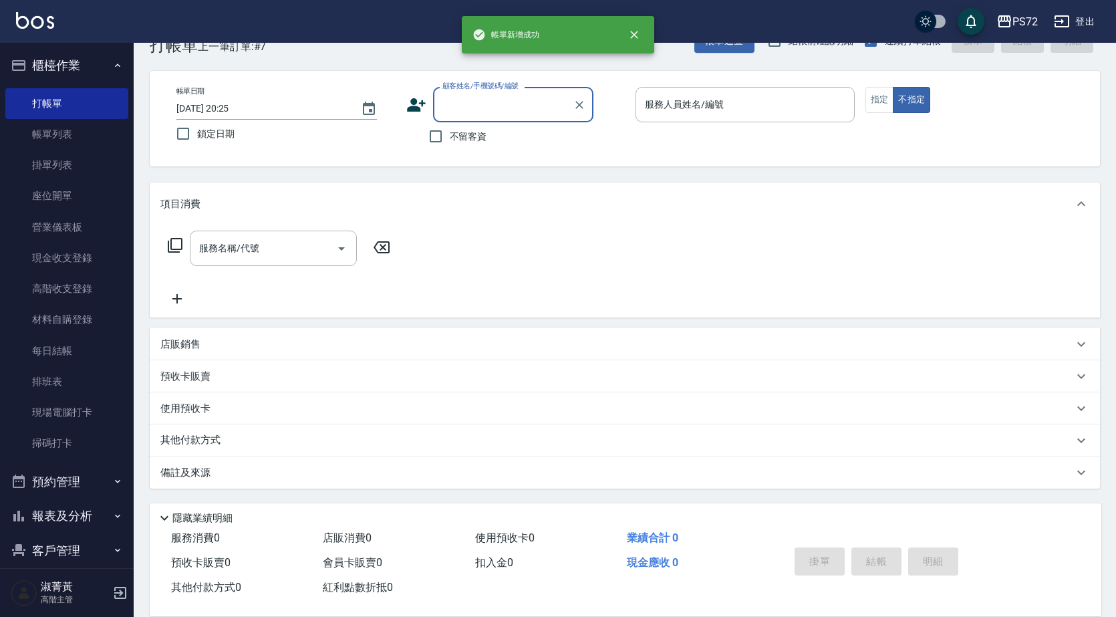
click at [473, 89] on label "顧客姓名/手機號碼/編號" at bounding box center [481, 86] width 76 height 10
click at [473, 93] on input "顧客姓名/手機號碼/編號" at bounding box center [503, 104] width 128 height 23
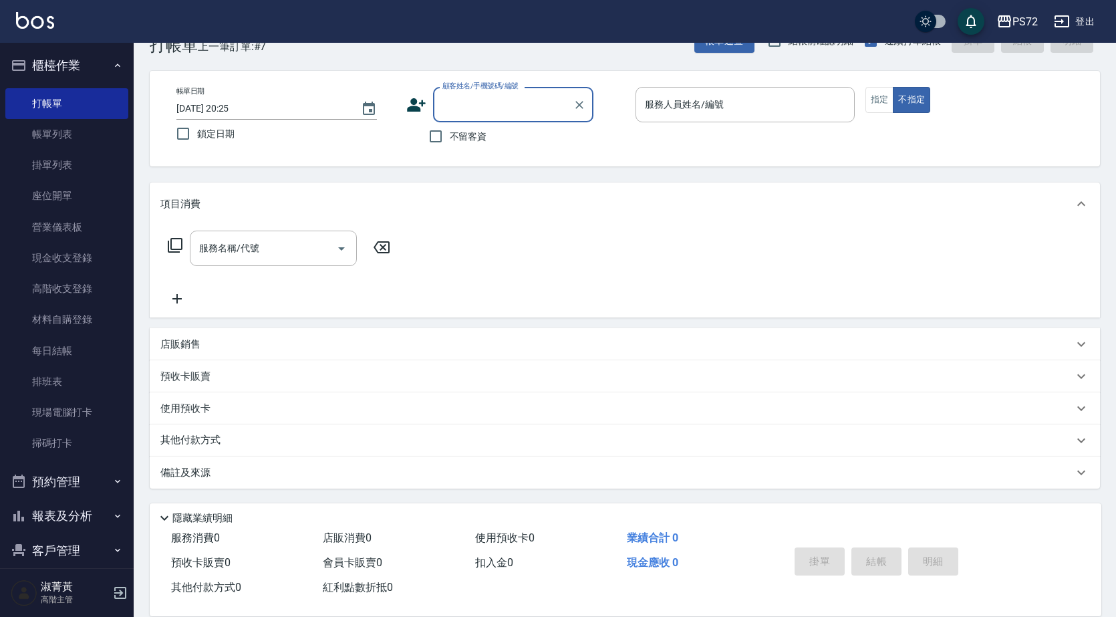
click at [477, 103] on input "顧客姓名/手機號碼/編號" at bounding box center [503, 104] width 128 height 23
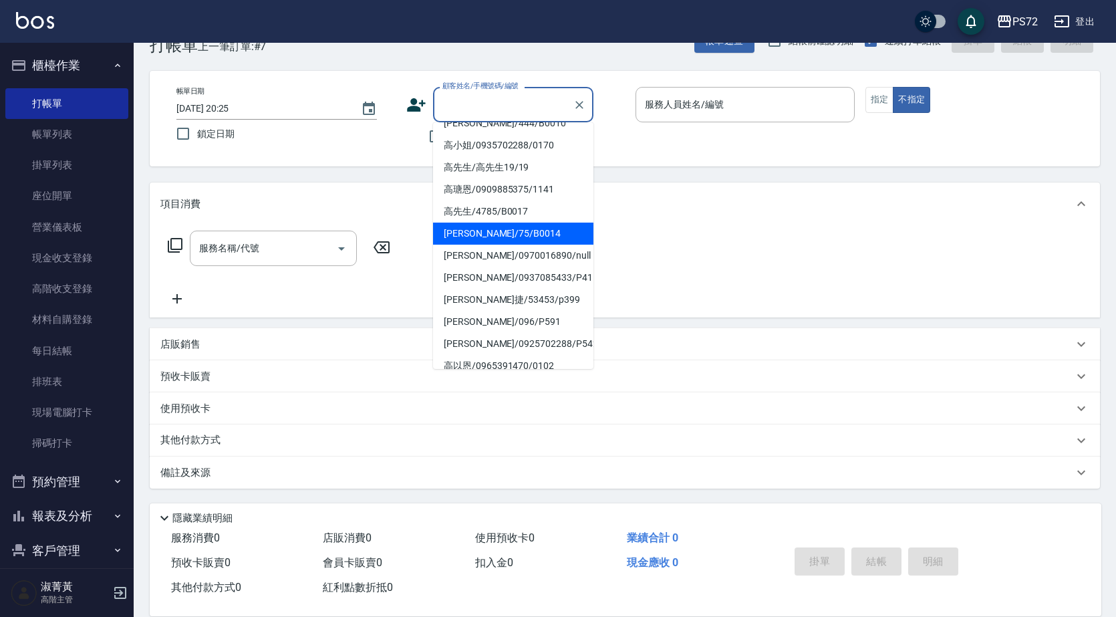
scroll to position [205, 0]
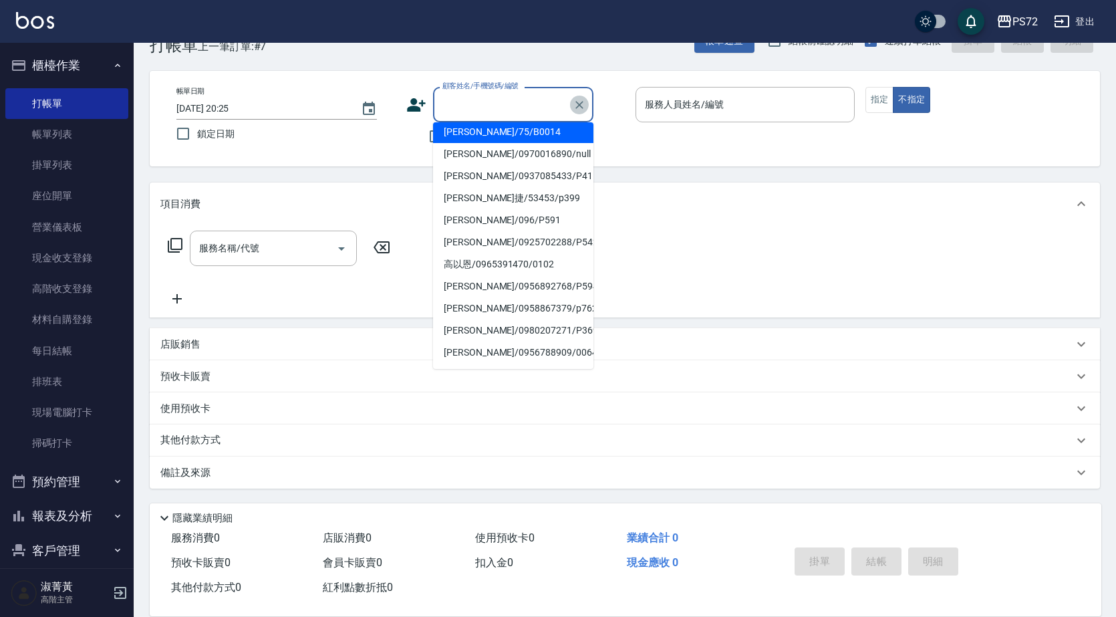
click at [583, 110] on icon "Clear" at bounding box center [579, 104] width 13 height 13
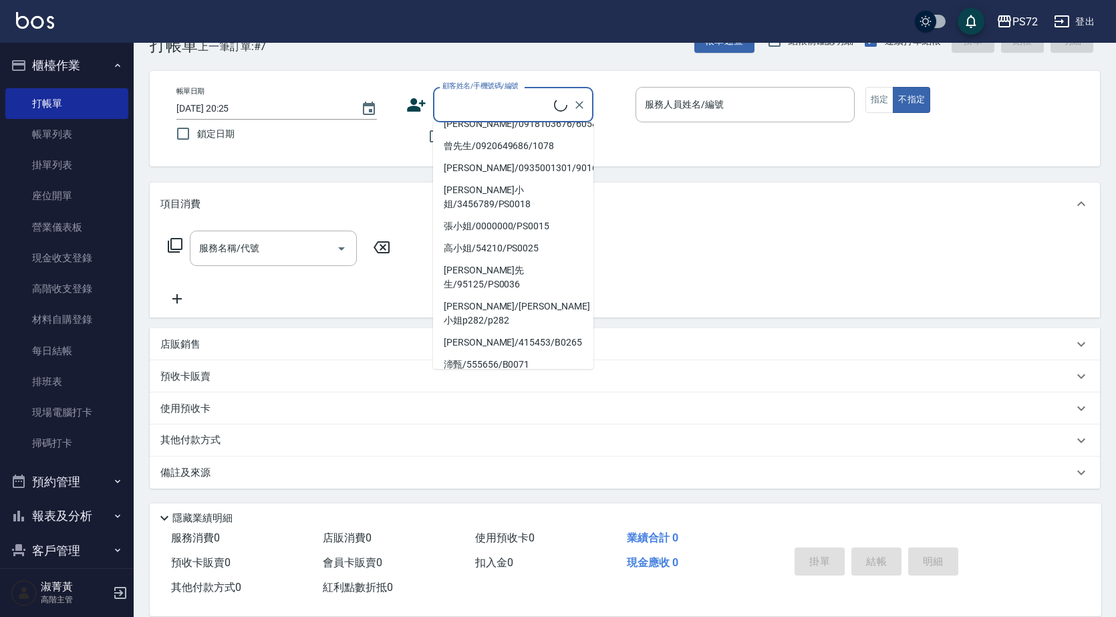
click at [507, 101] on input "顧客姓名/手機號碼/編號" at bounding box center [496, 104] width 115 height 23
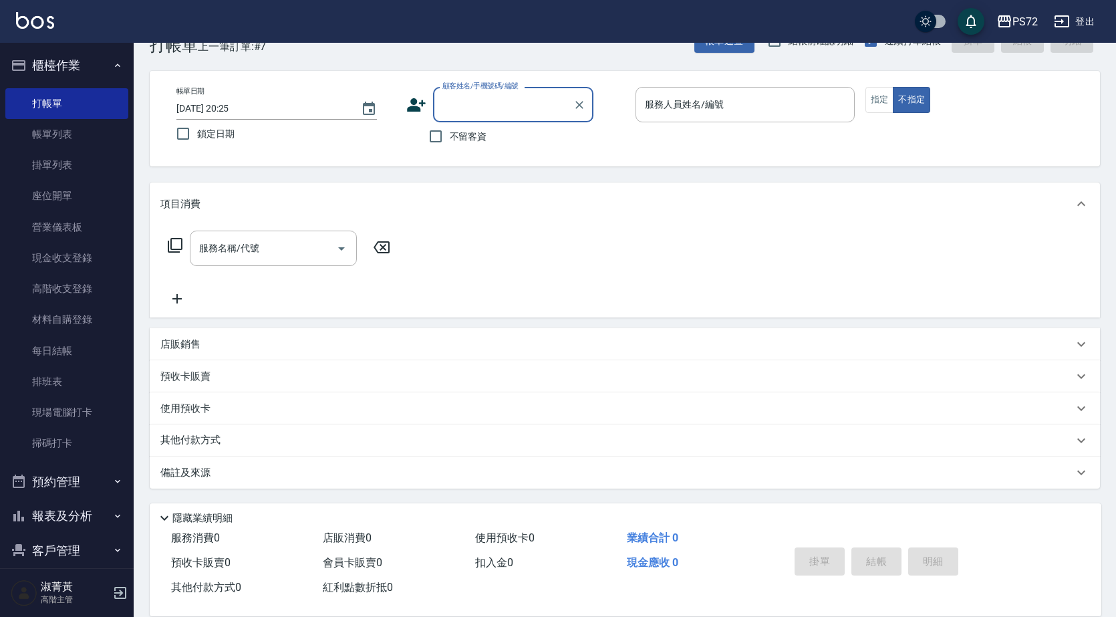
click at [507, 101] on input "顧客姓名/手機號碼/編號" at bounding box center [503, 104] width 128 height 23
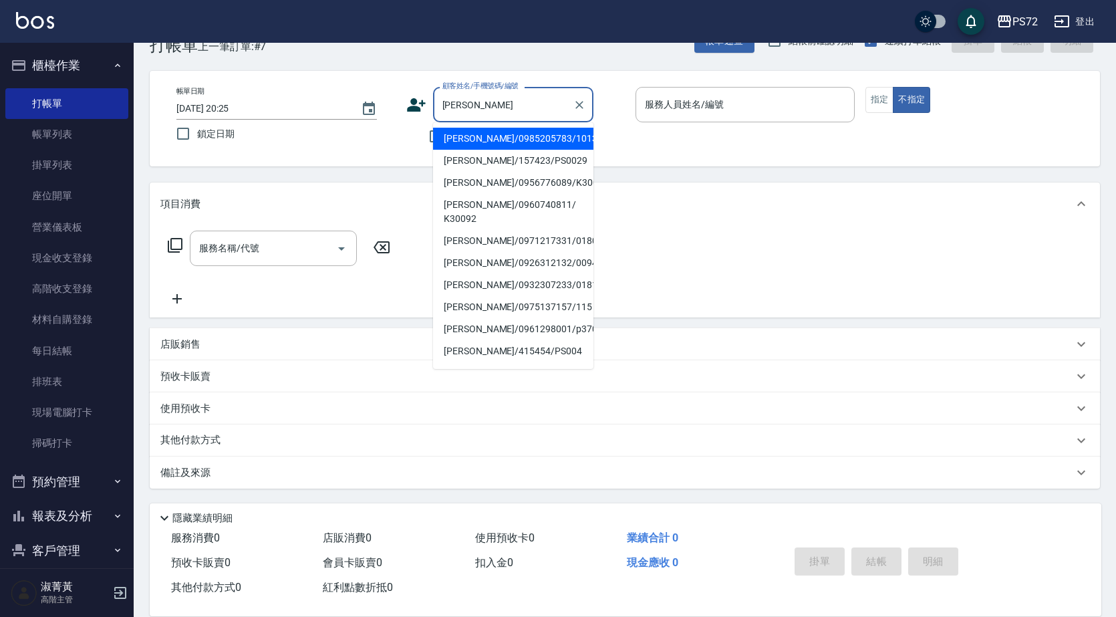
click at [515, 133] on li "[PERSON_NAME]/0985205783/1013" at bounding box center [513, 139] width 160 height 22
type input "[PERSON_NAME]/0985205783/1013"
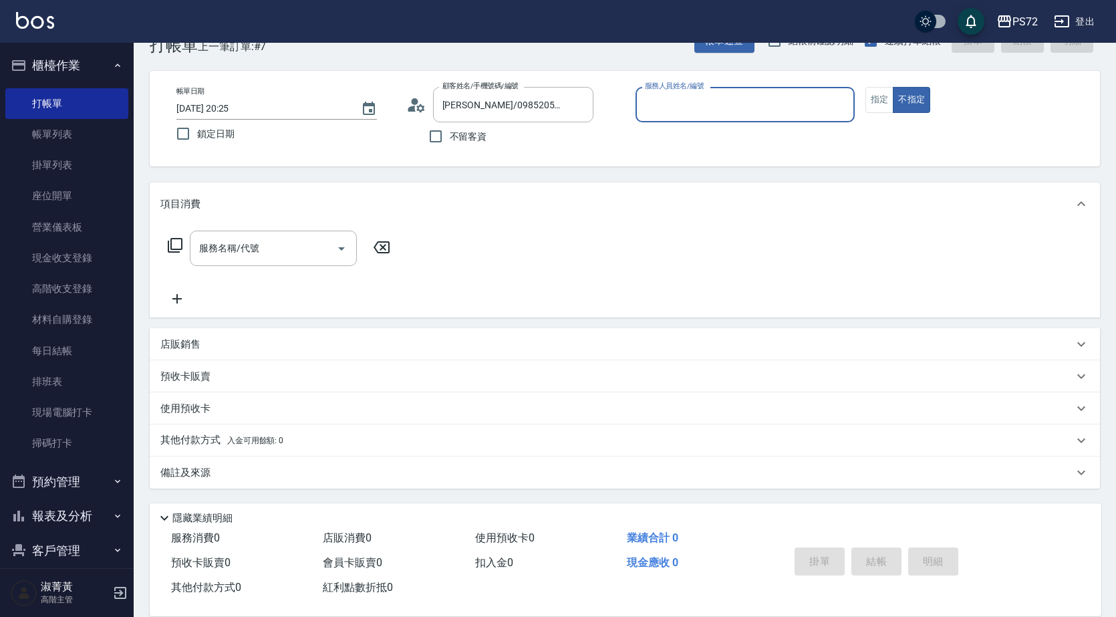
click at [712, 92] on div "服務人員姓名/編號" at bounding box center [745, 104] width 219 height 35
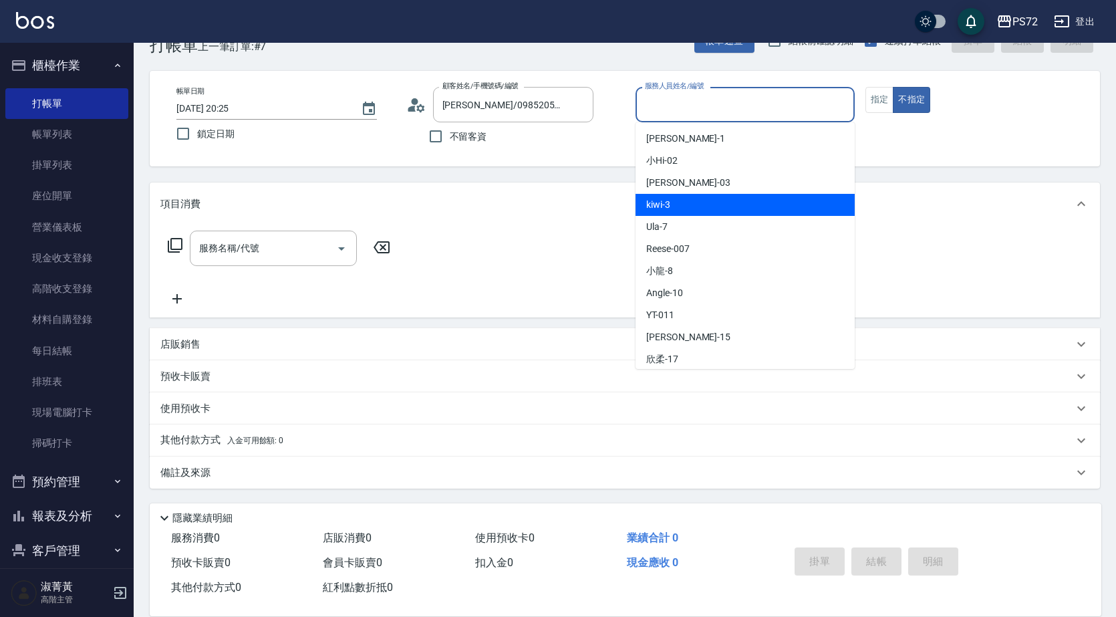
click at [673, 201] on div "kiwi -3" at bounding box center [745, 205] width 219 height 22
type input "kiwi-3"
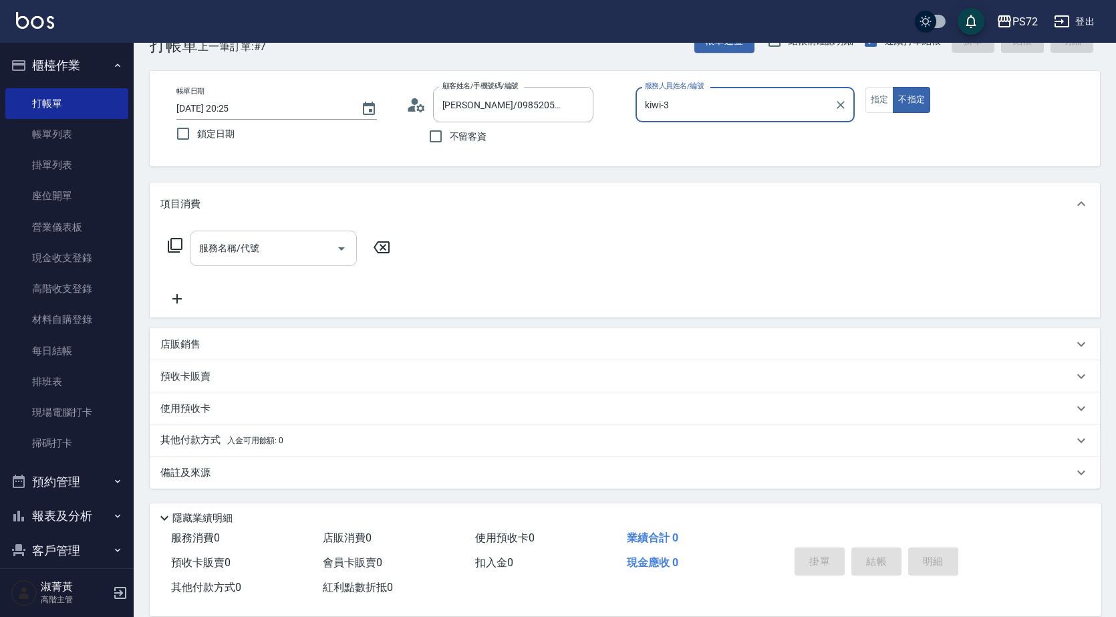
drag, startPoint x: 303, startPoint y: 249, endPoint x: 383, endPoint y: 220, distance: 85.2
click at [311, 248] on input "服務名稱/代號" at bounding box center [263, 248] width 135 height 23
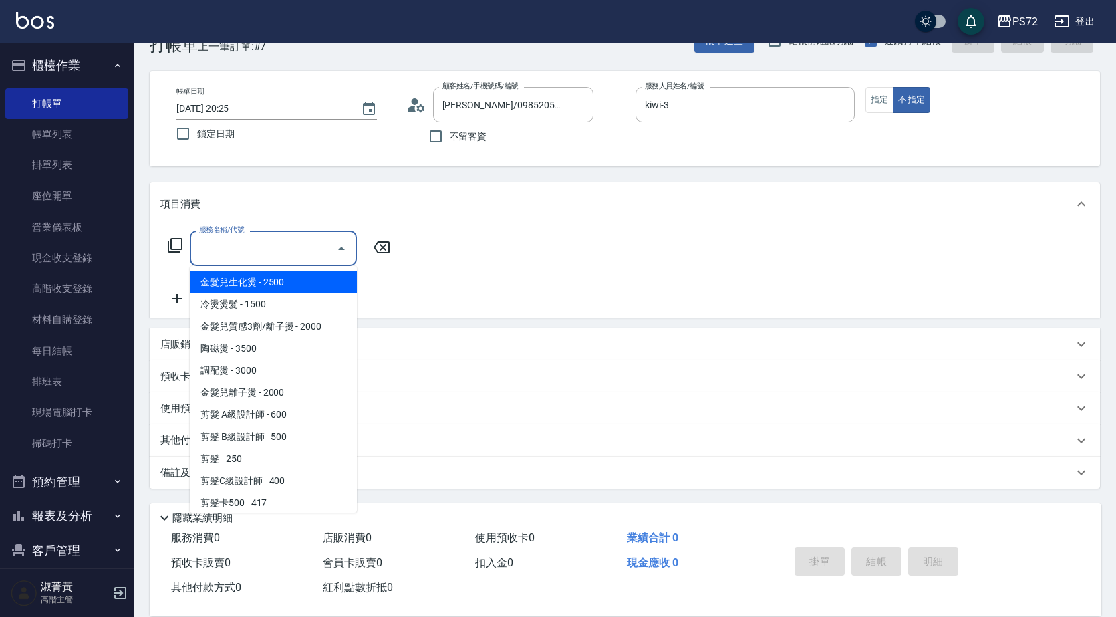
click at [876, 104] on button "指定" at bounding box center [880, 100] width 29 height 26
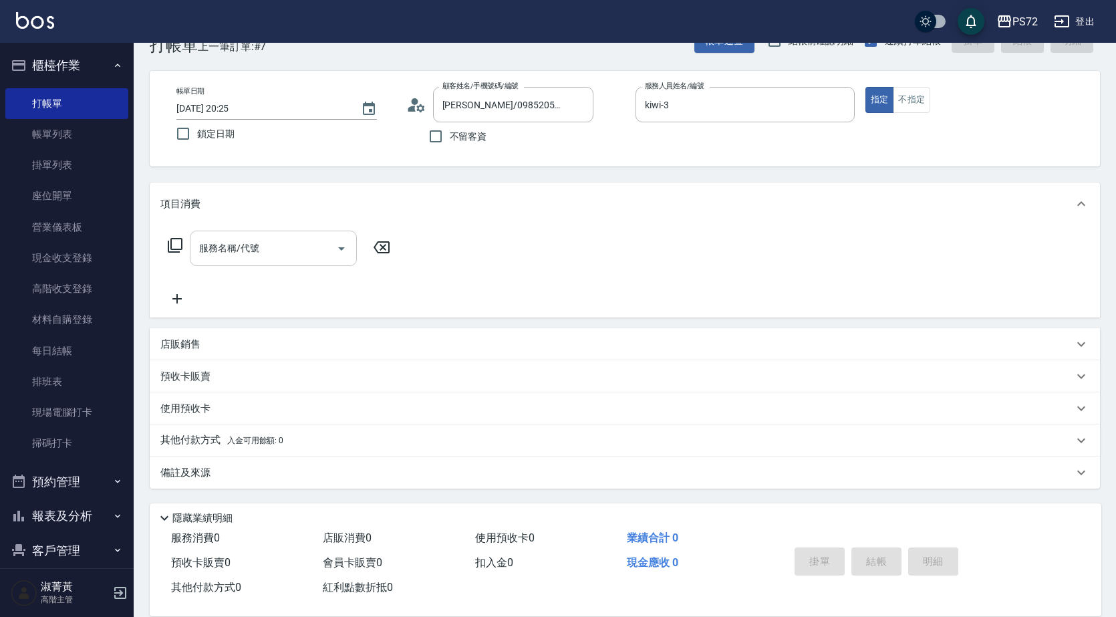
click at [219, 242] on div "服務名稱/代號 服務名稱/代號" at bounding box center [273, 248] width 167 height 35
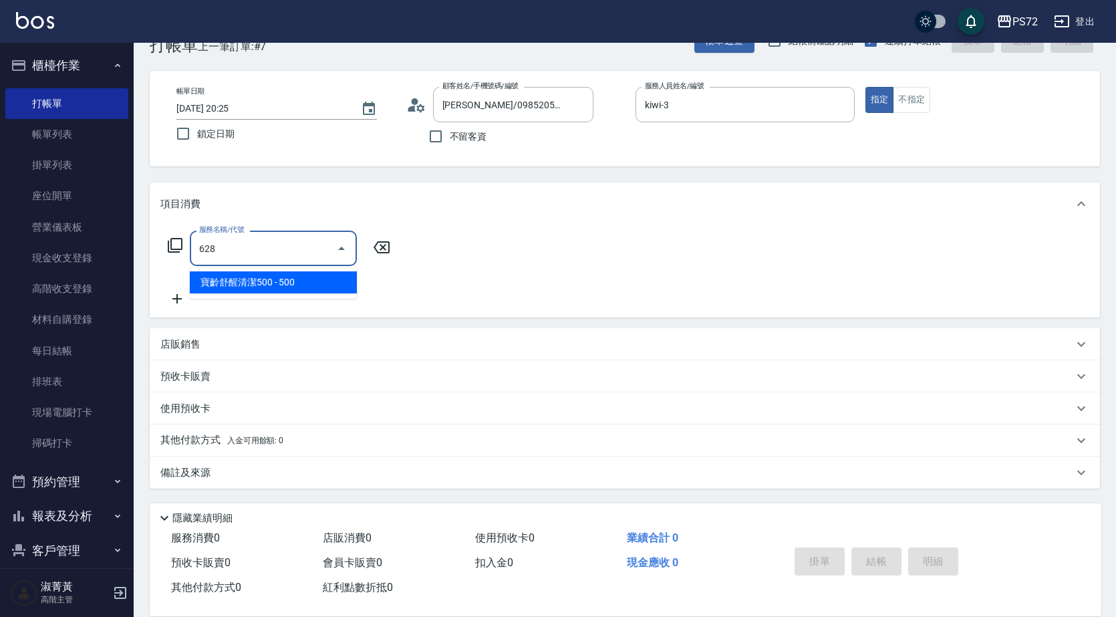
type input "寶齡舒醒清潔500(628)"
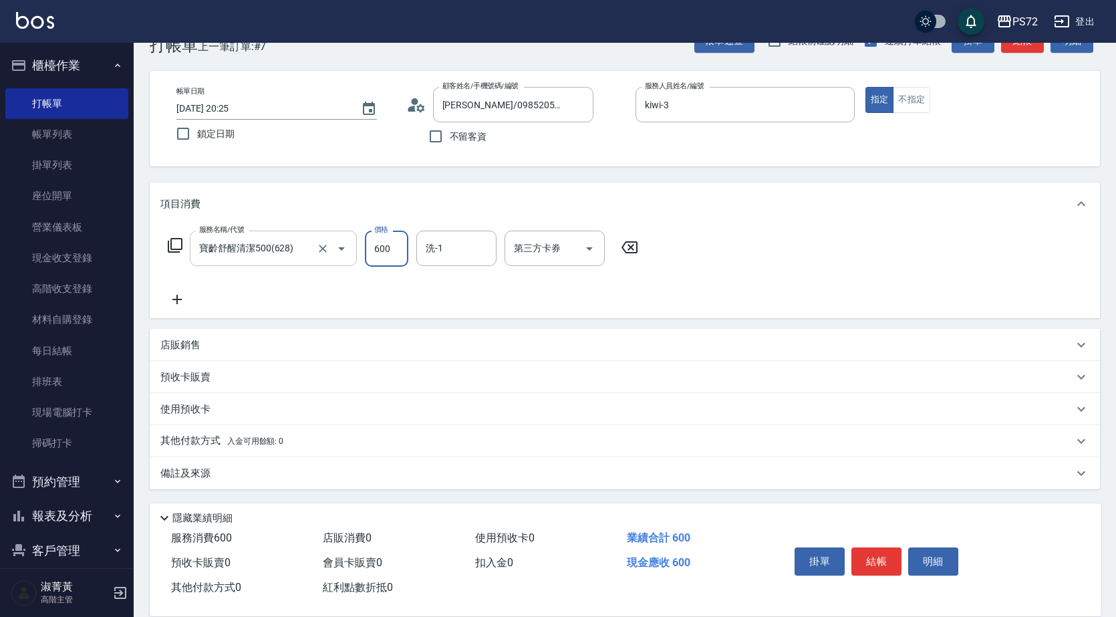
type input "600"
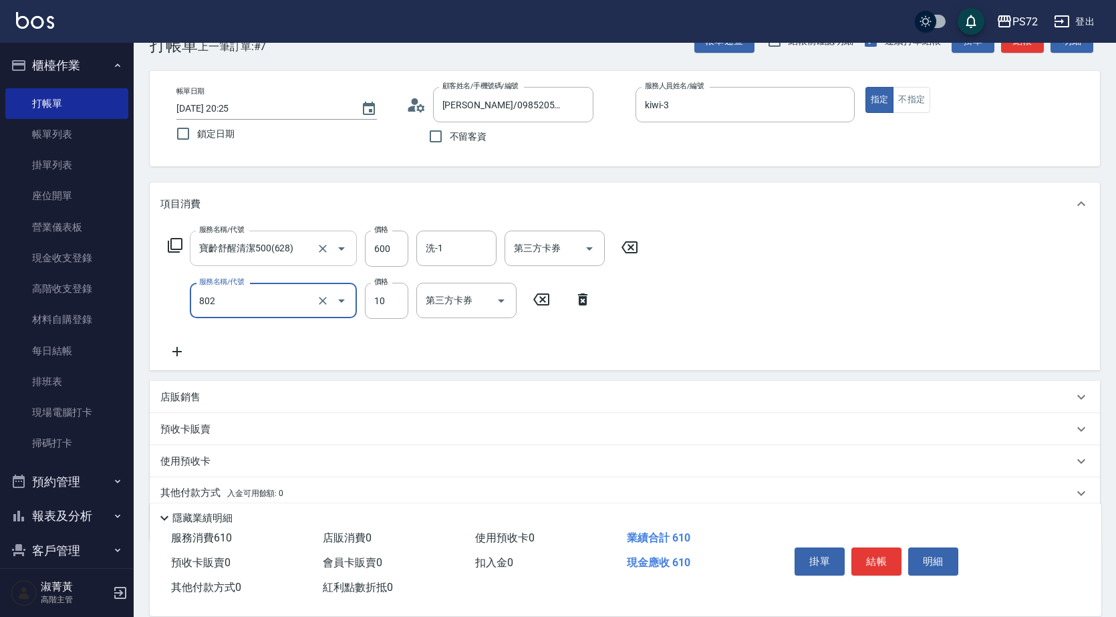
type input "潤絲(802)"
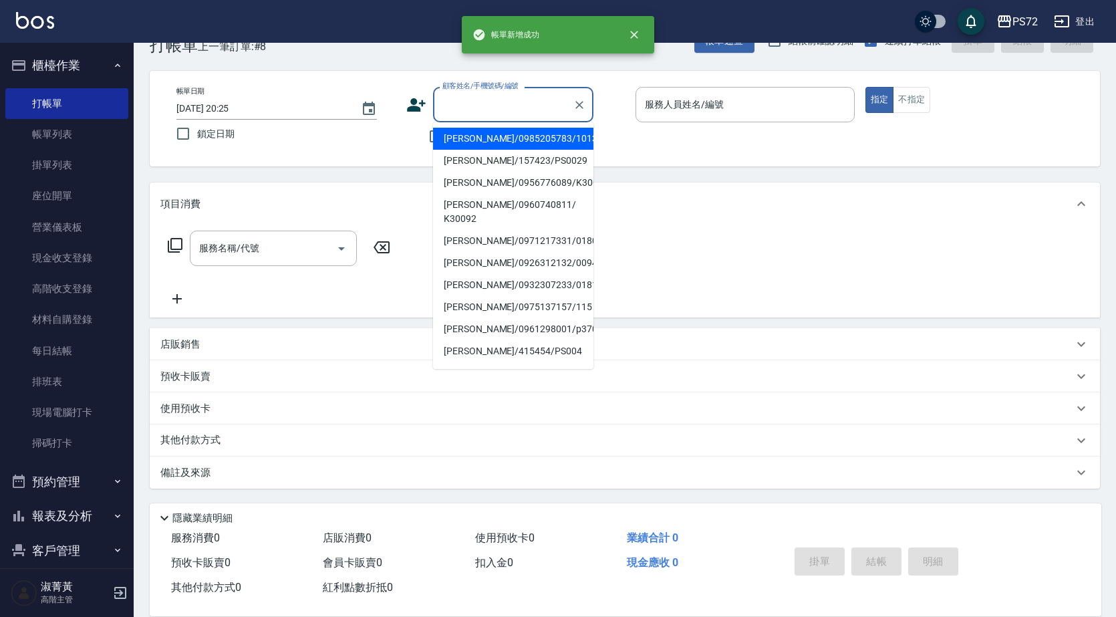
click at [472, 102] on input "顧客姓名/手機號碼/編號" at bounding box center [503, 104] width 128 height 23
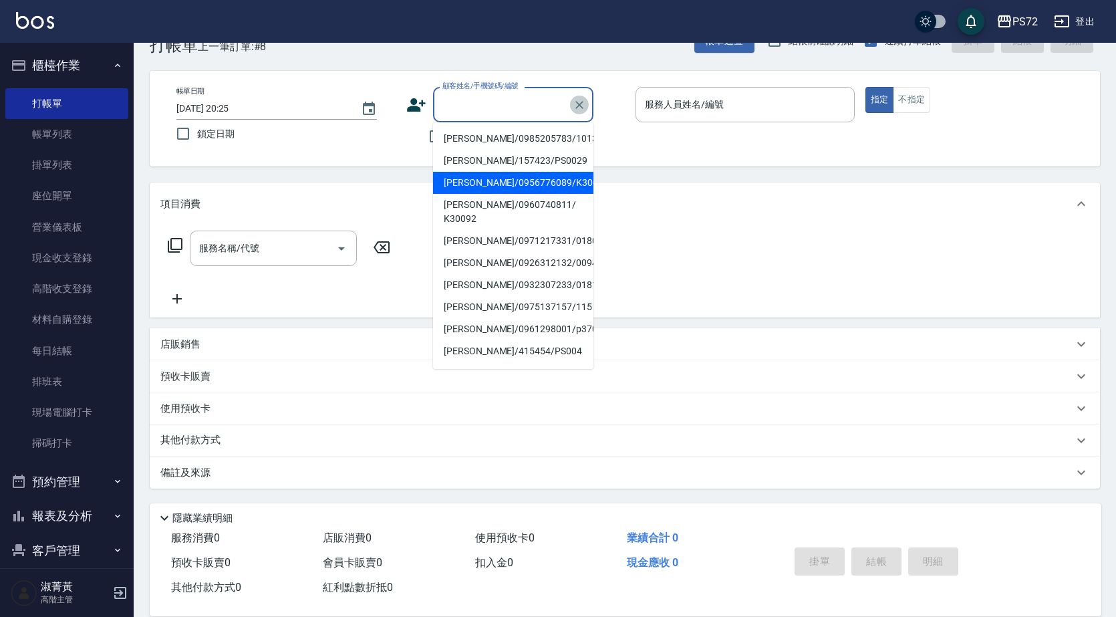
click at [586, 103] on button "Clear" at bounding box center [579, 105] width 19 height 19
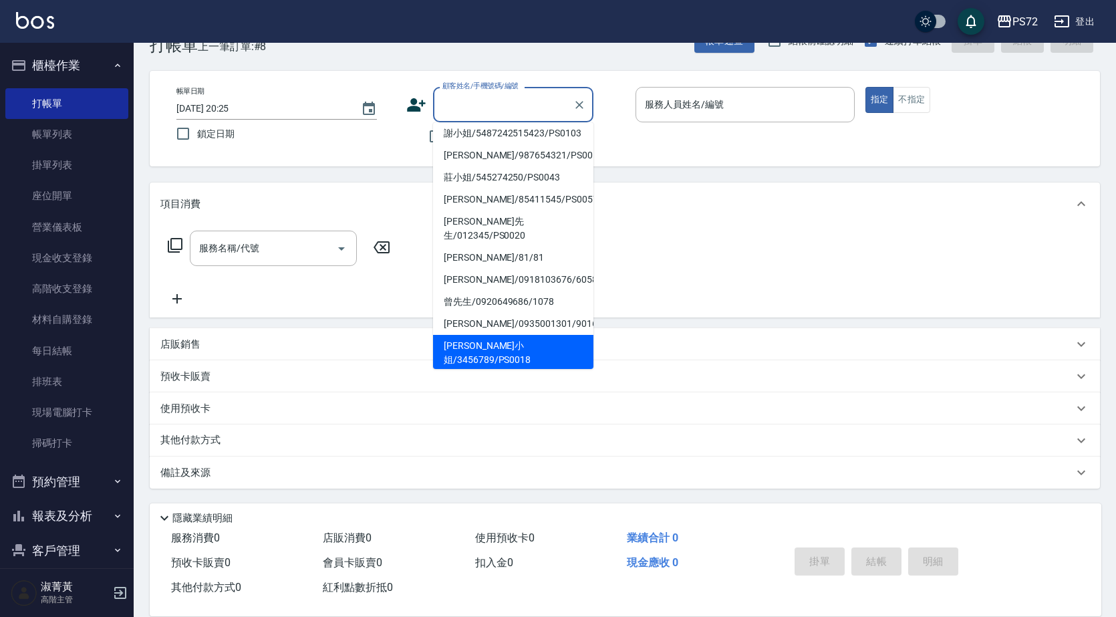
scroll to position [219, 0]
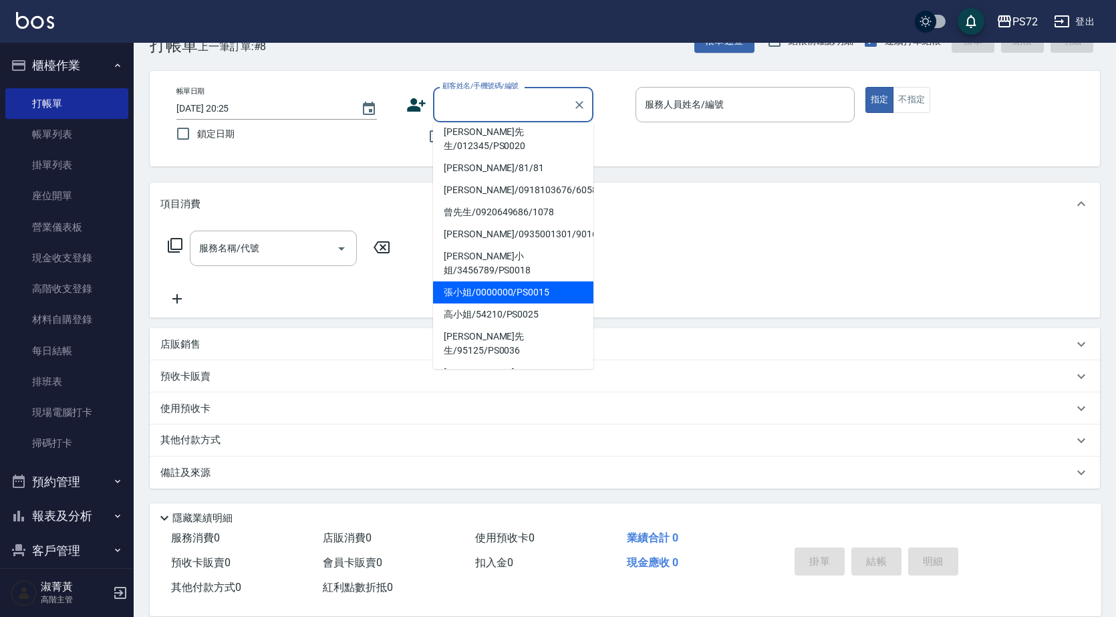
click at [481, 281] on li "張小姐/0000000/PS0015" at bounding box center [513, 292] width 160 height 22
type input "張小姐/0000000/PS0015"
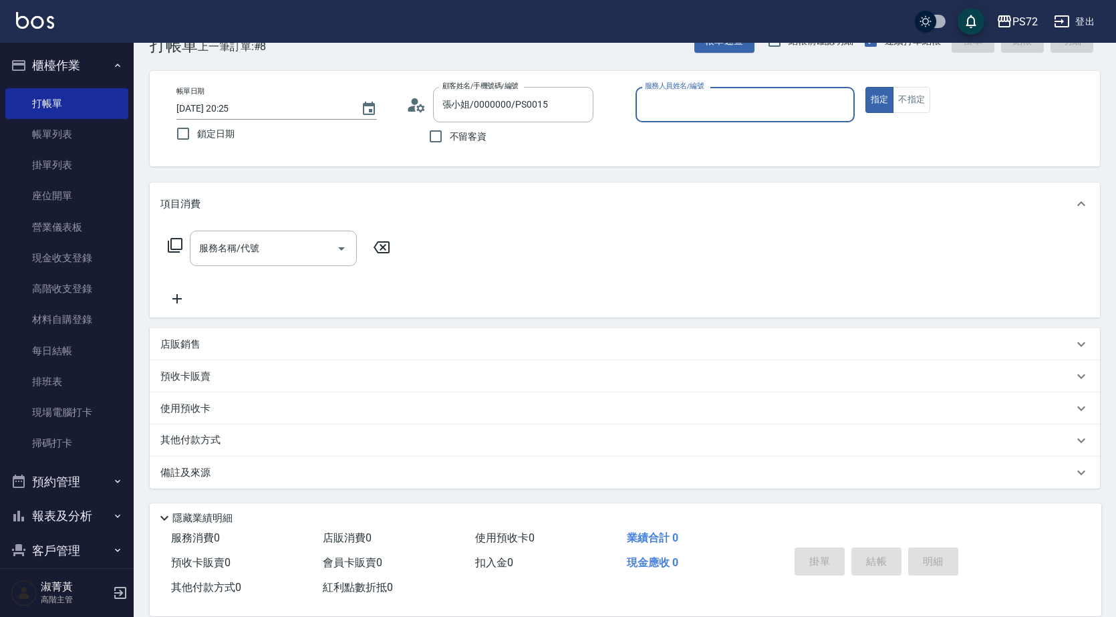
type input "kiwi-3"
click at [234, 259] on input "服務名稱/代號" at bounding box center [263, 248] width 135 height 23
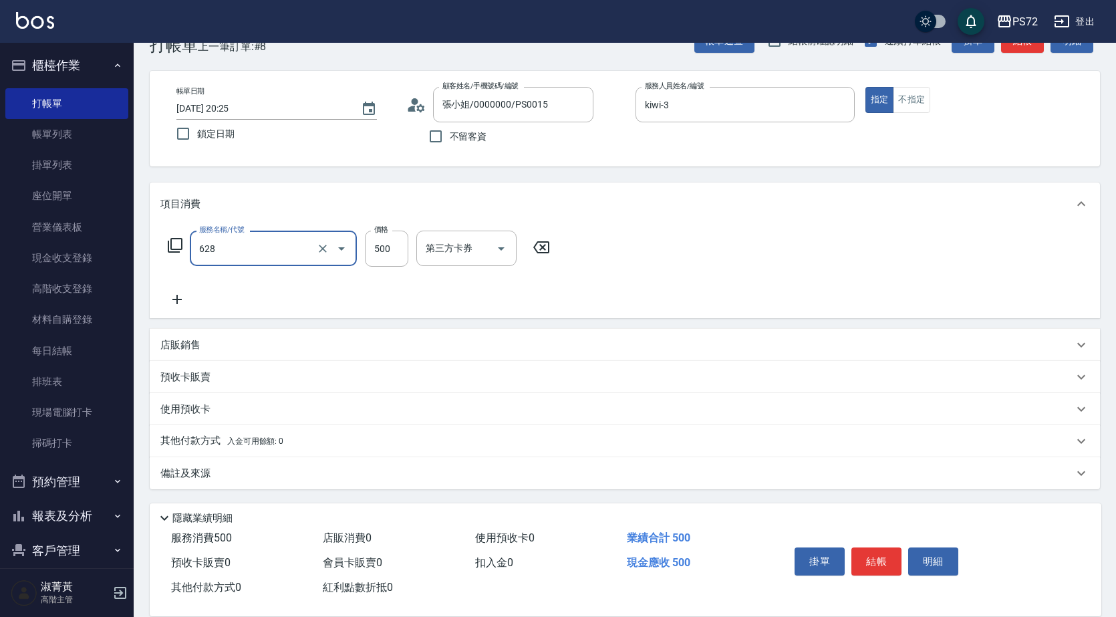
type input "寶齡舒醒清潔500(628)"
type input "600"
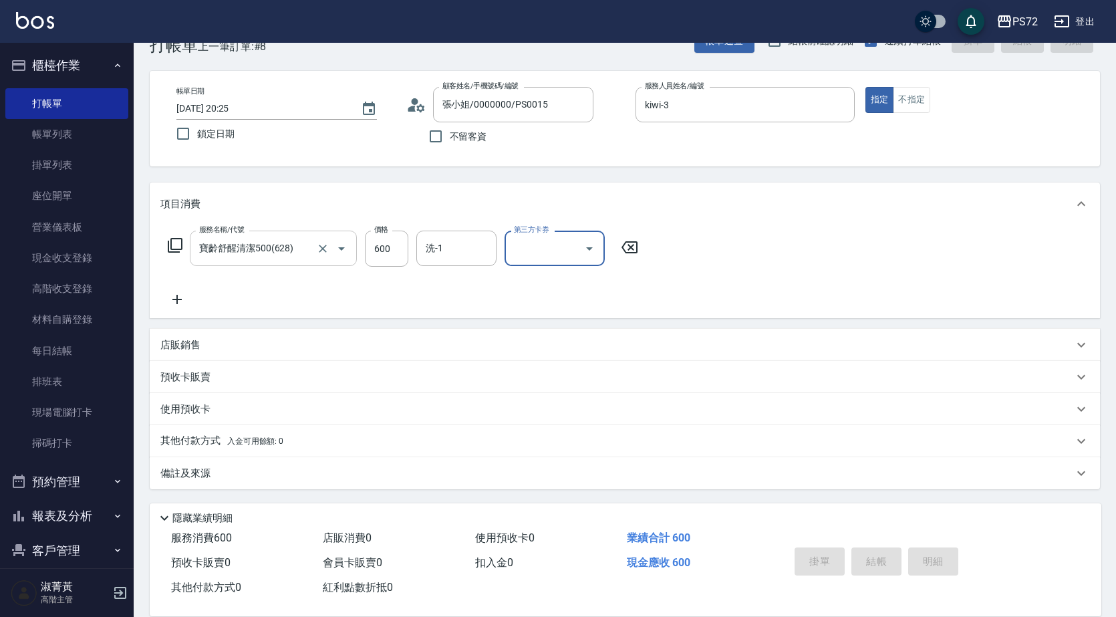
type input "[DATE] 20:26"
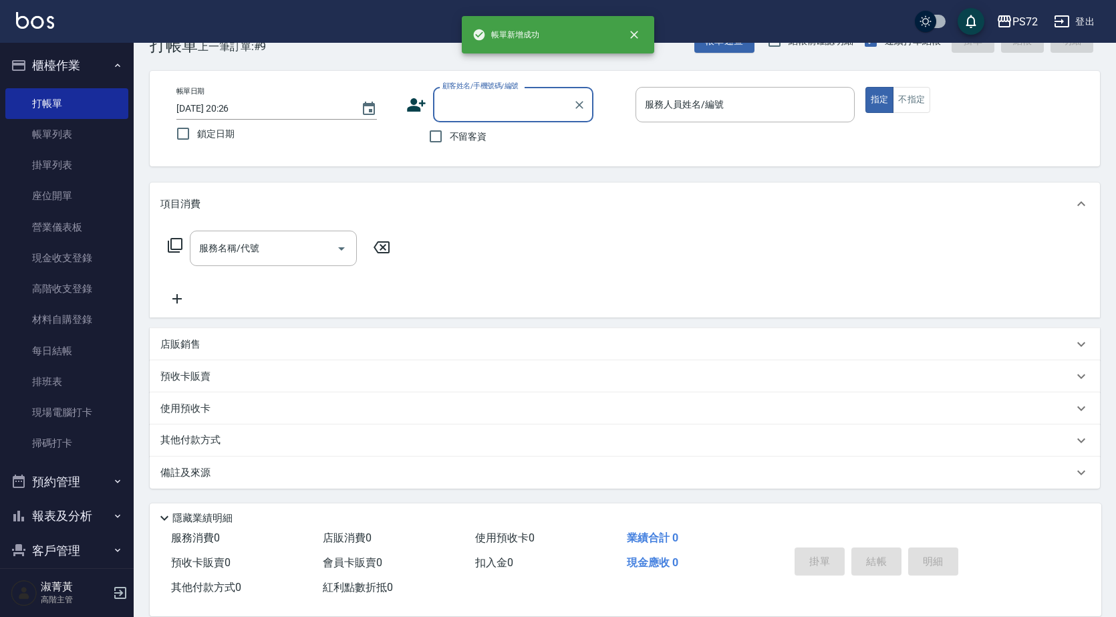
click at [68, 127] on link "帳單列表" at bounding box center [66, 134] width 123 height 31
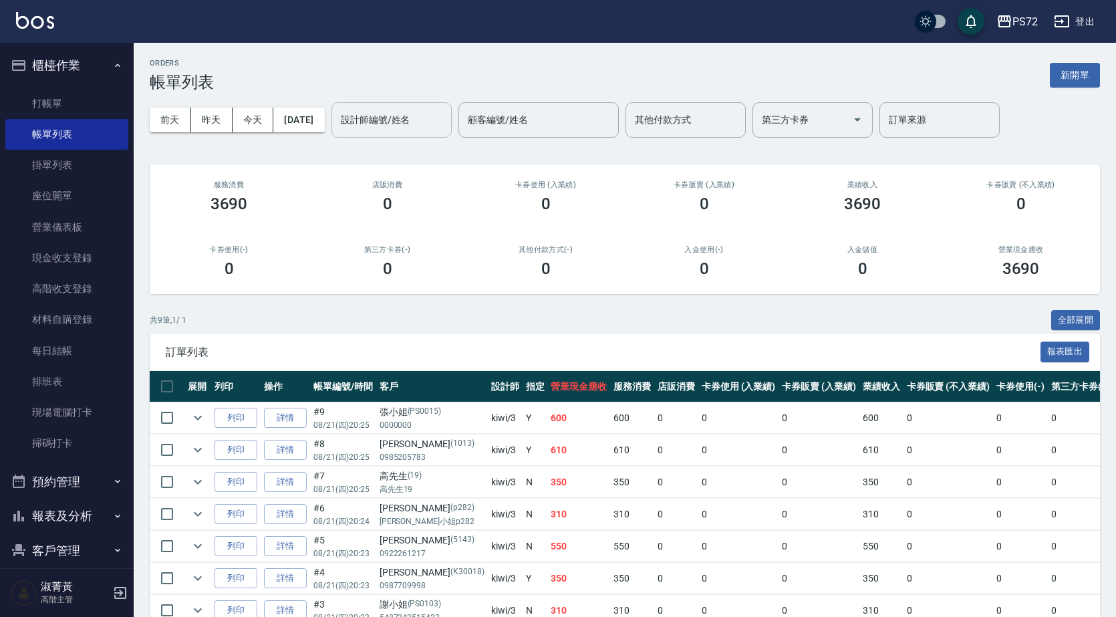
click at [384, 130] on input "設計師編號/姓名" at bounding box center [392, 119] width 108 height 23
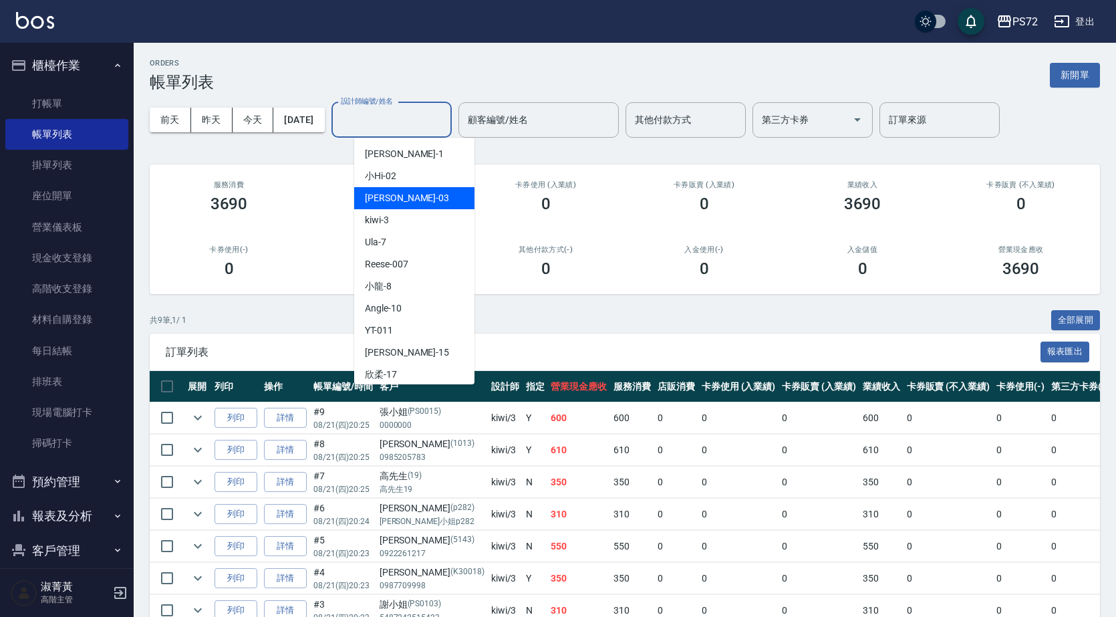
click at [524, 198] on div "0" at bounding box center [546, 204] width 126 height 19
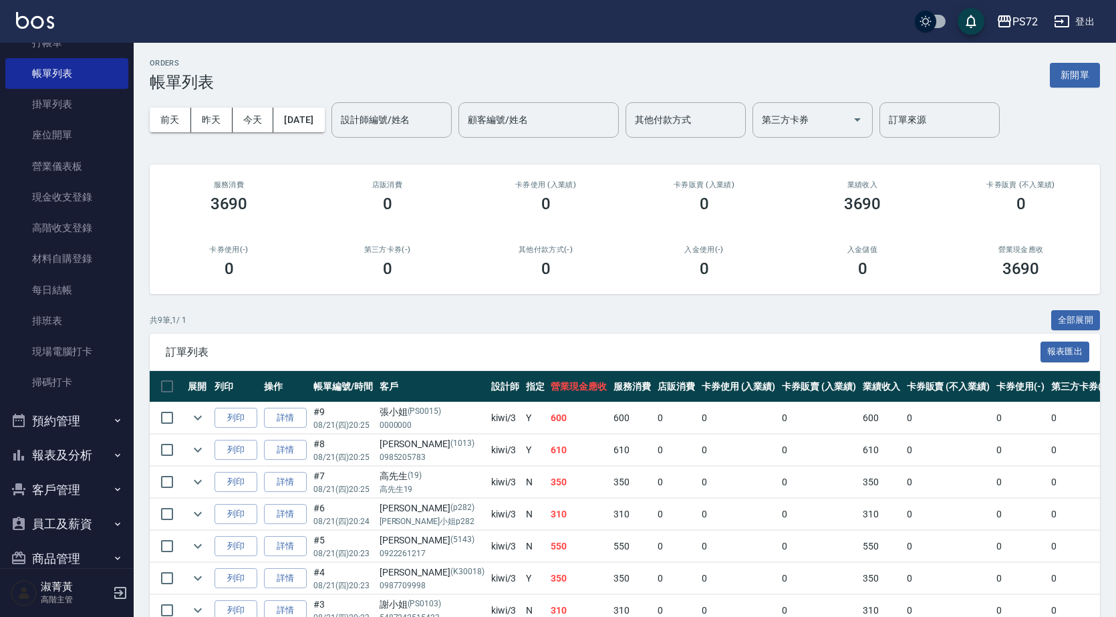
scroll to position [153, 0]
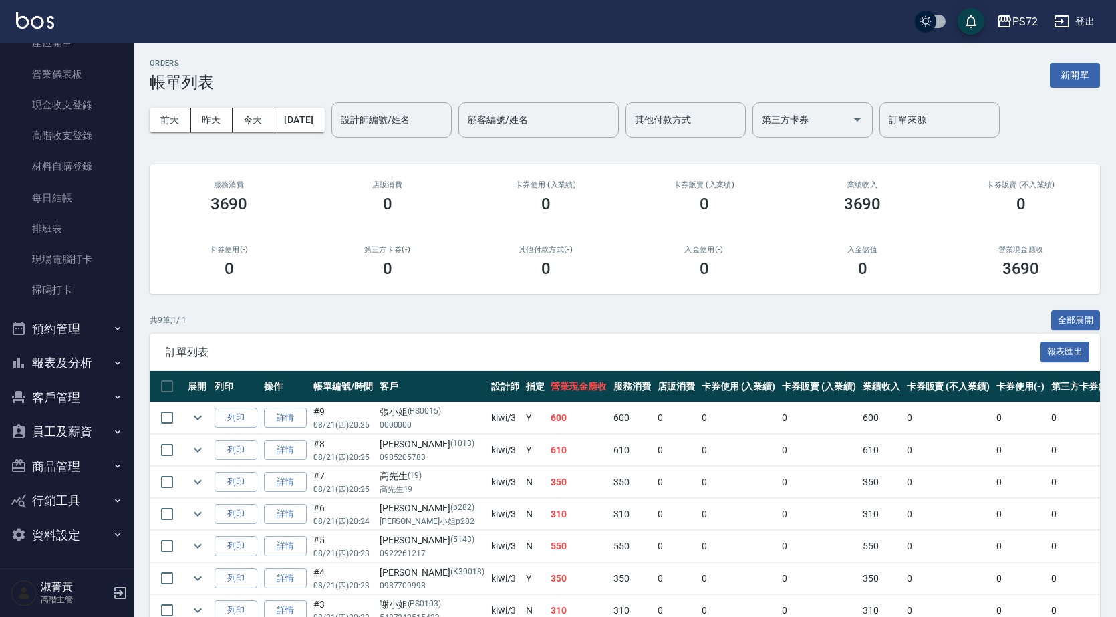
click at [53, 372] on button "報表及分析" at bounding box center [66, 363] width 123 height 35
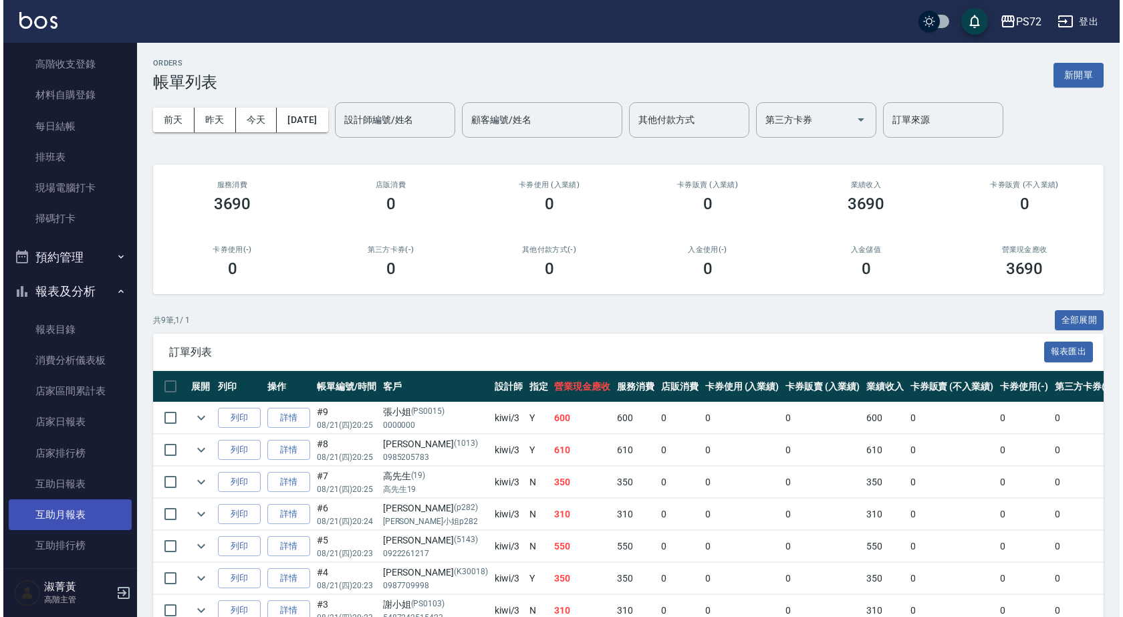
scroll to position [354, 0]
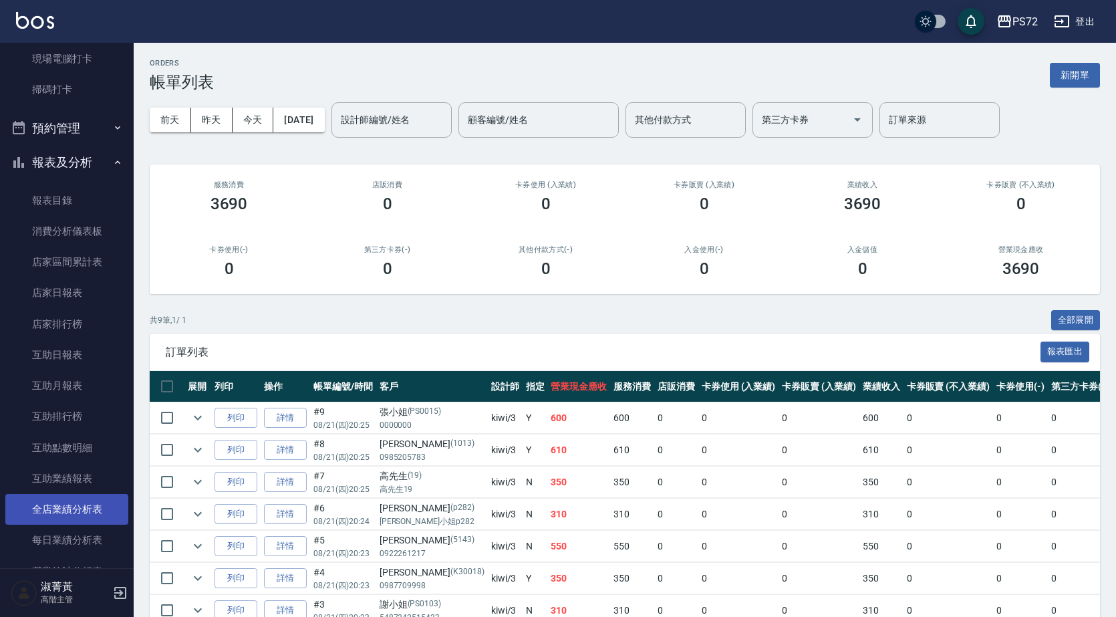
click at [102, 501] on link "全店業績分析表" at bounding box center [66, 509] width 123 height 31
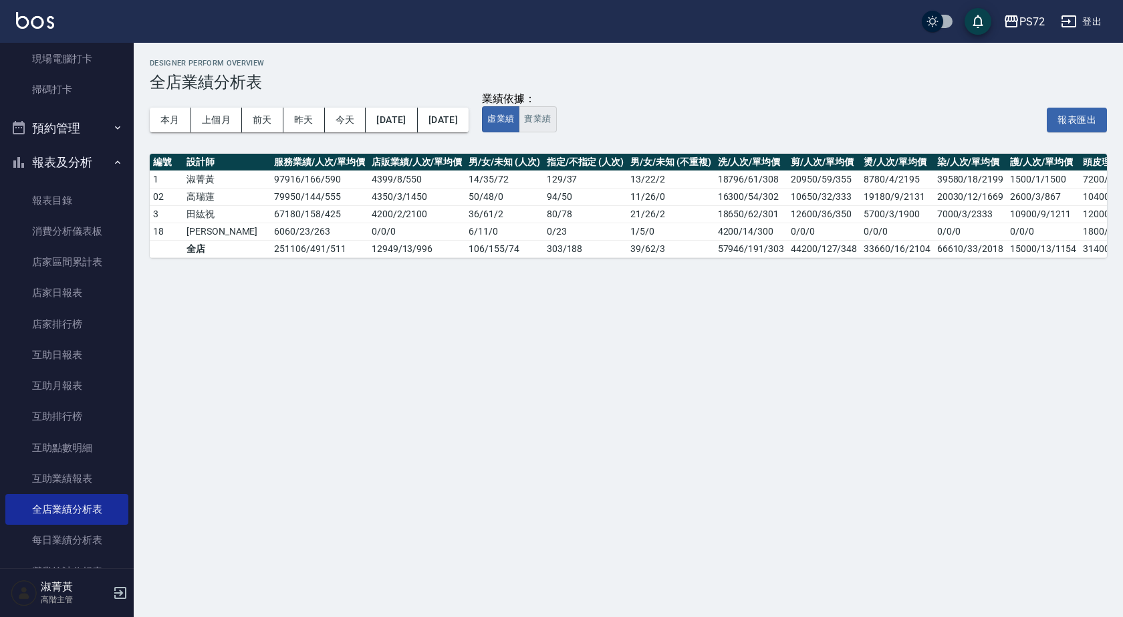
click at [556, 122] on button "實業績" at bounding box center [537, 119] width 37 height 26
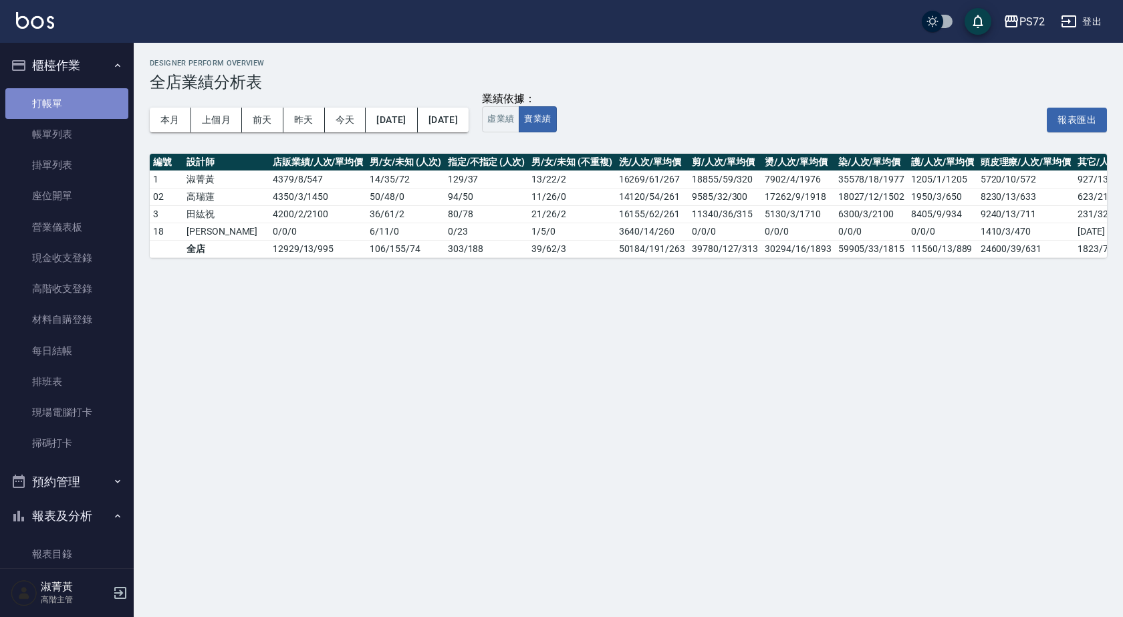
click at [86, 108] on link "打帳單" at bounding box center [66, 103] width 123 height 31
